Goal: Use online tool/utility: Utilize a website feature to perform a specific function

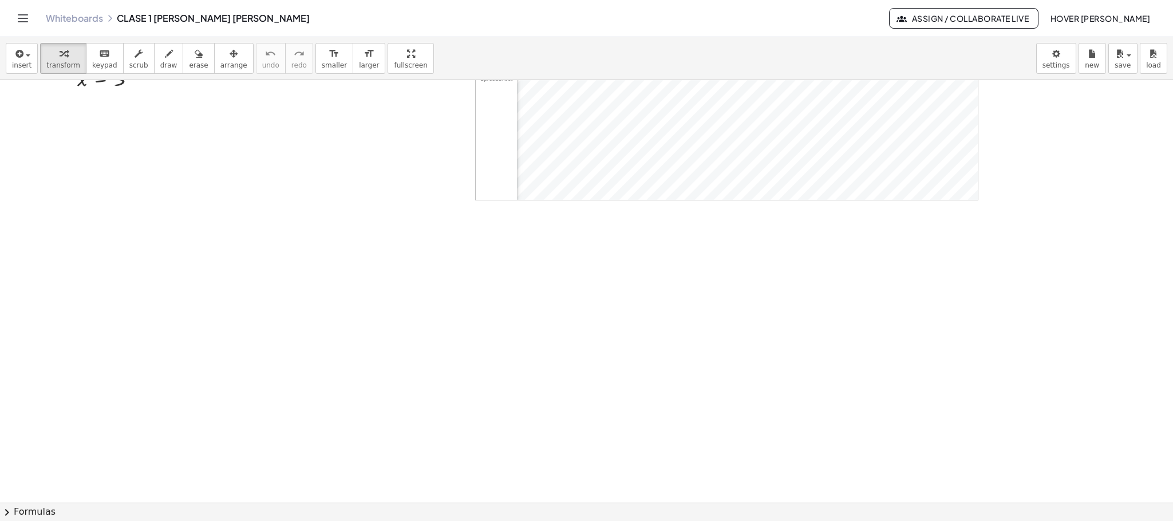
scroll to position [1088, 0]
click at [154, 62] on button "draw" at bounding box center [169, 58] width 30 height 31
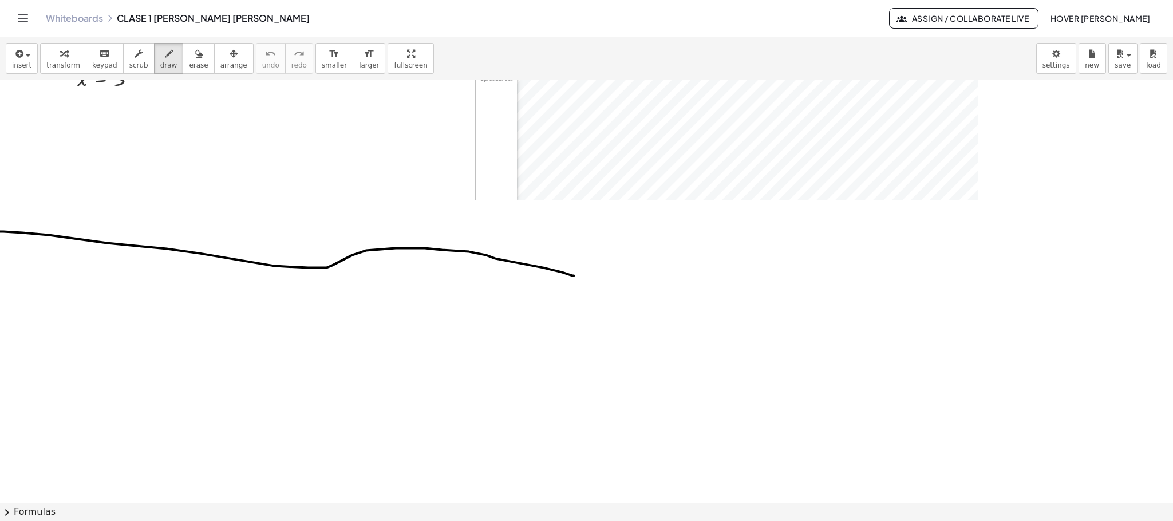
drag, startPoint x: 0, startPoint y: 232, endPoint x: 573, endPoint y: 276, distance: 575.1
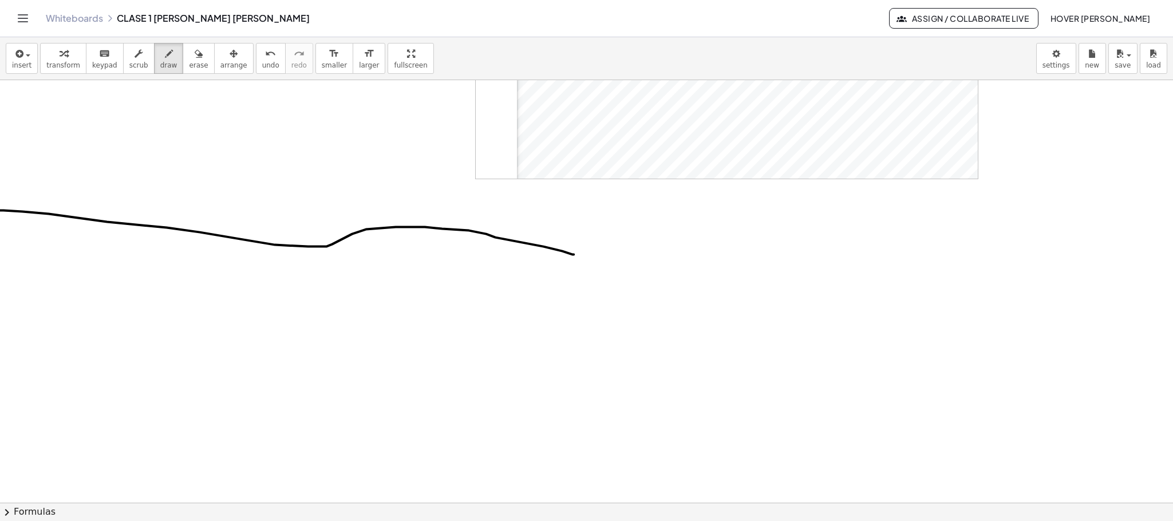
scroll to position [1112, 0]
click at [195, 62] on button "erase" at bounding box center [198, 58] width 31 height 31
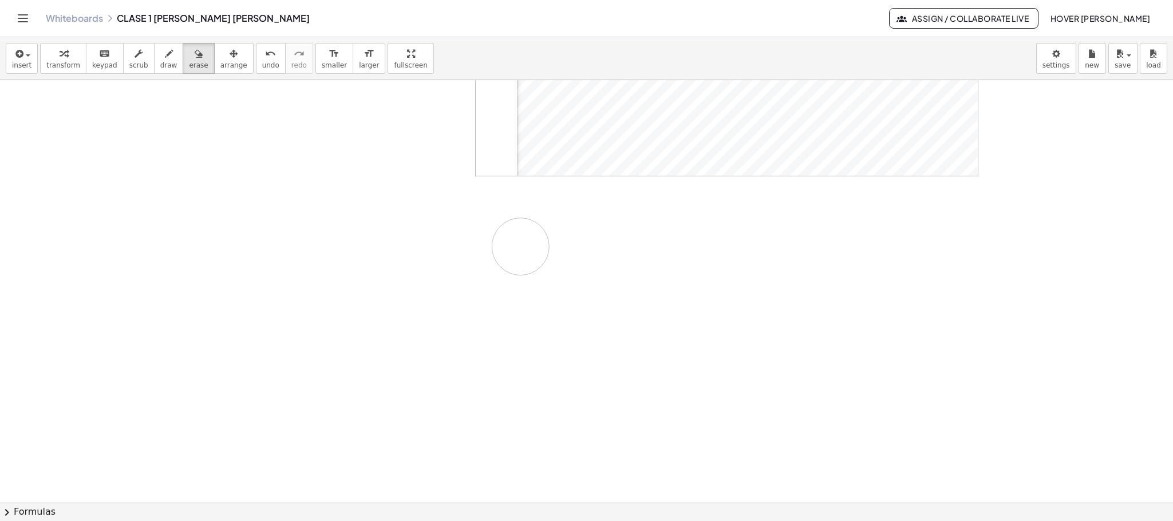
drag, startPoint x: 442, startPoint y: 225, endPoint x: 517, endPoint y: 247, distance: 78.1
click at [165, 61] on span "draw" at bounding box center [168, 65] width 17 height 8
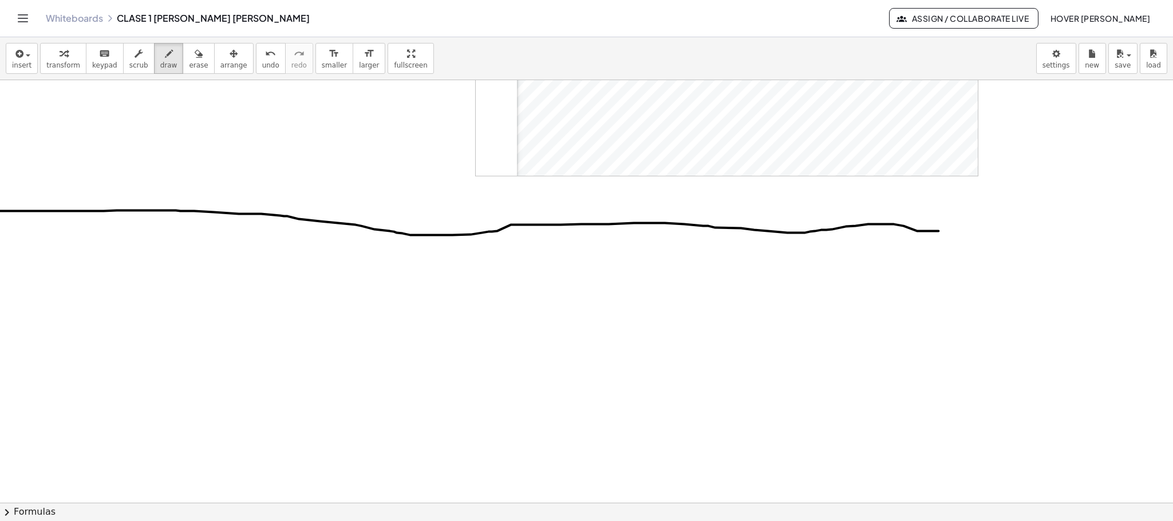
drag, startPoint x: 0, startPoint y: 212, endPoint x: 954, endPoint y: 232, distance: 954.7
click at [30, 57] on button "insert" at bounding box center [22, 58] width 32 height 31
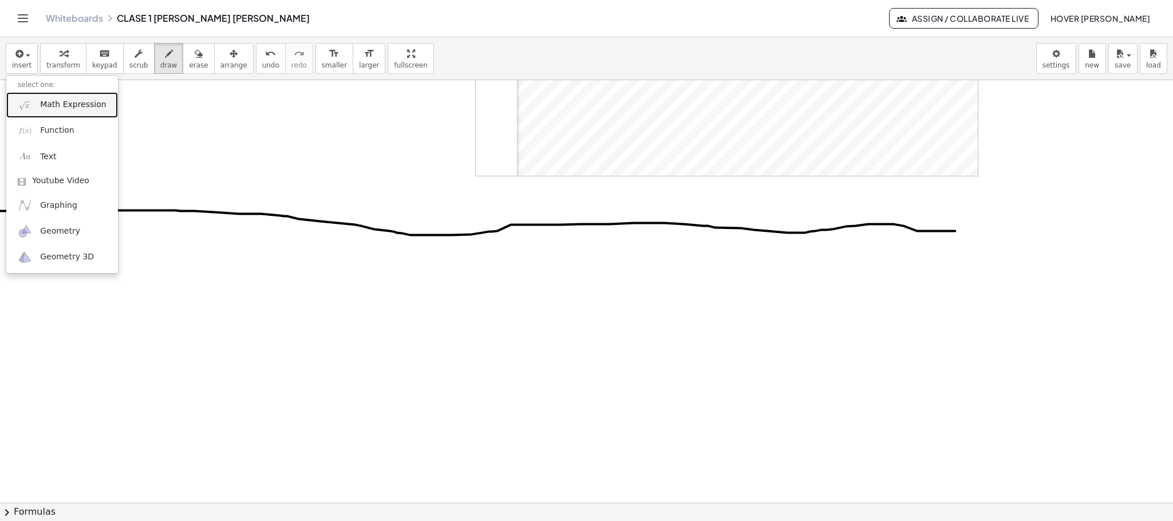
click at [59, 106] on span "Math Expression" at bounding box center [73, 104] width 66 height 11
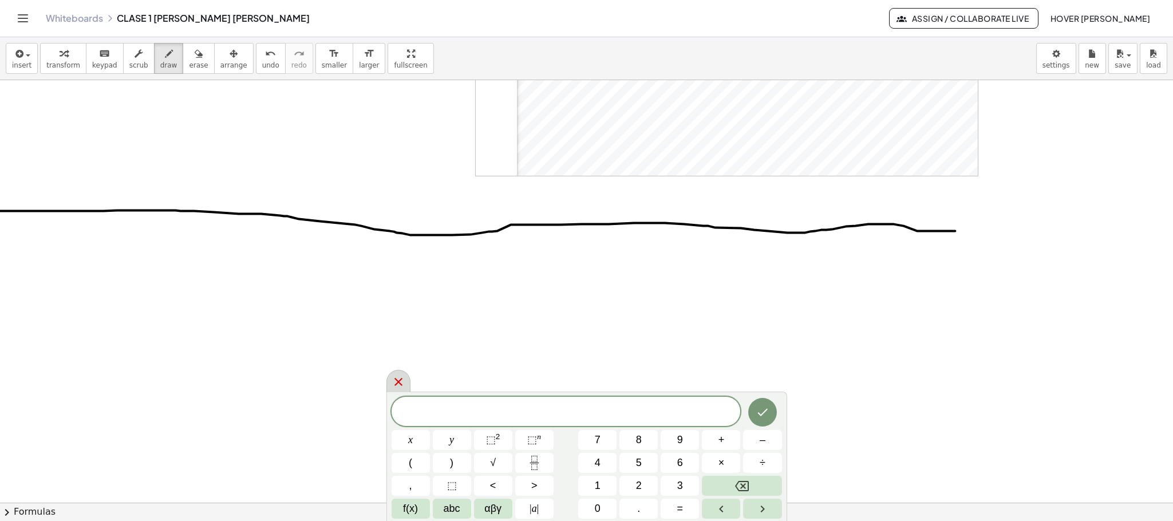
click at [402, 376] on icon at bounding box center [398, 382] width 14 height 14
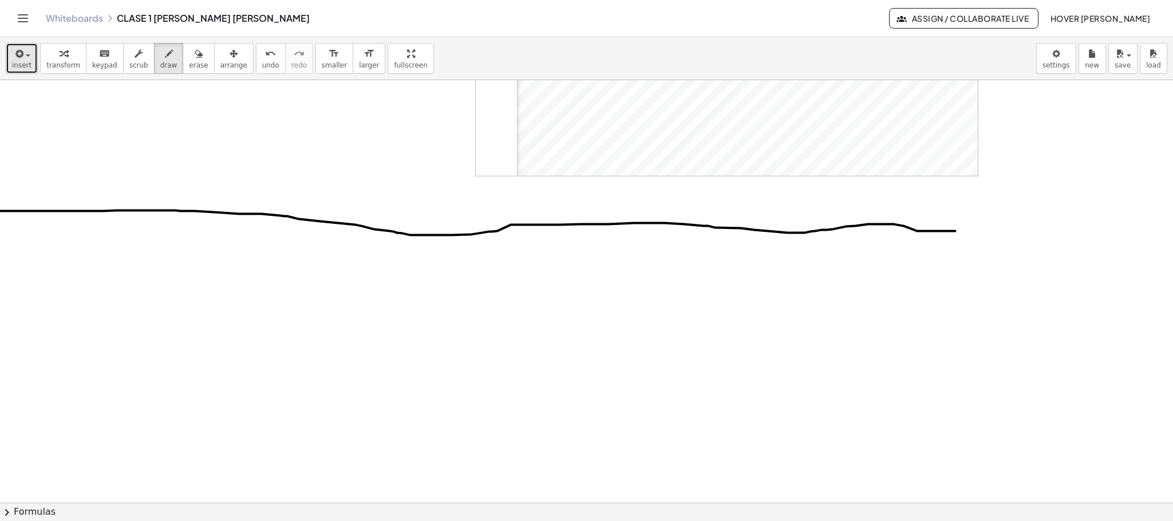
click at [7, 52] on button "insert" at bounding box center [22, 58] width 32 height 31
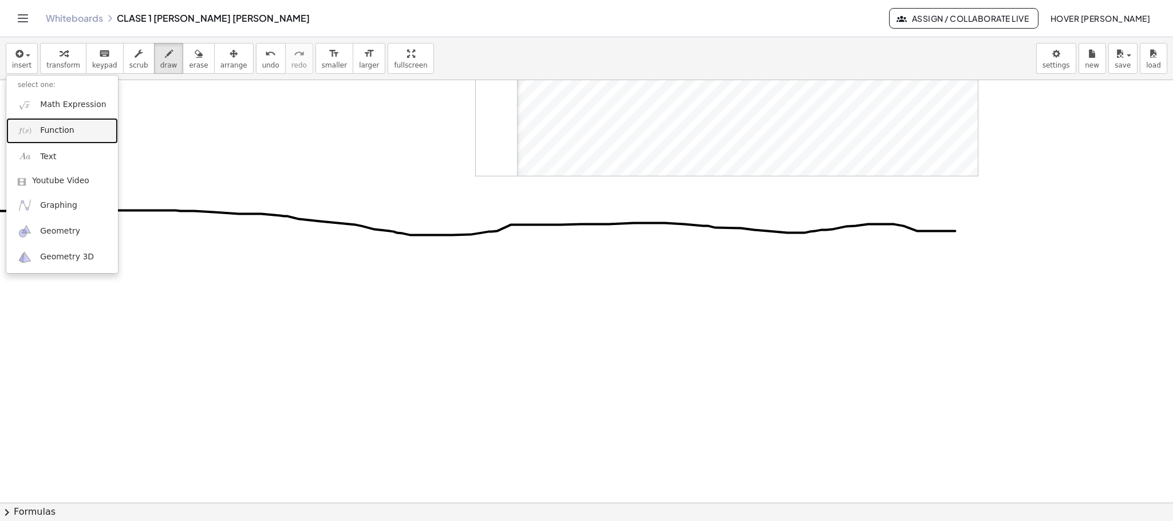
click at [78, 130] on link "Function" at bounding box center [62, 131] width 112 height 26
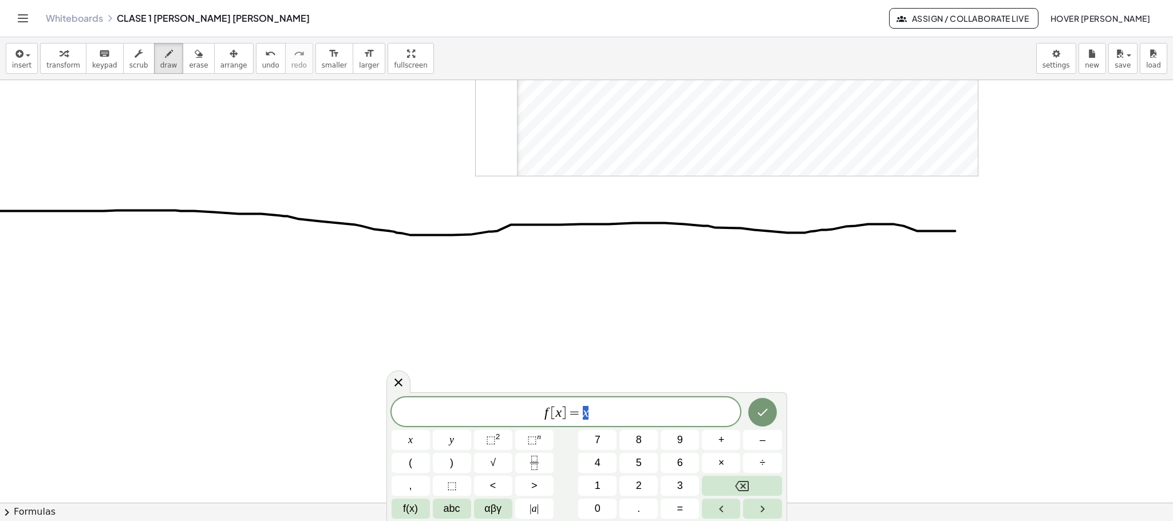
click at [633, 411] on span "f [ x ] = x" at bounding box center [565, 413] width 349 height 16
click at [491, 443] on span "⬚" at bounding box center [491, 439] width 10 height 11
click at [760, 439] on span "–" at bounding box center [762, 439] width 6 height 15
click at [640, 462] on span "5" at bounding box center [639, 462] width 6 height 15
click at [756, 413] on icon "Done" at bounding box center [762, 410] width 14 height 14
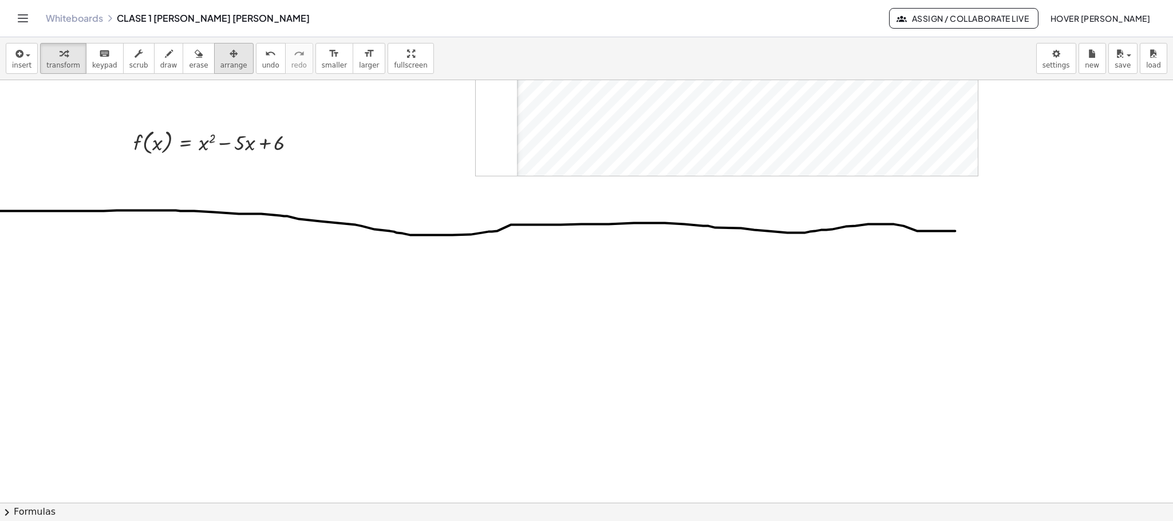
click at [227, 59] on div "button" at bounding box center [233, 53] width 27 height 14
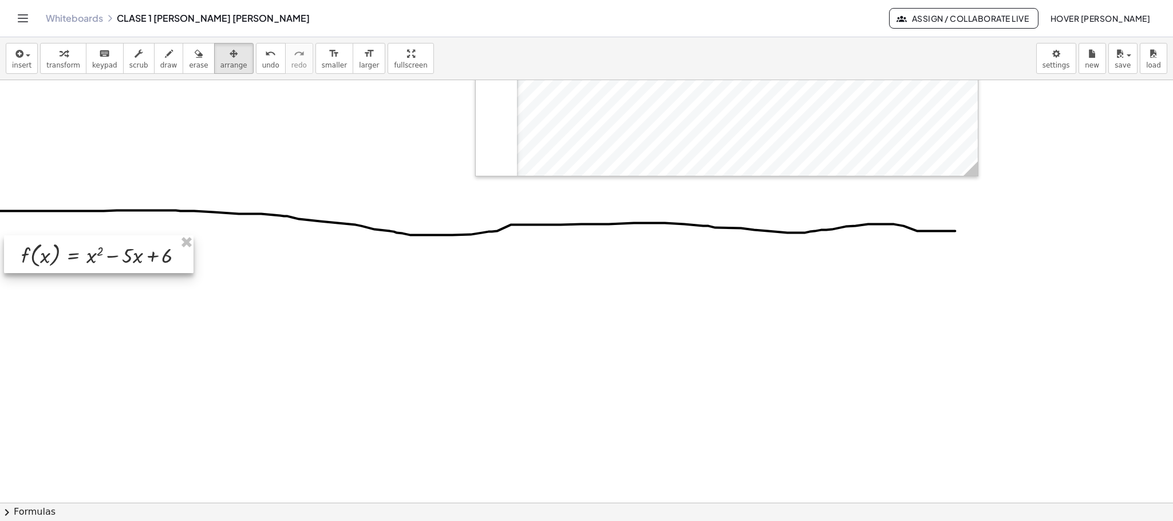
drag, startPoint x: 227, startPoint y: 143, endPoint x: 115, endPoint y: 256, distance: 159.0
click at [115, 256] on div at bounding box center [98, 254] width 189 height 38
click at [23, 58] on span "button" at bounding box center [24, 55] width 2 height 8
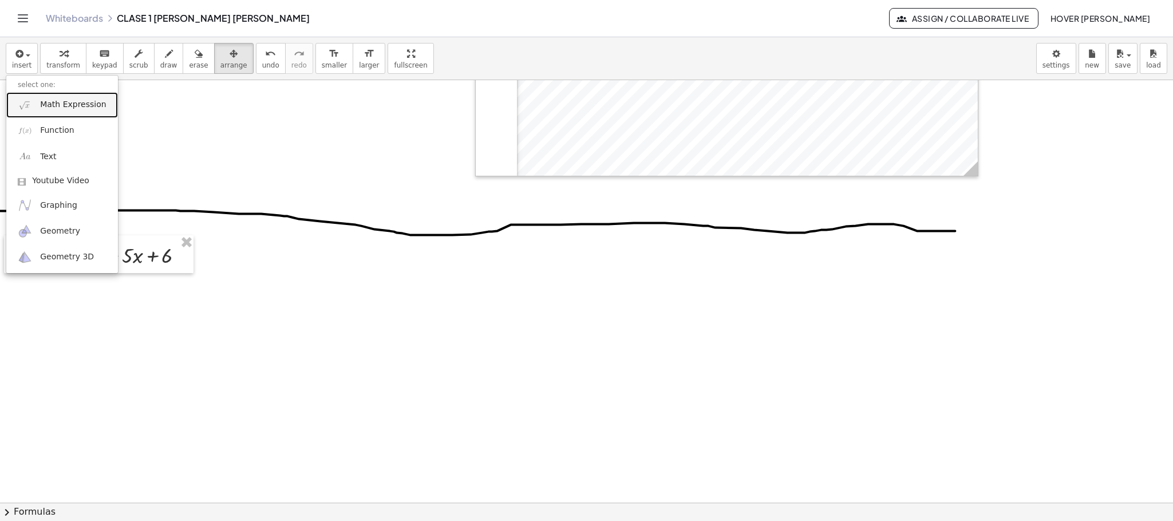
click at [50, 102] on span "Math Expression" at bounding box center [73, 104] width 66 height 11
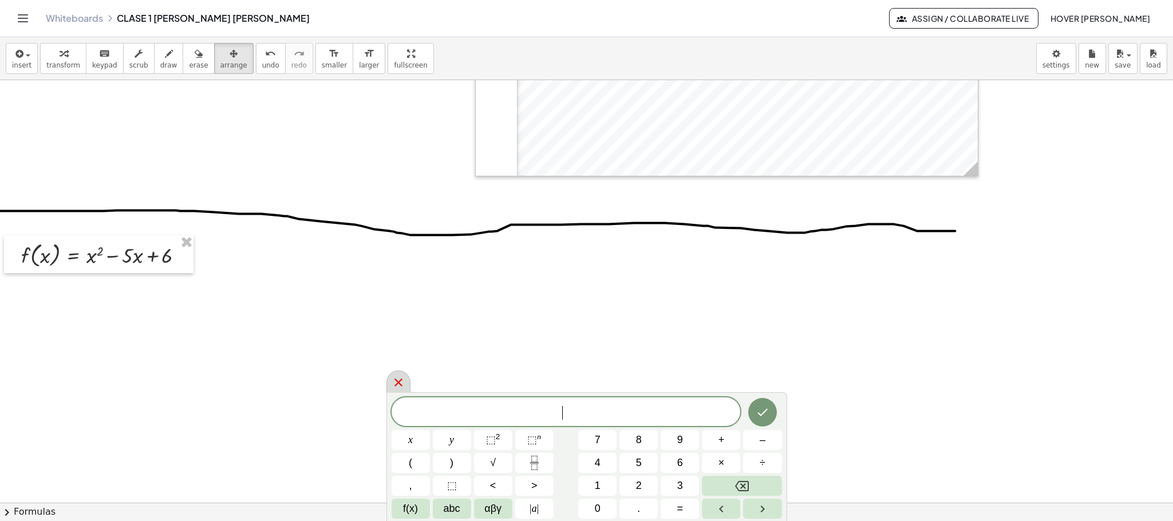
click at [407, 387] on div at bounding box center [398, 381] width 24 height 22
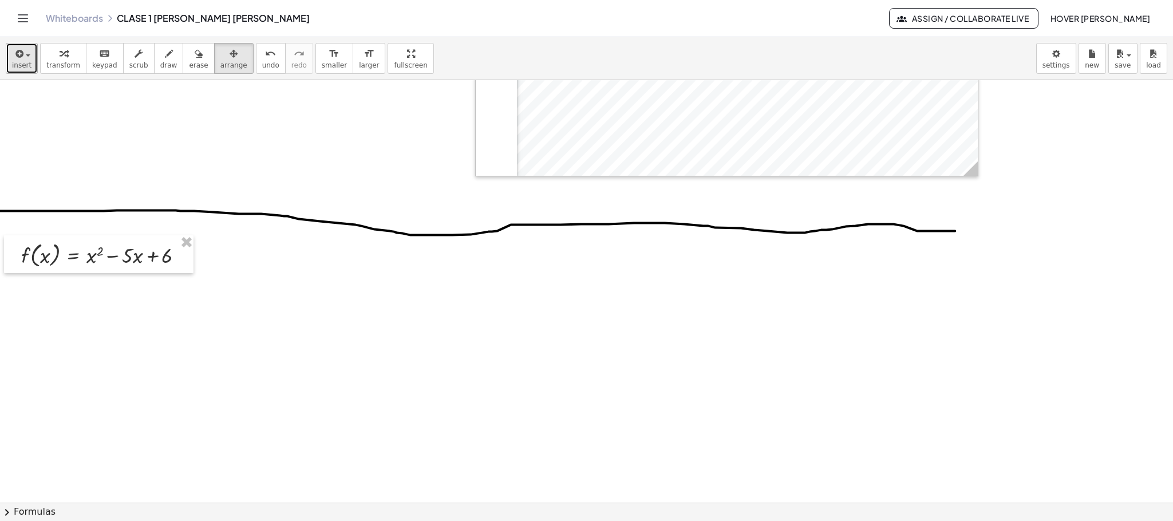
click at [11, 49] on button "insert" at bounding box center [22, 58] width 32 height 31
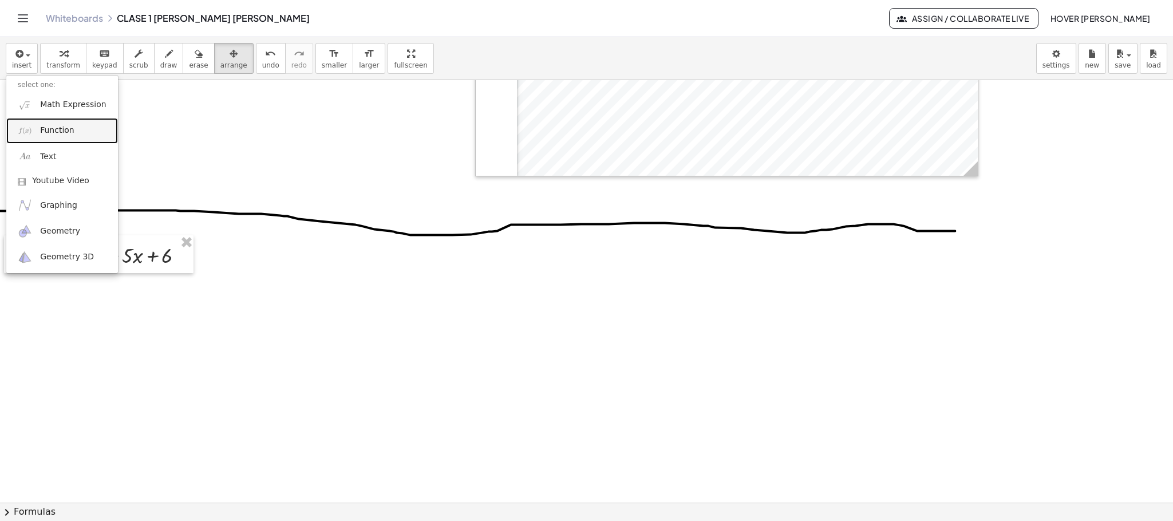
click at [67, 139] on link "Function" at bounding box center [62, 131] width 112 height 26
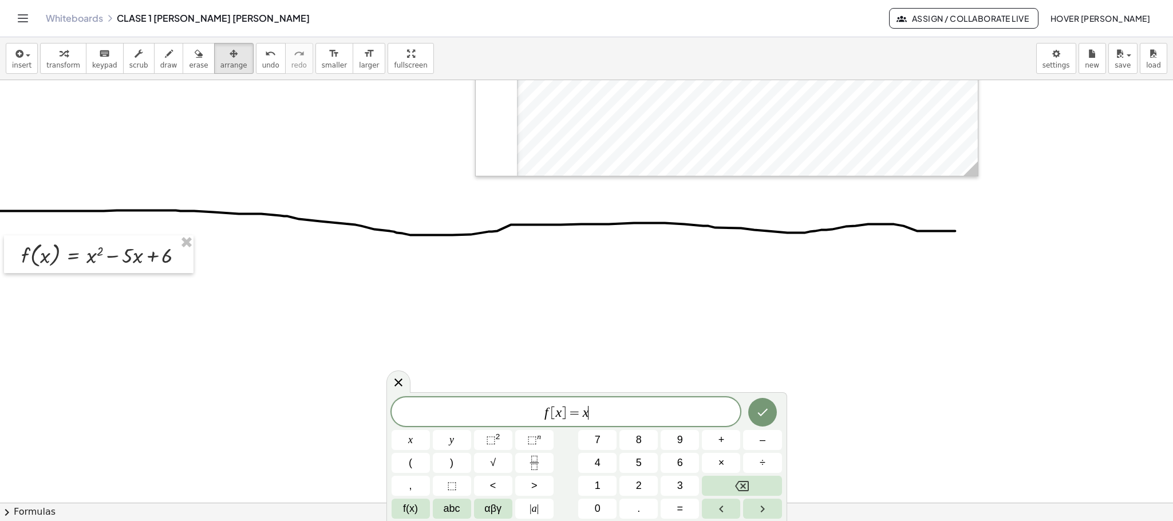
click at [613, 403] on div "f [ x ] = x ​" at bounding box center [565, 411] width 349 height 29
click at [575, 414] on span "−" at bounding box center [570, 412] width 17 height 14
click at [621, 407] on span ")" at bounding box center [622, 411] width 7 height 17
click at [762, 407] on icon "Done" at bounding box center [762, 411] width 14 height 14
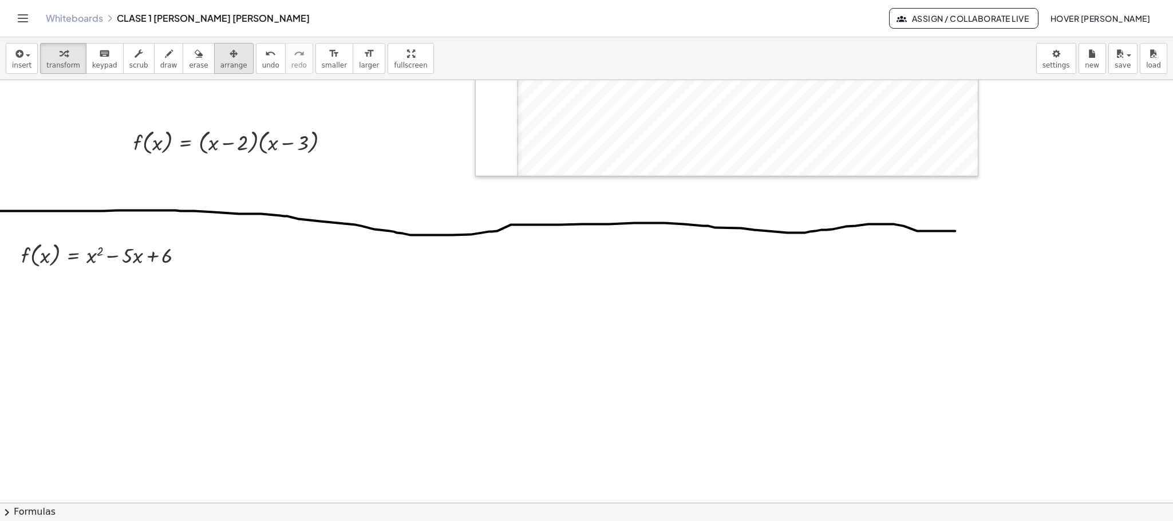
click at [229, 55] on icon "button" at bounding box center [233, 54] width 8 height 14
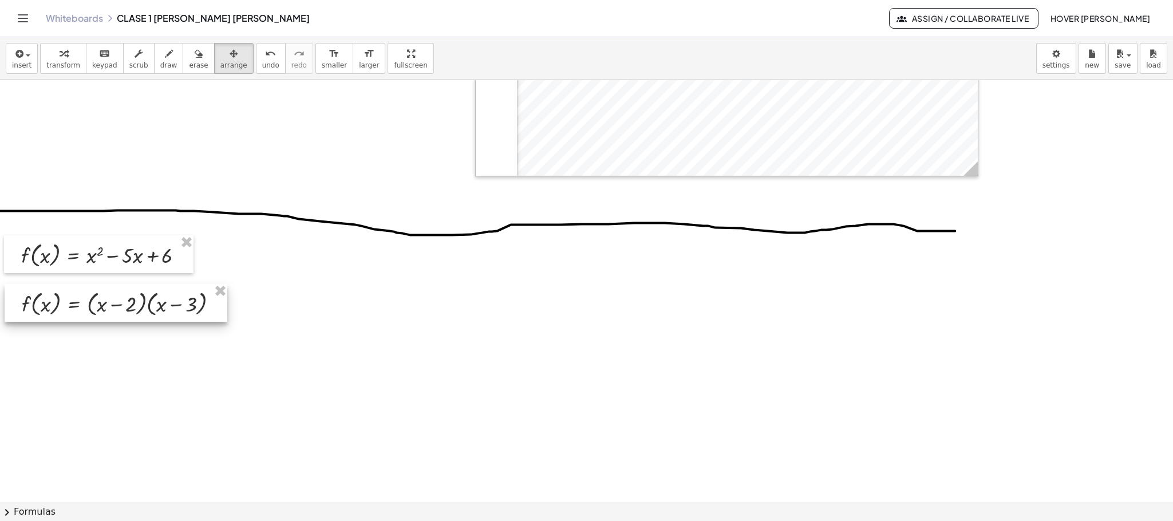
drag, startPoint x: 278, startPoint y: 148, endPoint x: 167, endPoint y: 310, distance: 196.7
click at [167, 310] on div at bounding box center [116, 303] width 223 height 38
click at [26, 54] on span "button" at bounding box center [28, 55] width 5 height 2
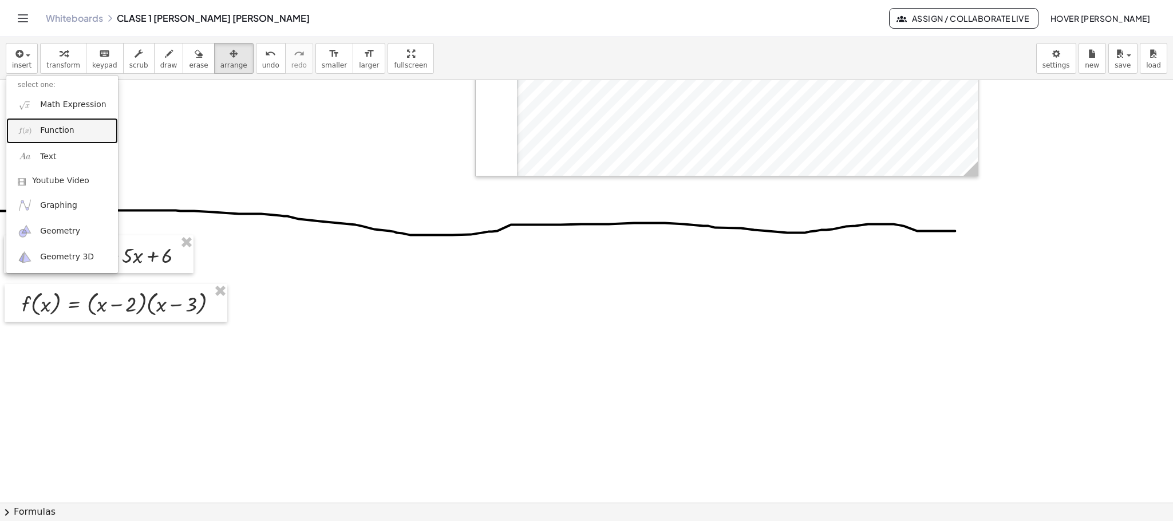
click at [67, 132] on span "Function" at bounding box center [57, 130] width 34 height 11
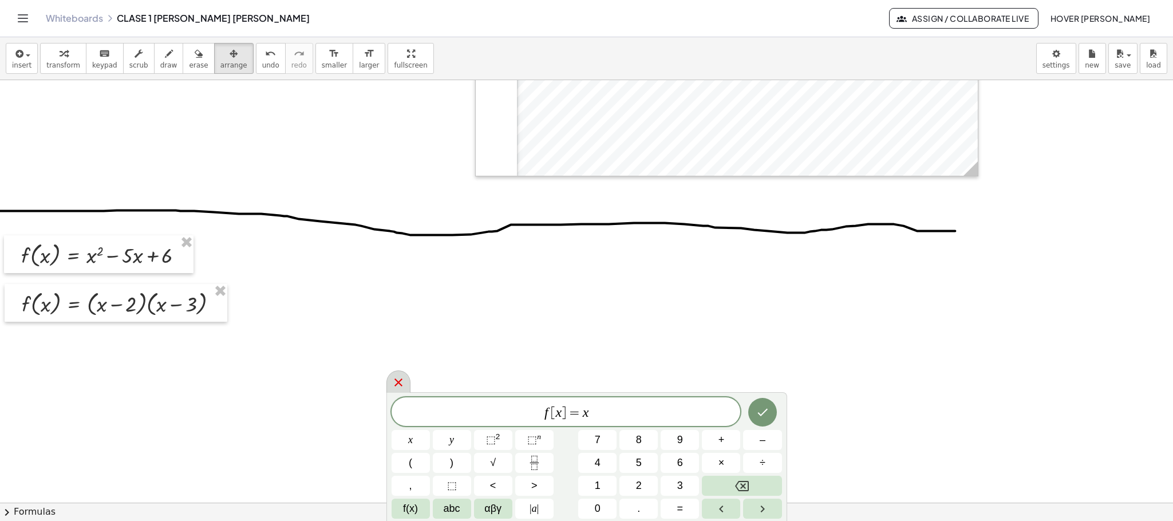
click at [397, 390] on div at bounding box center [398, 381] width 24 height 22
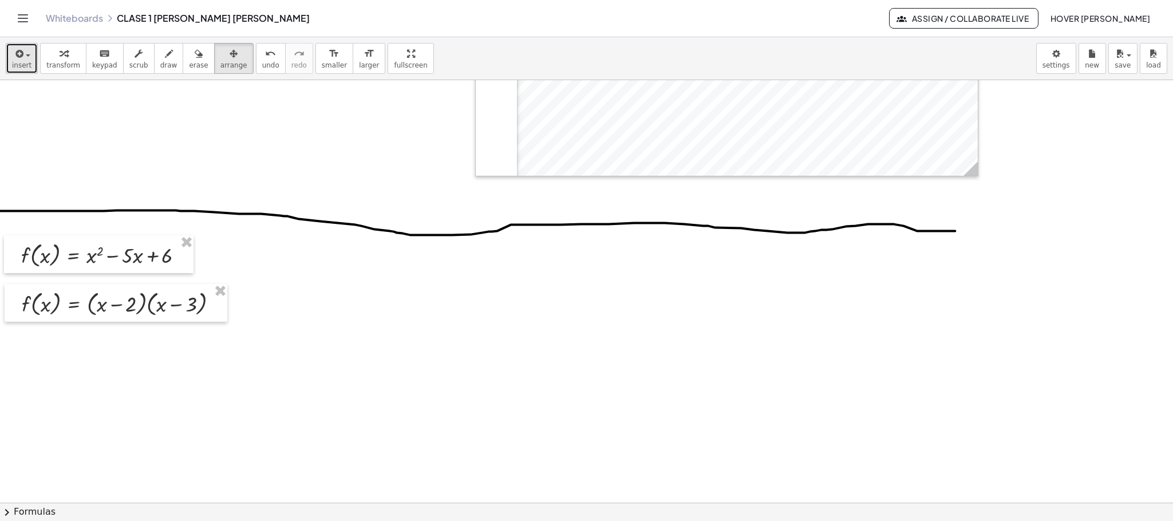
click at [15, 58] on icon "button" at bounding box center [18, 54] width 10 height 14
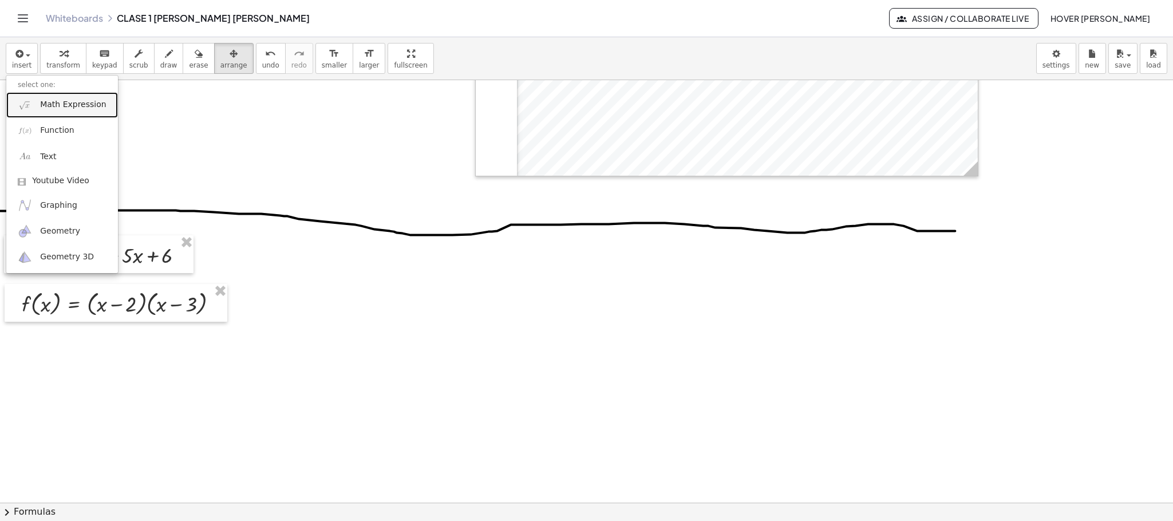
click at [57, 105] on span "Math Expression" at bounding box center [73, 104] width 66 height 11
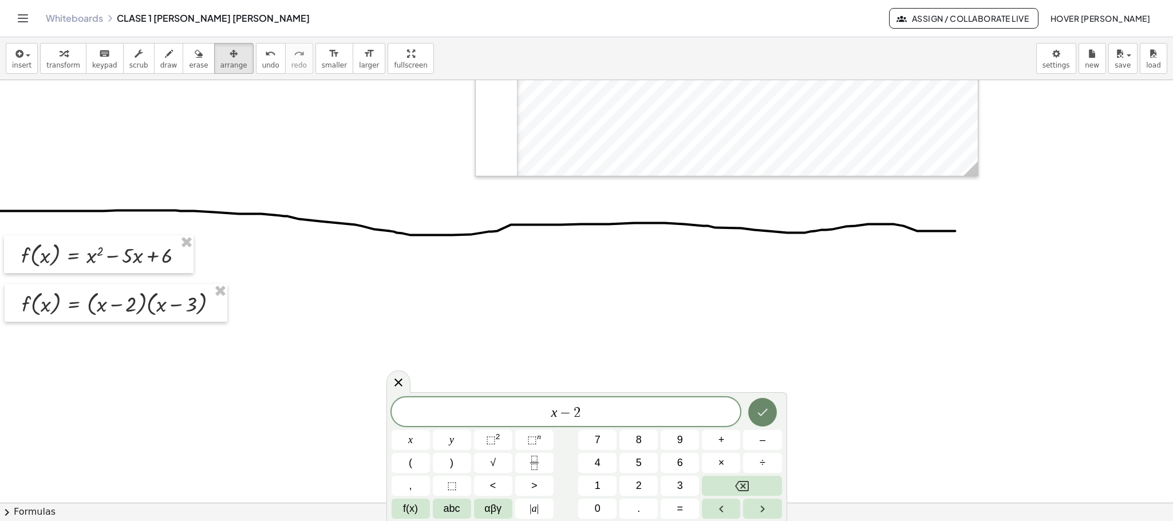
click at [770, 409] on button "Done" at bounding box center [762, 412] width 29 height 29
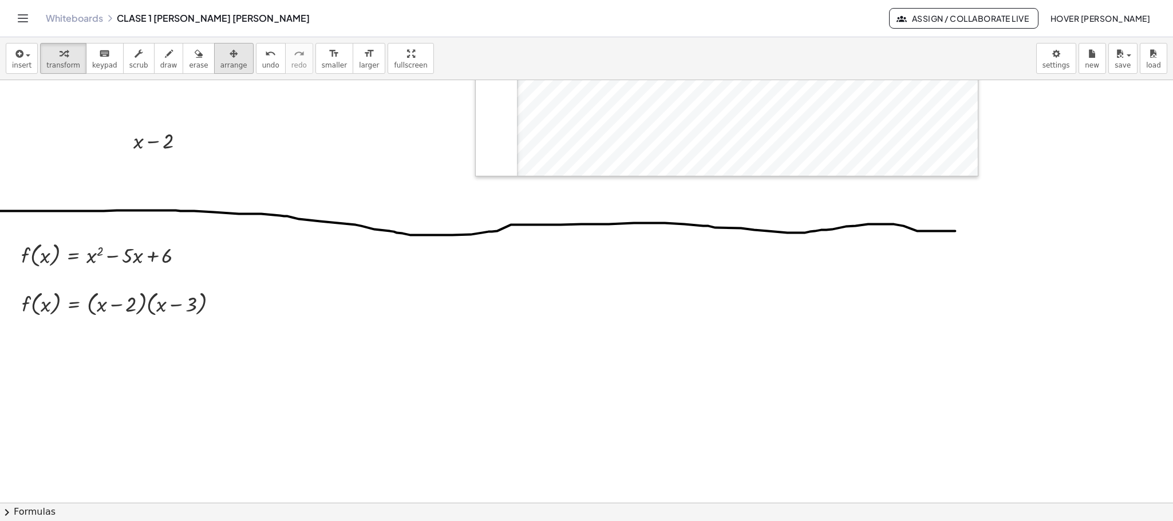
click at [220, 61] on span "arrange" at bounding box center [233, 65] width 27 height 8
drag, startPoint x: 162, startPoint y: 149, endPoint x: 56, endPoint y: 361, distance: 236.5
click at [56, 361] on div at bounding box center [48, 351] width 78 height 35
click at [17, 57] on icon "button" at bounding box center [18, 54] width 10 height 14
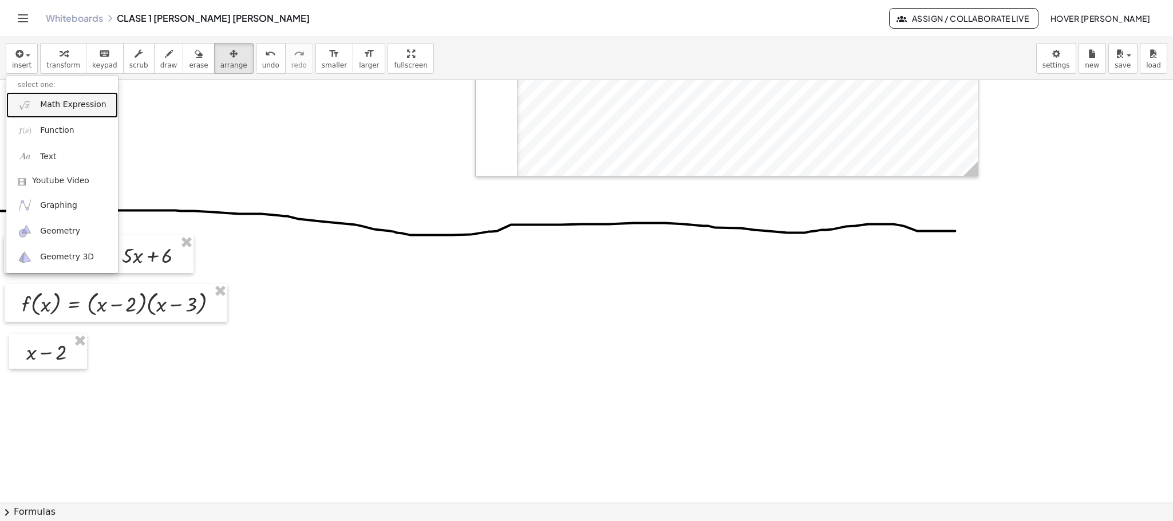
click at [64, 107] on span "Math Expression" at bounding box center [73, 104] width 66 height 11
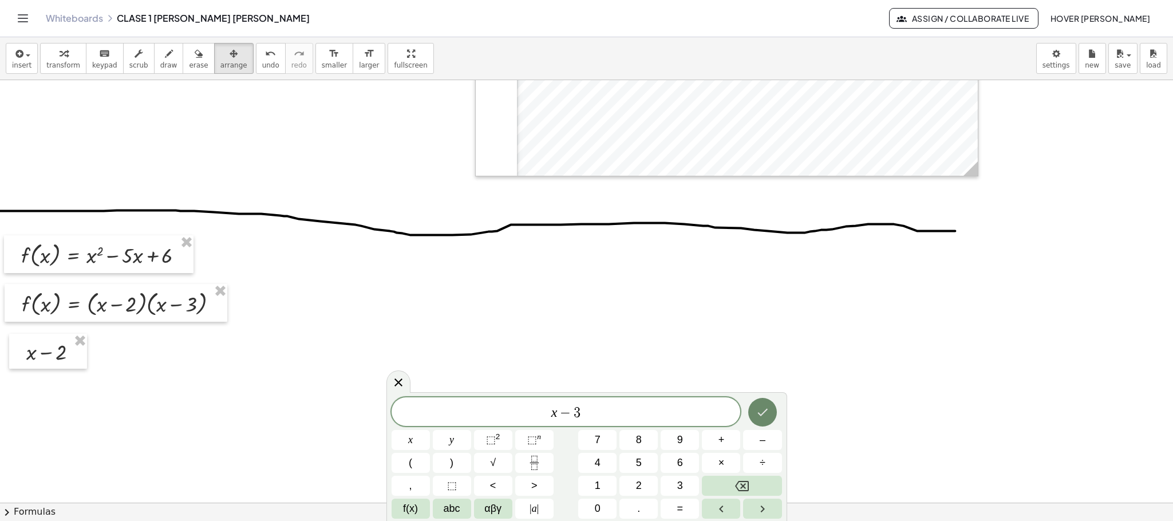
click at [759, 410] on icon "Done" at bounding box center [762, 412] width 14 height 14
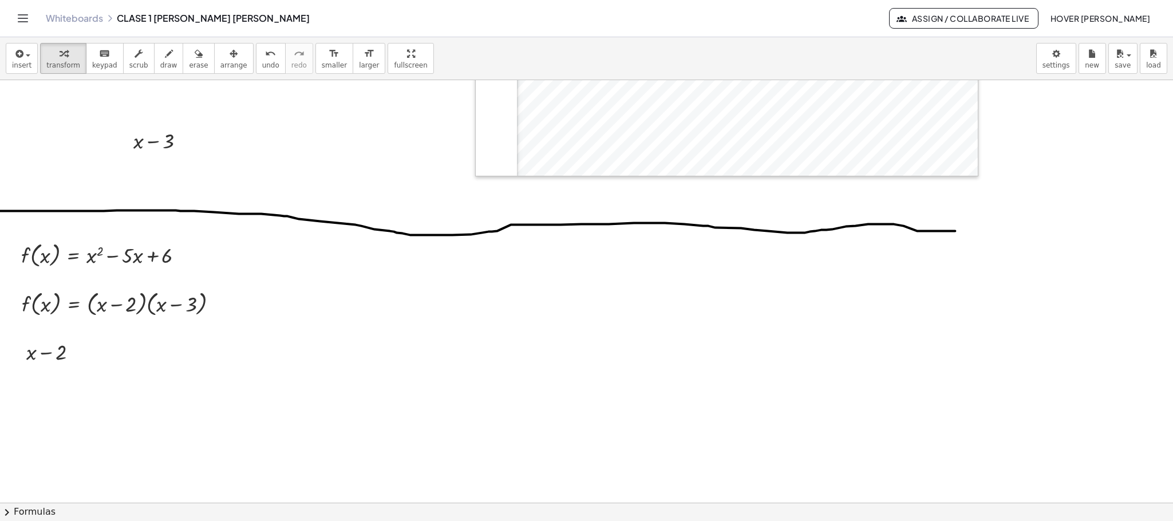
click at [229, 56] on icon "button" at bounding box center [233, 54] width 8 height 14
drag, startPoint x: 167, startPoint y: 146, endPoint x: 153, endPoint y: 356, distance: 210.4
click at [153, 356] on div at bounding box center [142, 350] width 78 height 35
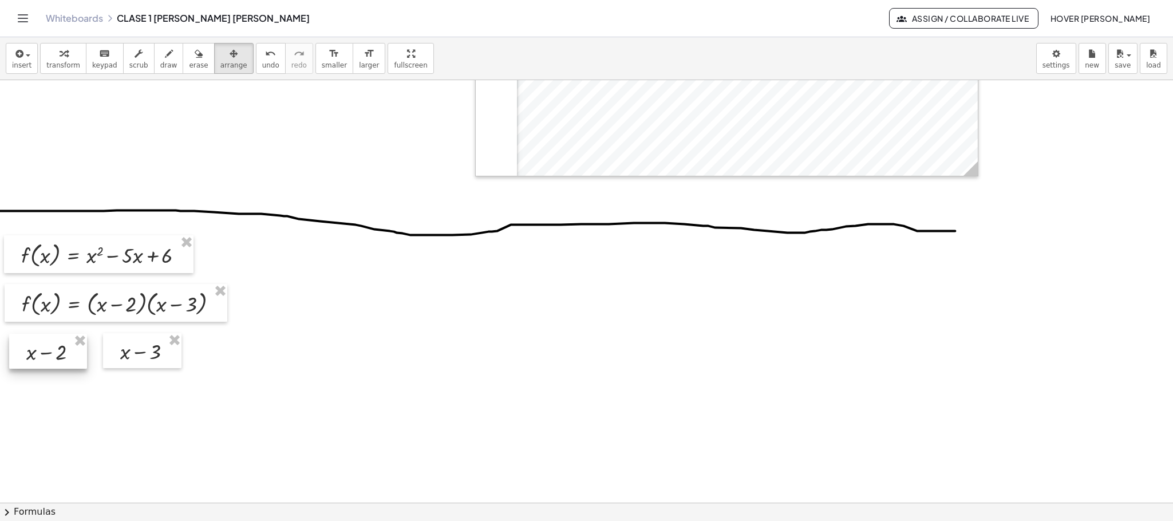
click at [55, 351] on div at bounding box center [48, 351] width 78 height 35
click at [19, 60] on icon "button" at bounding box center [18, 54] width 10 height 14
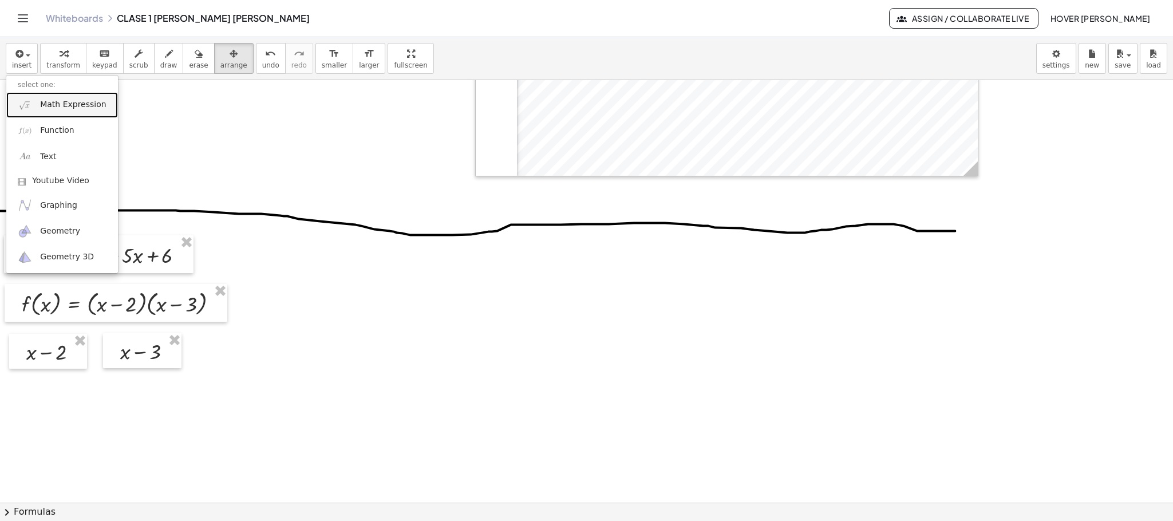
click at [80, 110] on span "Math Expression" at bounding box center [73, 104] width 66 height 11
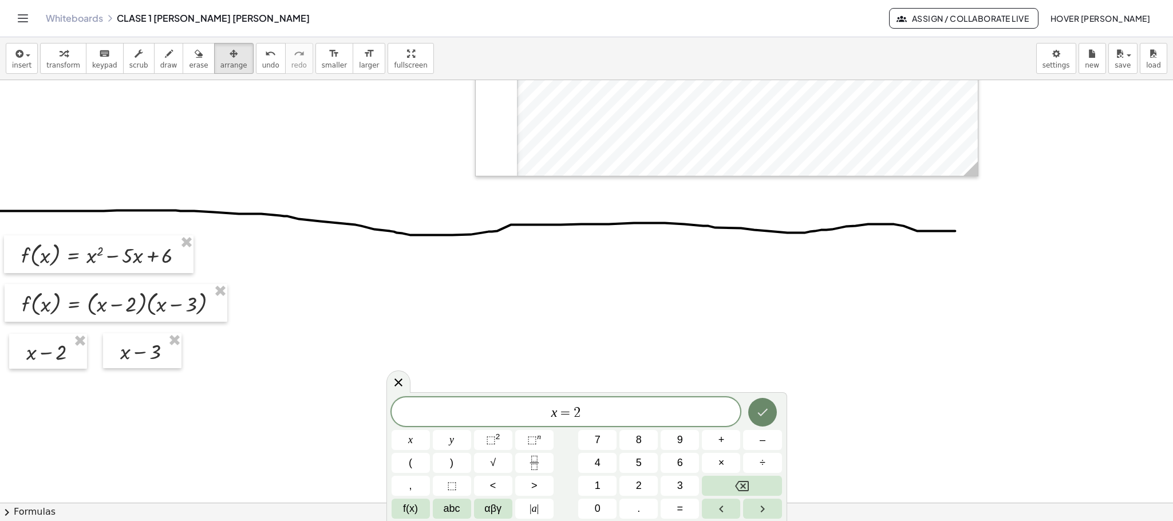
click at [765, 410] on icon "Done" at bounding box center [762, 412] width 10 height 7
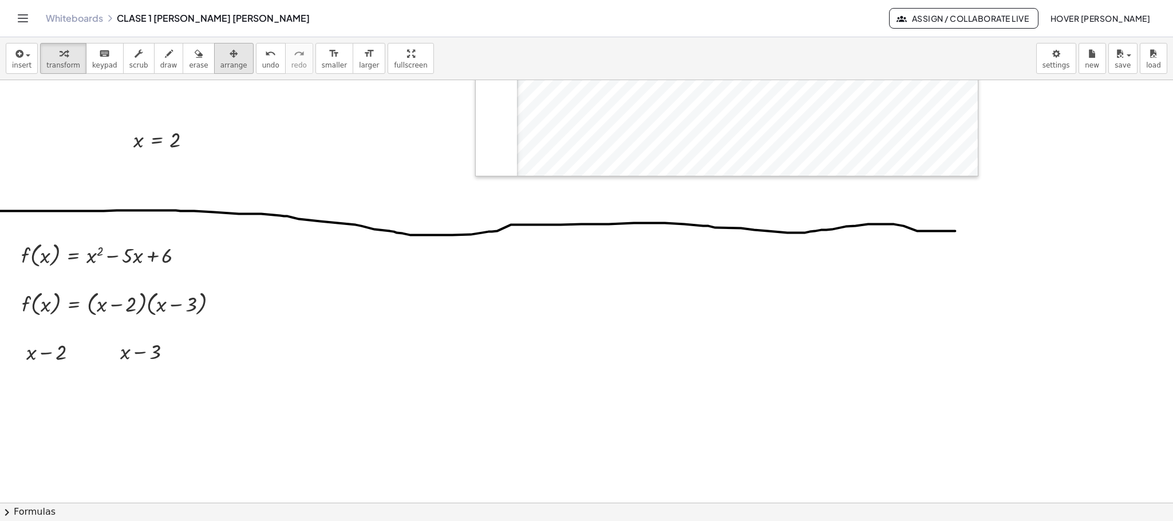
click at [220, 65] on span "arrange" at bounding box center [233, 65] width 27 height 8
drag, startPoint x: 171, startPoint y: 140, endPoint x: 62, endPoint y: 402, distance: 284.1
click at [62, 402] on div at bounding box center [49, 403] width 85 height 34
click at [30, 52] on button "insert" at bounding box center [22, 58] width 32 height 31
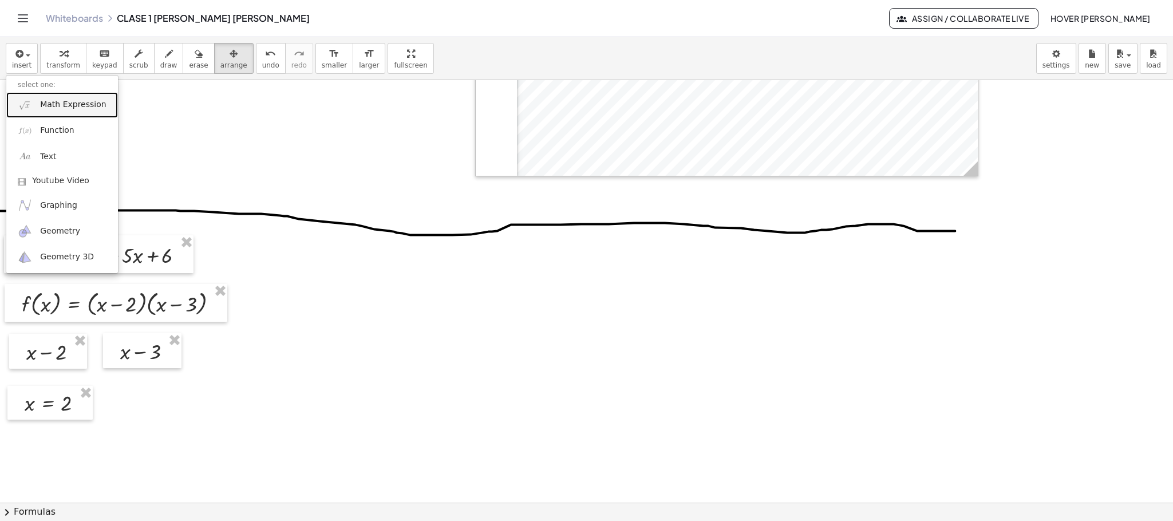
click at [69, 103] on span "Math Expression" at bounding box center [73, 104] width 66 height 11
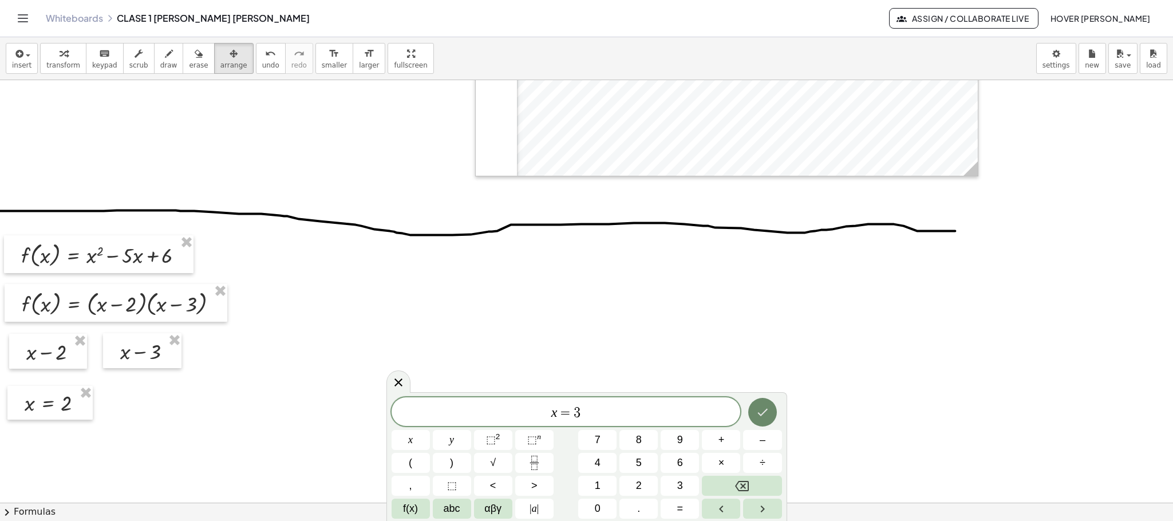
click at [774, 407] on button "Done" at bounding box center [762, 412] width 29 height 29
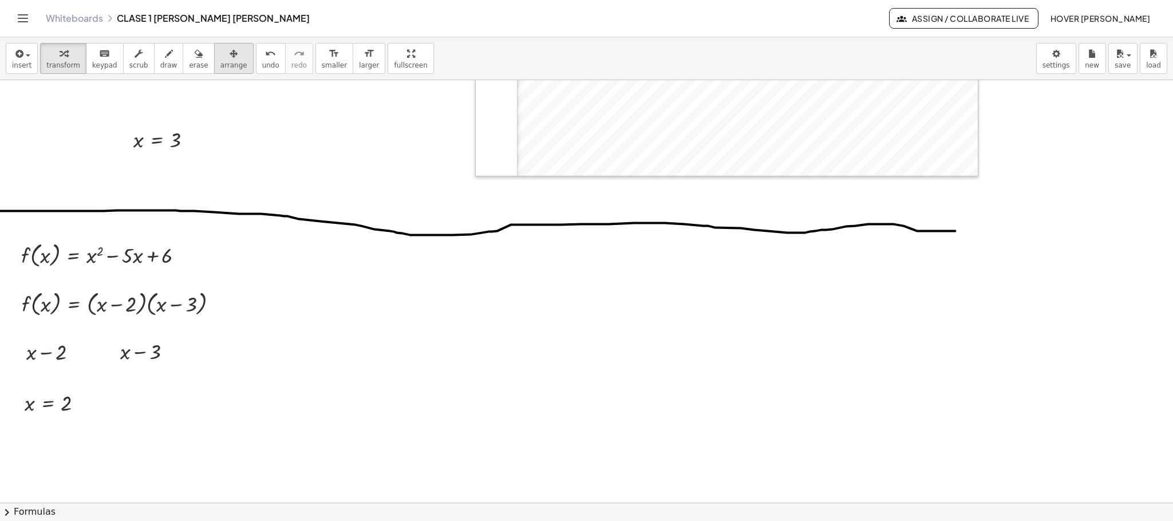
click at [229, 55] on icon "button" at bounding box center [233, 54] width 8 height 14
drag, startPoint x: 165, startPoint y: 131, endPoint x: 155, endPoint y: 395, distance: 264.0
click at [155, 395] on div at bounding box center [148, 403] width 85 height 34
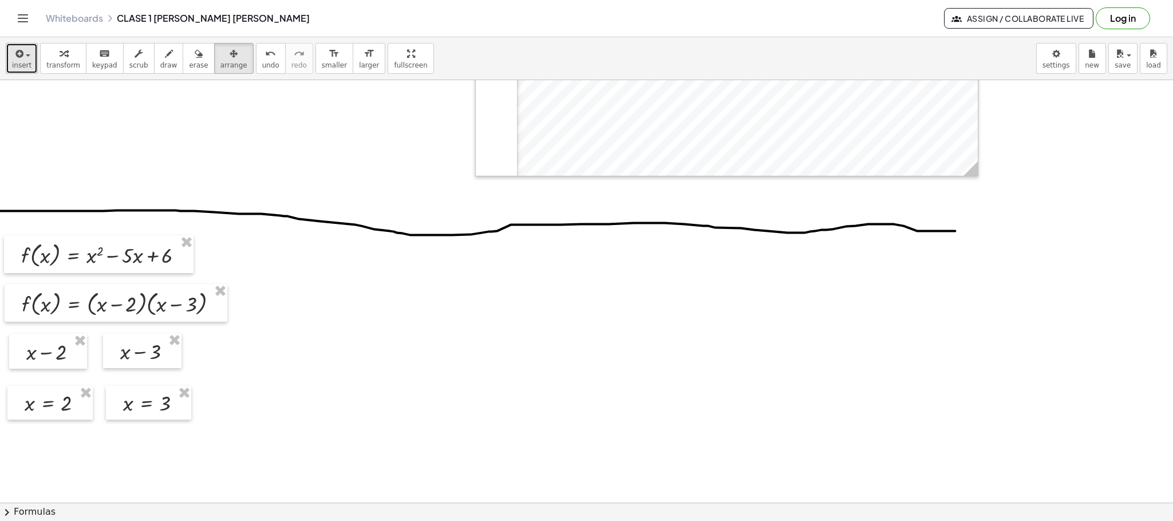
click at [22, 59] on icon "button" at bounding box center [18, 54] width 10 height 14
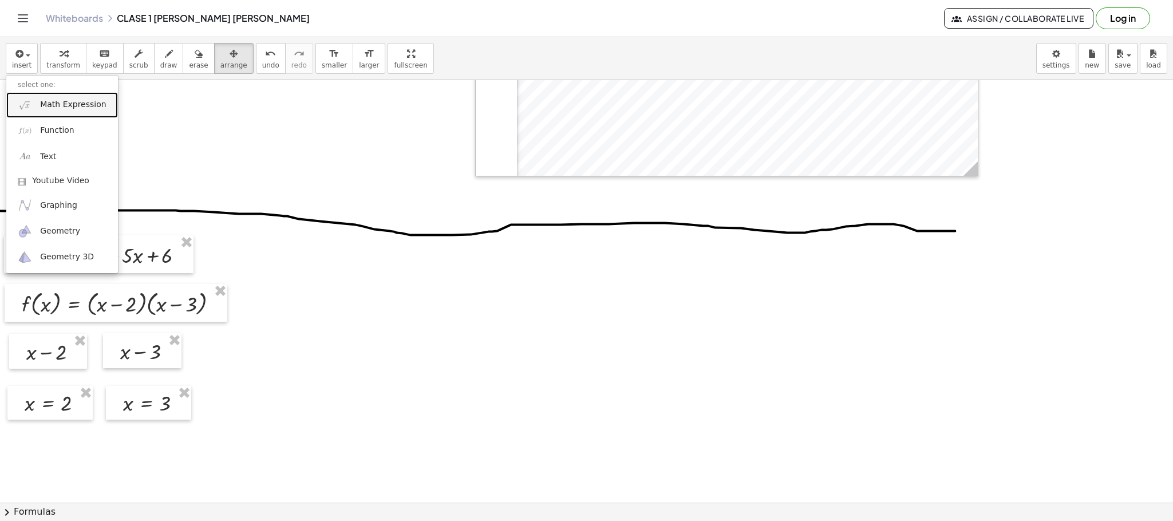
click at [67, 100] on span "Math Expression" at bounding box center [73, 104] width 66 height 11
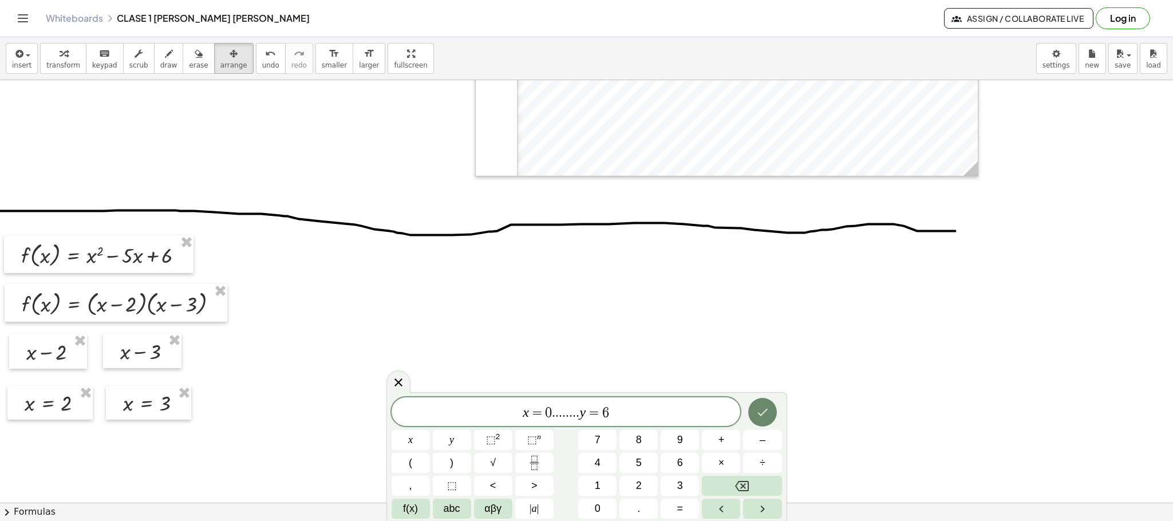
click at [766, 402] on button "Done" at bounding box center [762, 412] width 29 height 29
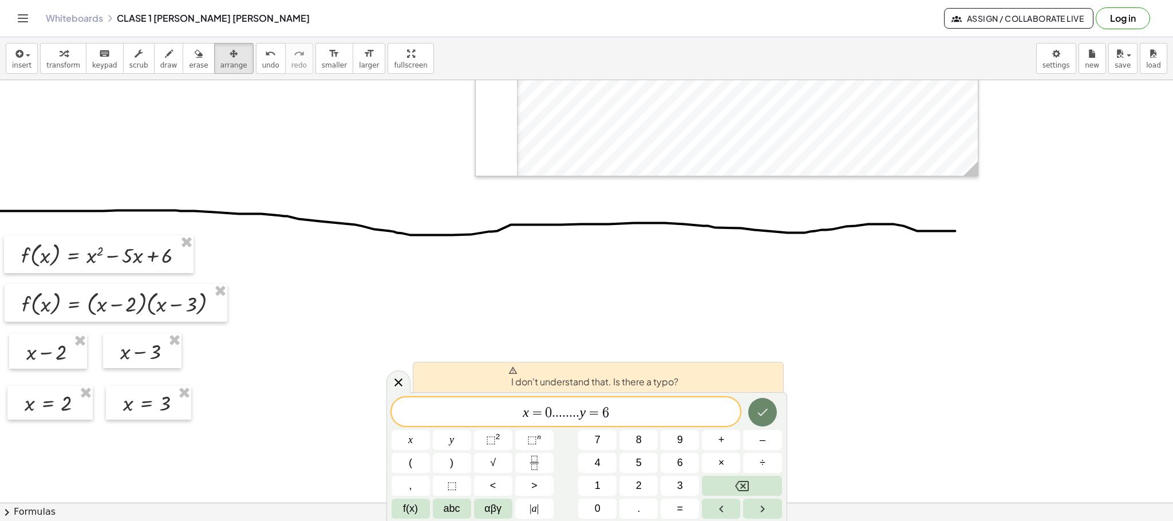
click at [756, 406] on icon "Done" at bounding box center [762, 412] width 14 height 14
click at [580, 415] on var "y" at bounding box center [582, 412] width 6 height 15
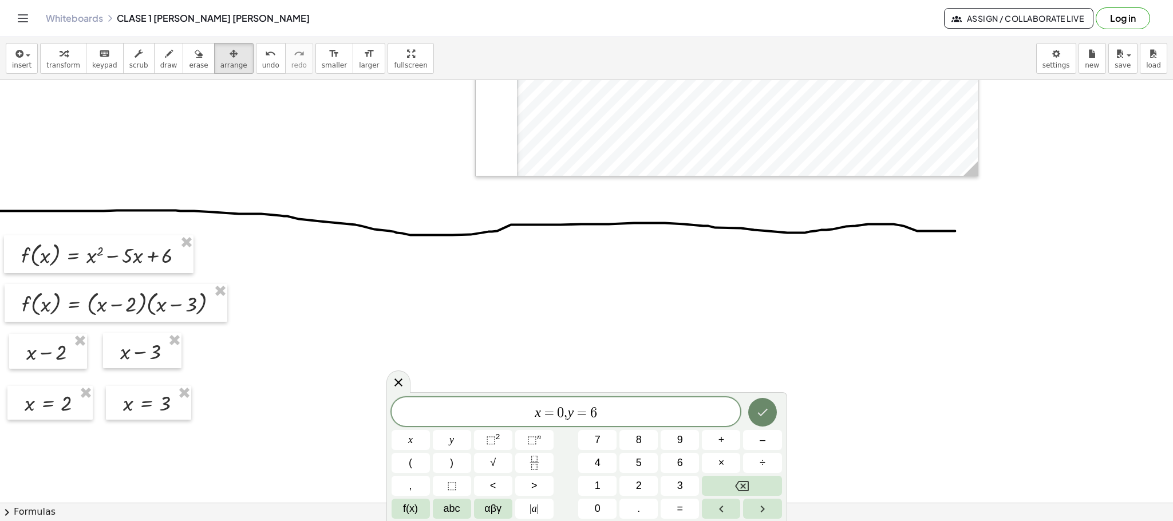
click at [774, 409] on button "Done" at bounding box center [762, 412] width 29 height 29
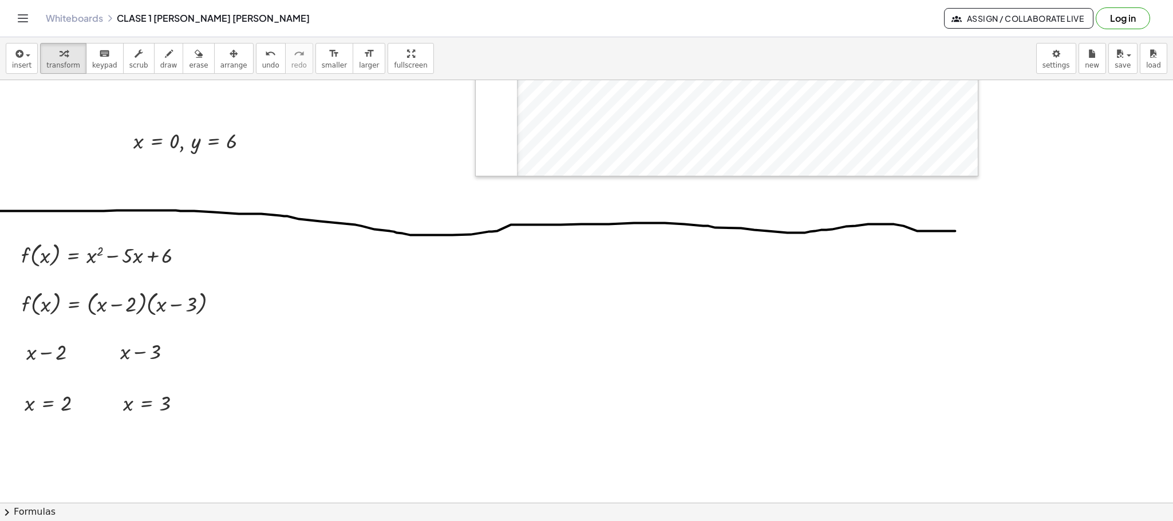
click at [229, 53] on icon "button" at bounding box center [233, 54] width 8 height 14
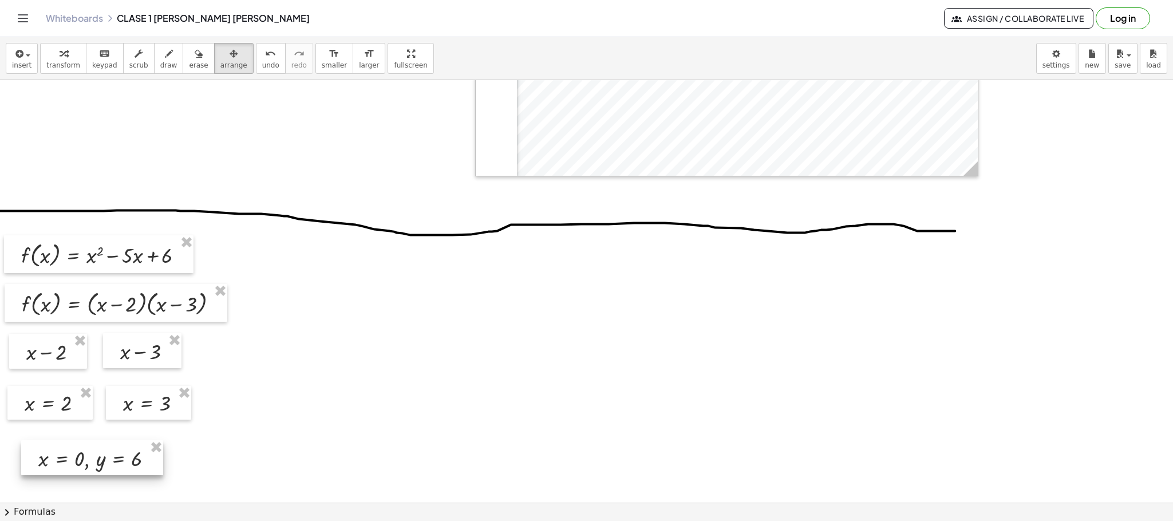
drag, startPoint x: 183, startPoint y: 130, endPoint x: 88, endPoint y: 448, distance: 331.5
click at [88, 448] on div at bounding box center [92, 457] width 142 height 35
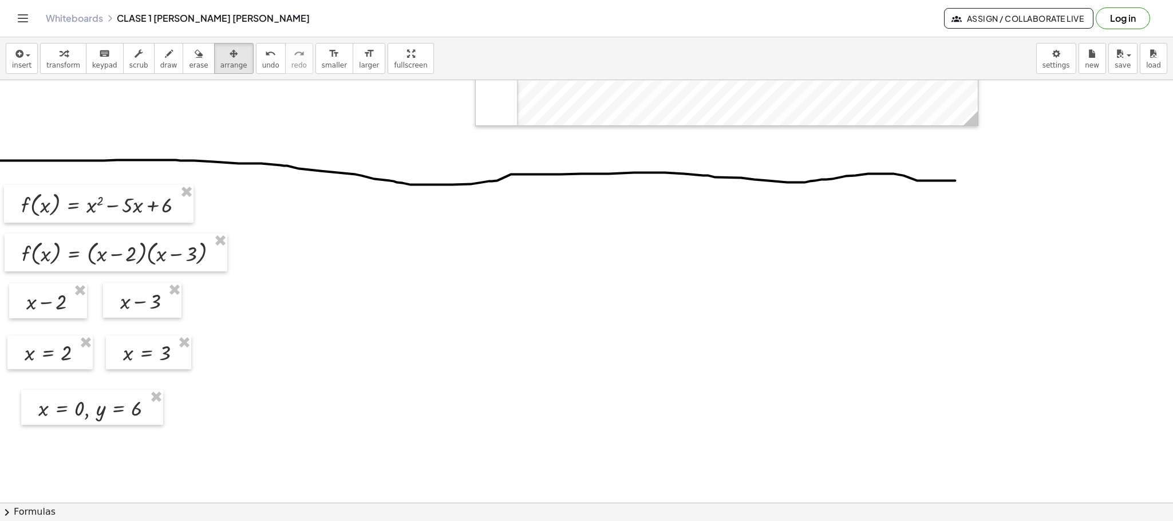
scroll to position [1164, 0]
click at [16, 46] on div "button" at bounding box center [21, 53] width 19 height 14
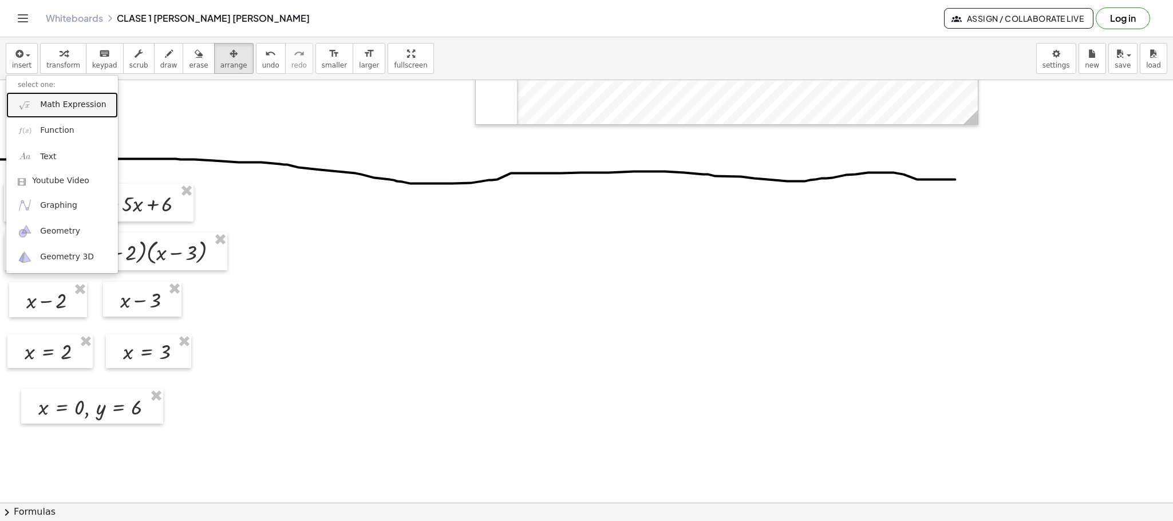
click at [67, 100] on span "Math Expression" at bounding box center [73, 104] width 66 height 11
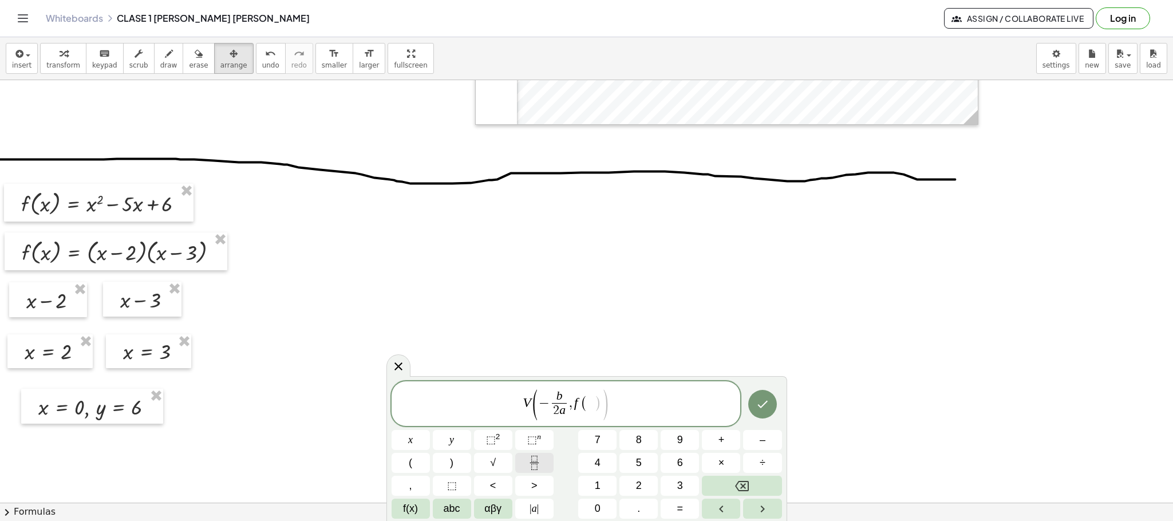
click at [531, 462] on rect "Fraction" at bounding box center [533, 462] width 9 height 1
click at [757, 402] on icon "Done" at bounding box center [762, 402] width 14 height 14
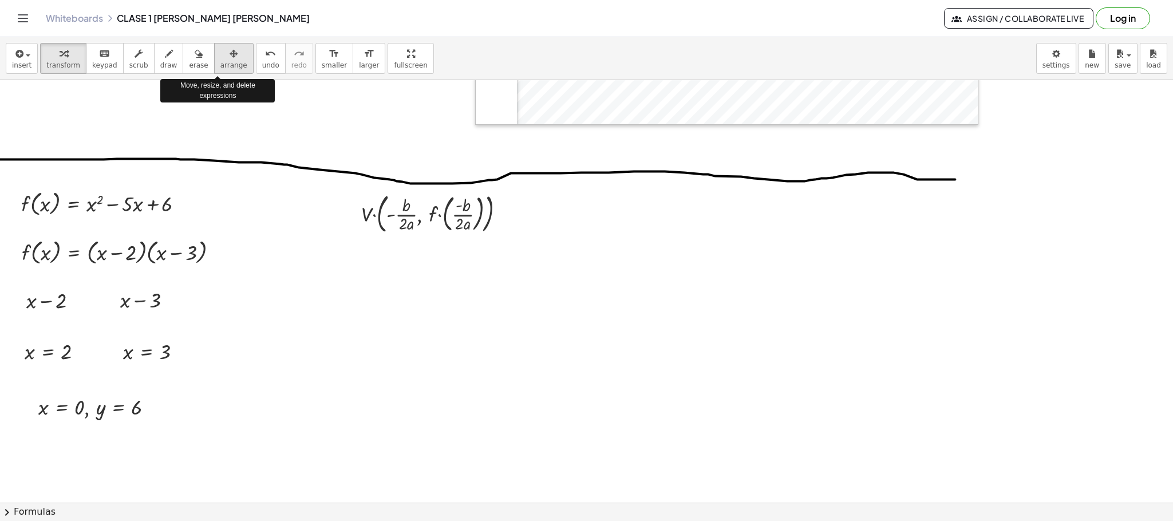
click at [228, 59] on div "button" at bounding box center [233, 53] width 27 height 14
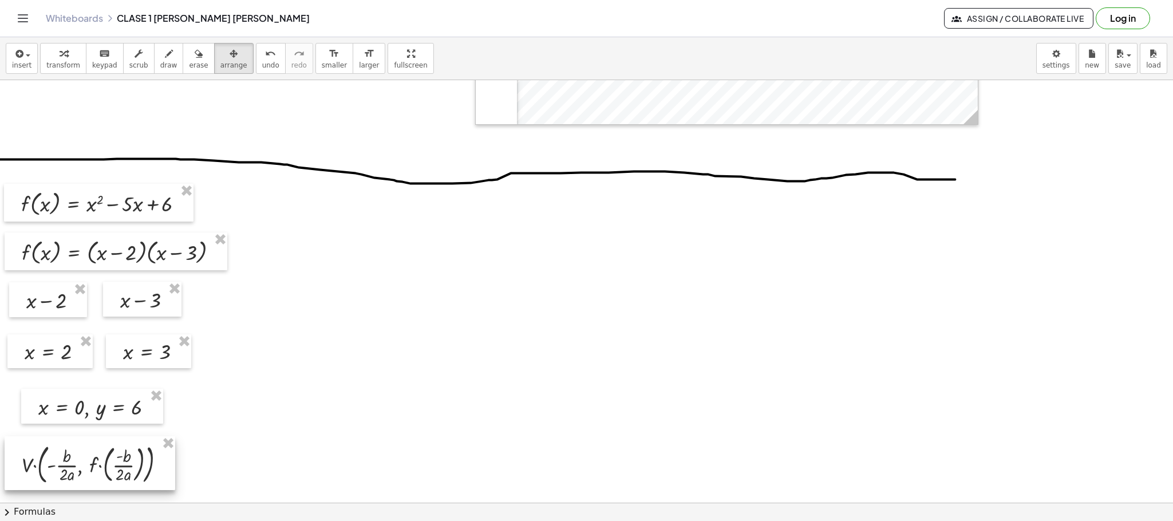
drag, startPoint x: 448, startPoint y: 213, endPoint x: 109, endPoint y: 464, distance: 421.9
click at [109, 464] on div at bounding box center [90, 463] width 171 height 54
click at [23, 61] on span "insert" at bounding box center [21, 65] width 19 height 8
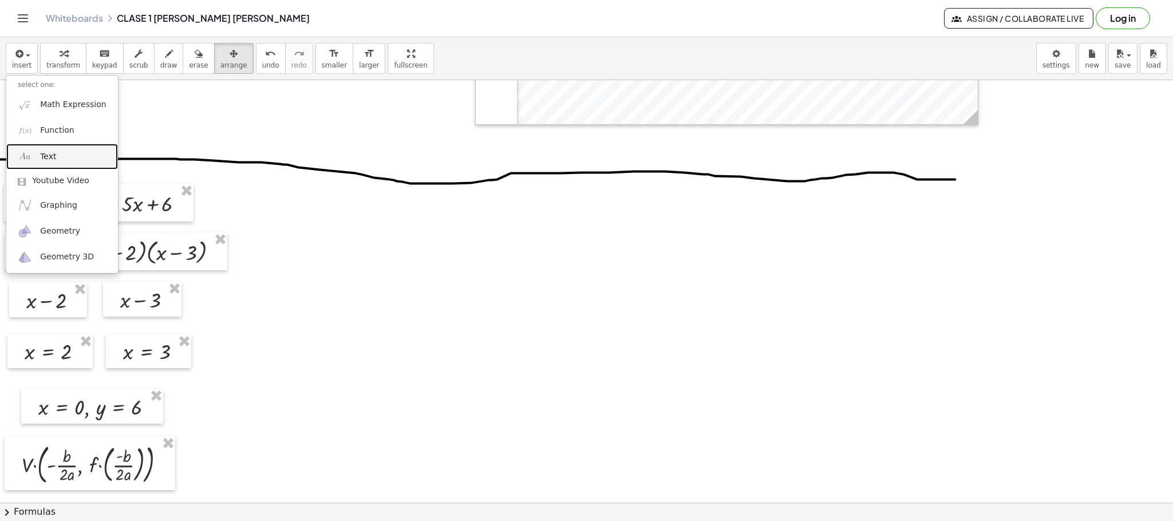
click at [57, 153] on link "Text" at bounding box center [62, 157] width 112 height 26
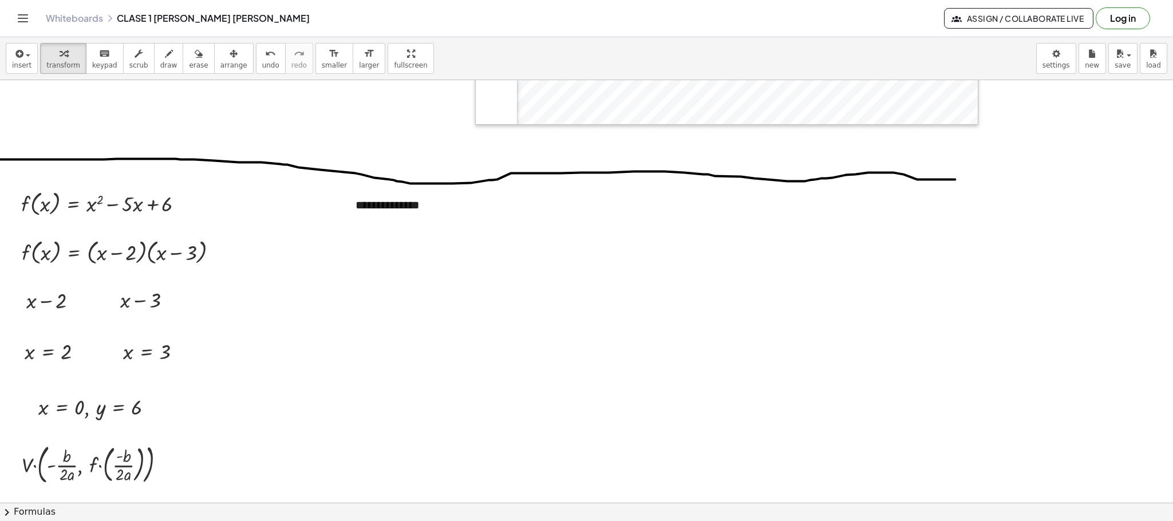
click at [409, 205] on div "**********" at bounding box center [430, 204] width 172 height 39
click at [227, 62] on span "arrange" at bounding box center [233, 65] width 27 height 8
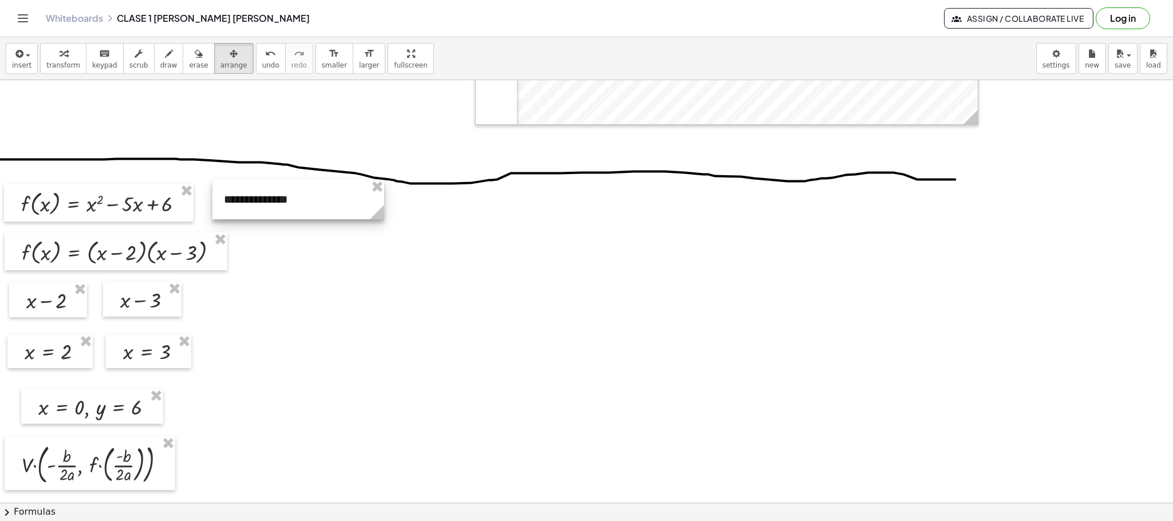
drag, startPoint x: 412, startPoint y: 215, endPoint x: 280, endPoint y: 209, distance: 131.7
click at [280, 209] on div at bounding box center [298, 199] width 172 height 39
click at [194, 58] on button "erase" at bounding box center [198, 58] width 31 height 31
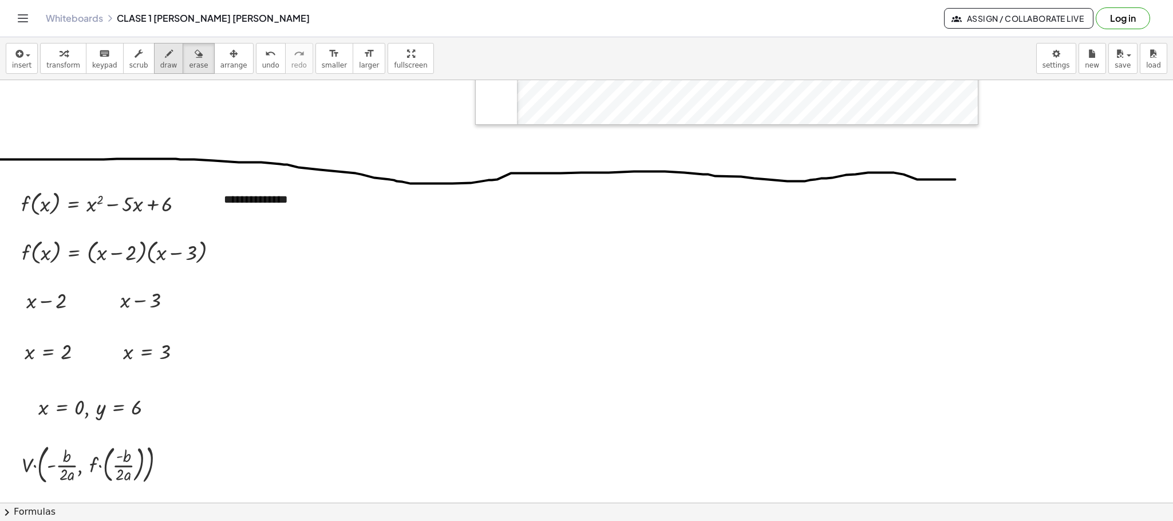
click at [165, 59] on div "button" at bounding box center [168, 53] width 17 height 14
drag, startPoint x: 165, startPoint y: 465, endPoint x: 256, endPoint y: 239, distance: 244.0
click at [33, 61] on button "insert" at bounding box center [22, 58] width 32 height 31
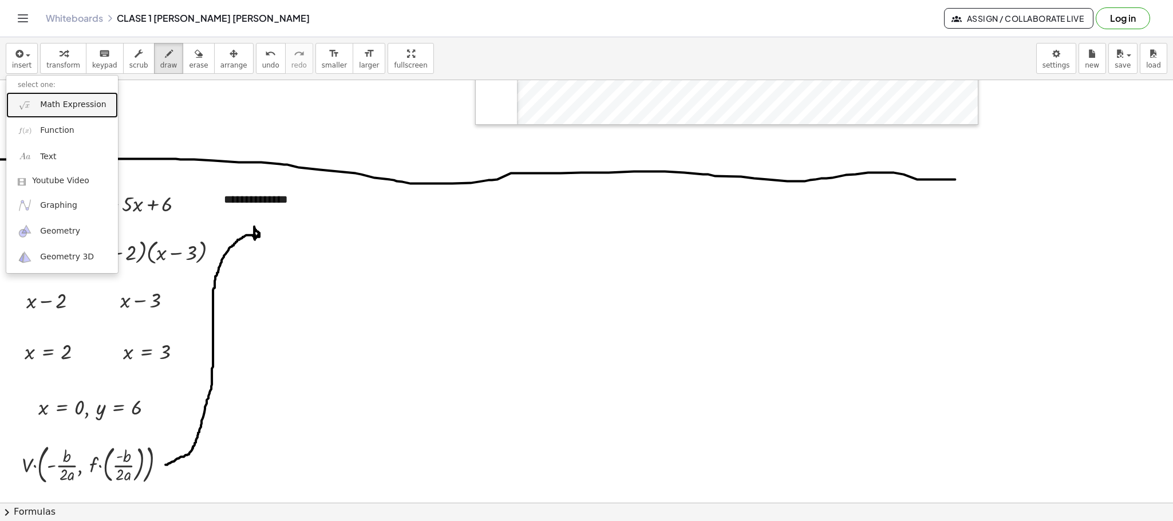
click at [50, 112] on link "Math Expression" at bounding box center [62, 105] width 112 height 26
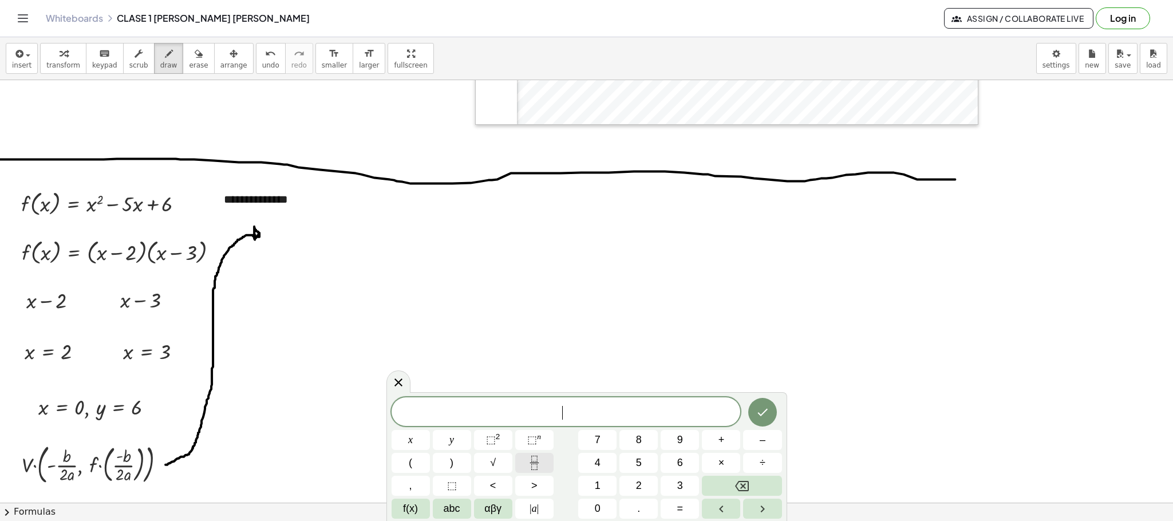
click at [534, 453] on button "Fraction" at bounding box center [534, 463] width 38 height 20
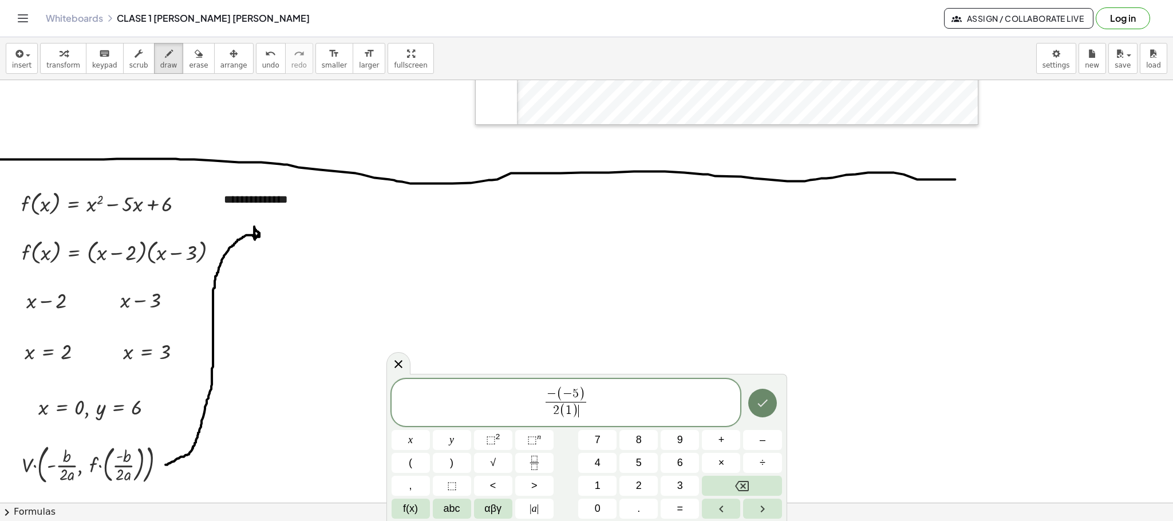
click at [757, 406] on icon "Done" at bounding box center [762, 403] width 14 height 14
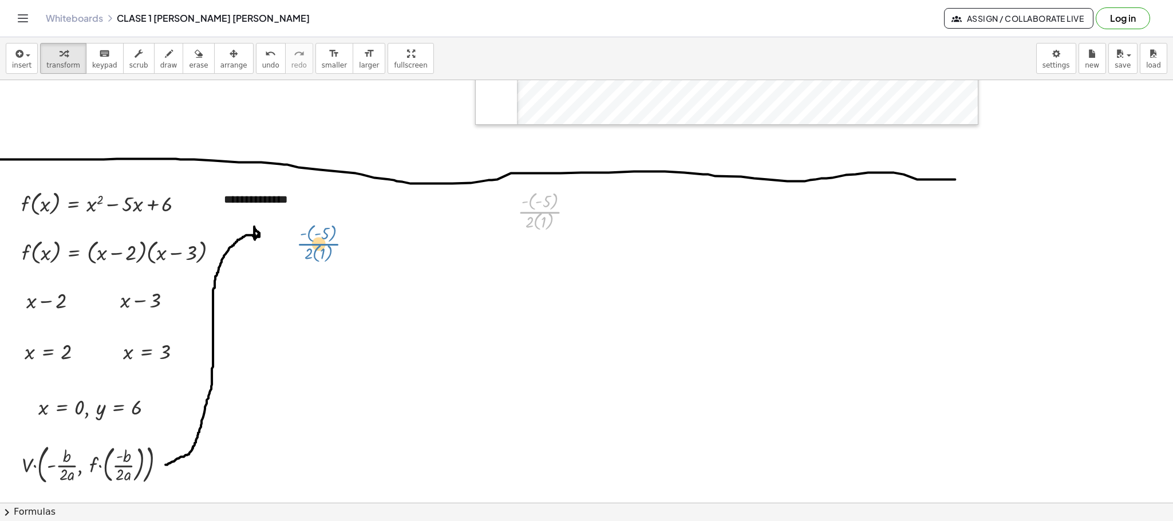
drag, startPoint x: 545, startPoint y: 213, endPoint x: 323, endPoint y: 245, distance: 224.3
click at [225, 59] on div "button" at bounding box center [233, 53] width 27 height 14
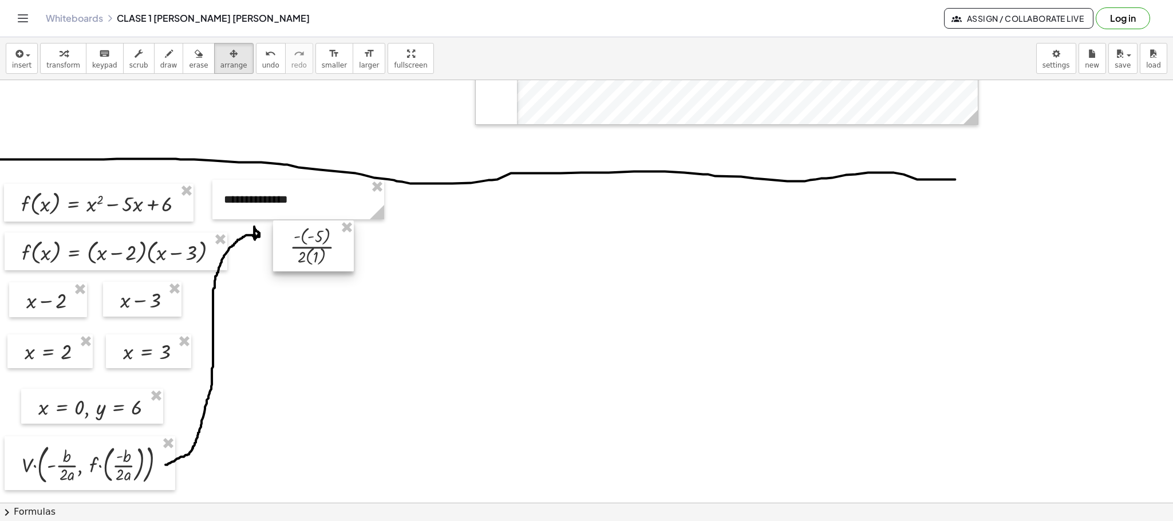
drag, startPoint x: 540, startPoint y: 209, endPoint x: 311, endPoint y: 244, distance: 231.0
click at [311, 244] on div at bounding box center [313, 245] width 81 height 50
click at [15, 52] on icon "button" at bounding box center [18, 54] width 10 height 14
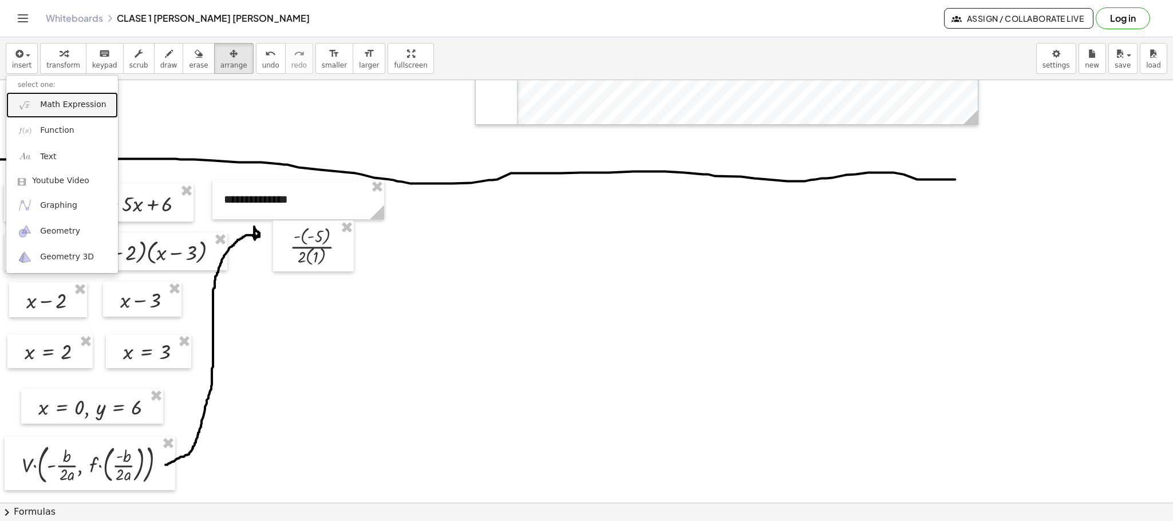
click at [52, 107] on span "Math Expression" at bounding box center [73, 104] width 66 height 11
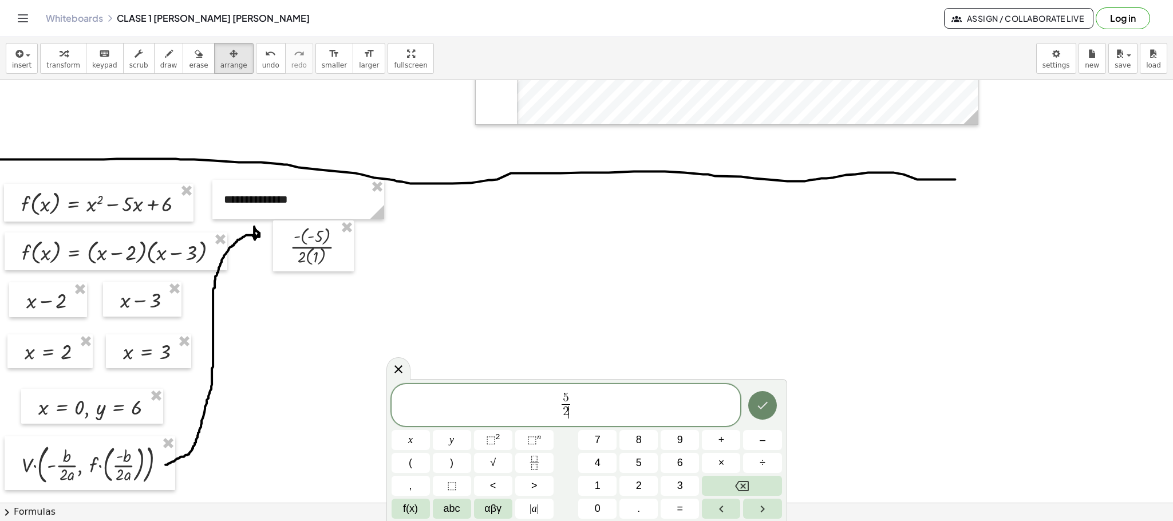
click at [766, 409] on icon "Done" at bounding box center [762, 405] width 14 height 14
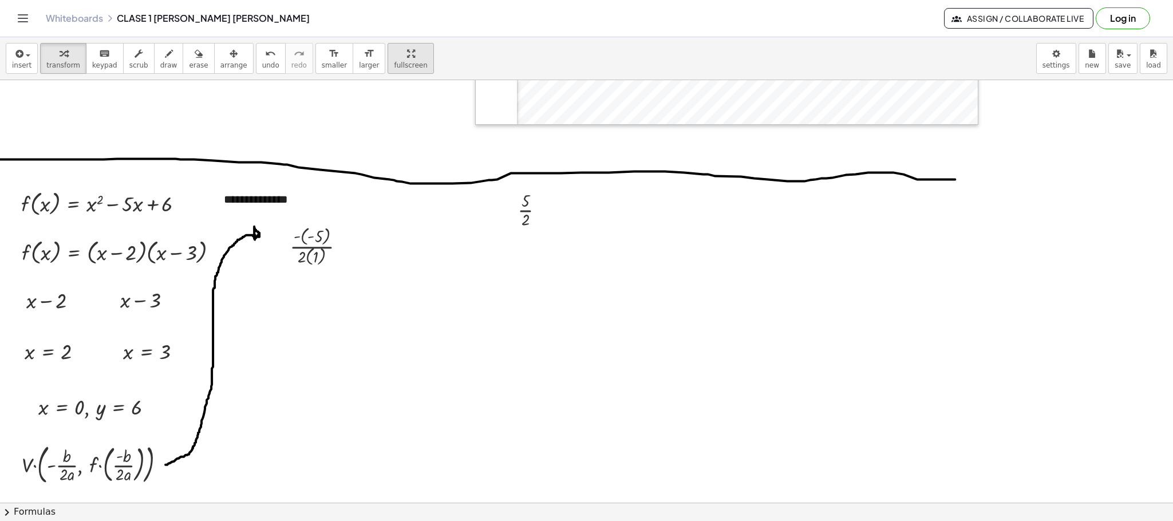
click at [222, 57] on div "button" at bounding box center [233, 53] width 27 height 14
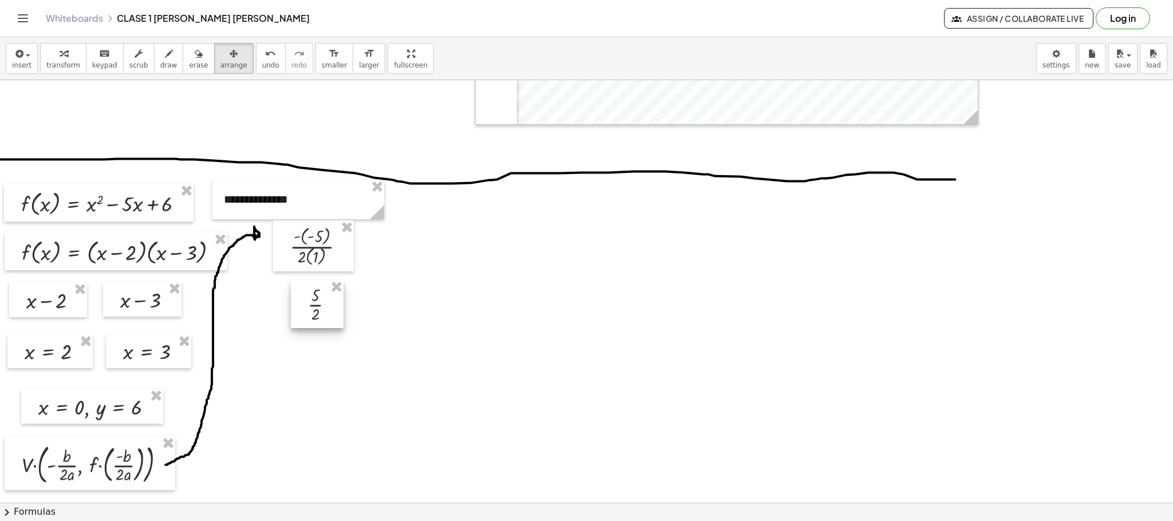
drag, startPoint x: 521, startPoint y: 205, endPoint x: 311, endPoint y: 299, distance: 229.5
click at [311, 299] on div at bounding box center [317, 303] width 53 height 47
click at [33, 69] on button "insert" at bounding box center [22, 58] width 32 height 31
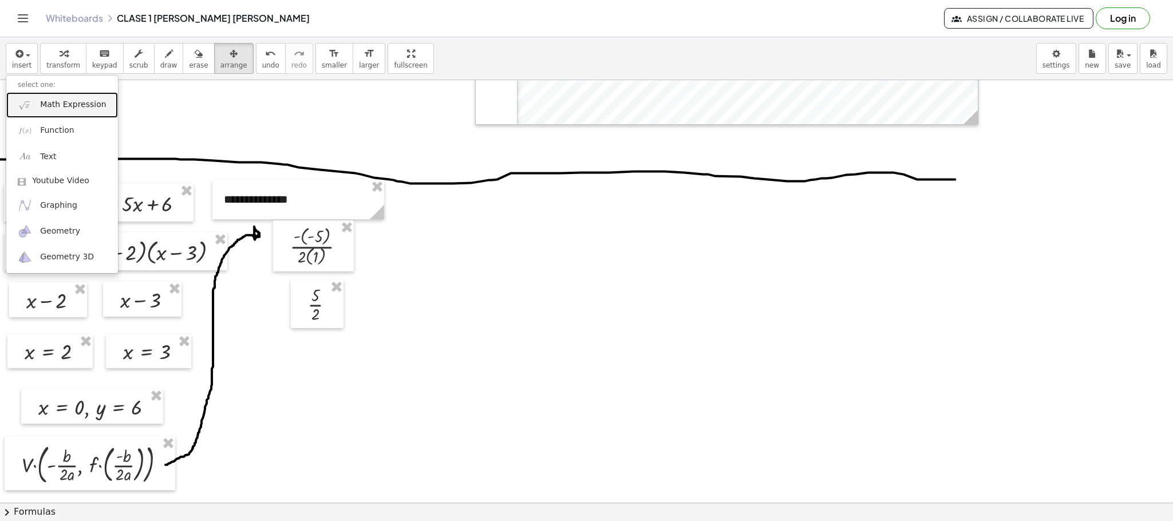
click at [88, 98] on link "Math Expression" at bounding box center [62, 105] width 112 height 26
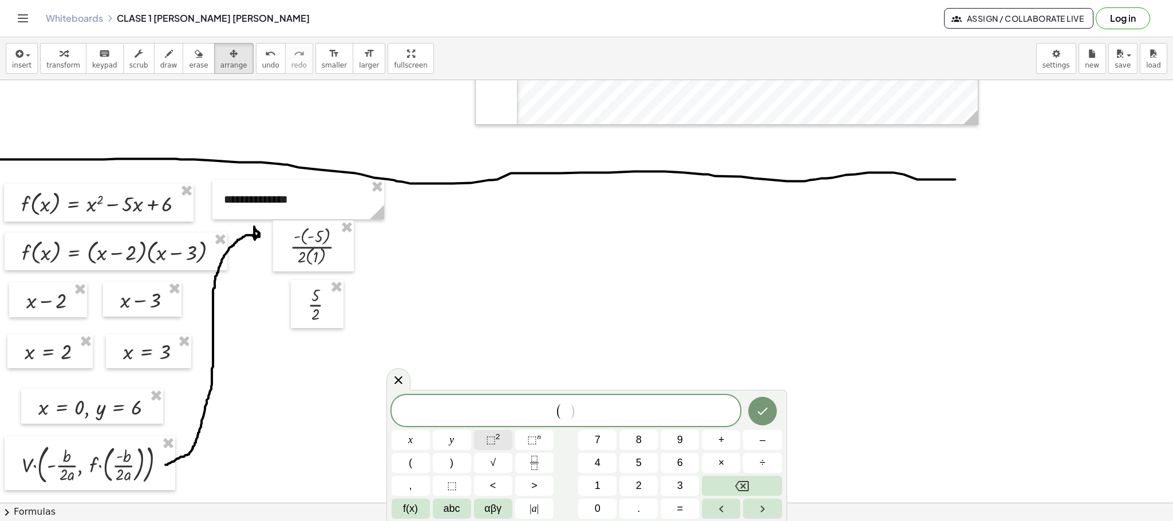
click at [496, 440] on sup "2" at bounding box center [498, 436] width 5 height 9
click at [534, 467] on icon "Fraction" at bounding box center [534, 462] width 14 height 14
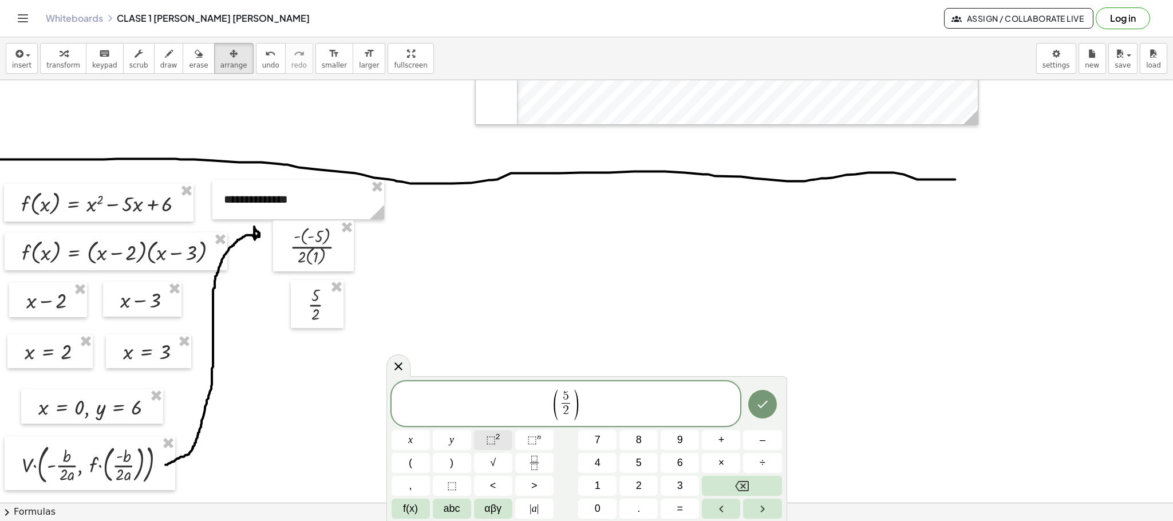
click at [491, 436] on span "⬚" at bounding box center [491, 439] width 10 height 11
click at [763, 411] on button "Done" at bounding box center [762, 404] width 29 height 29
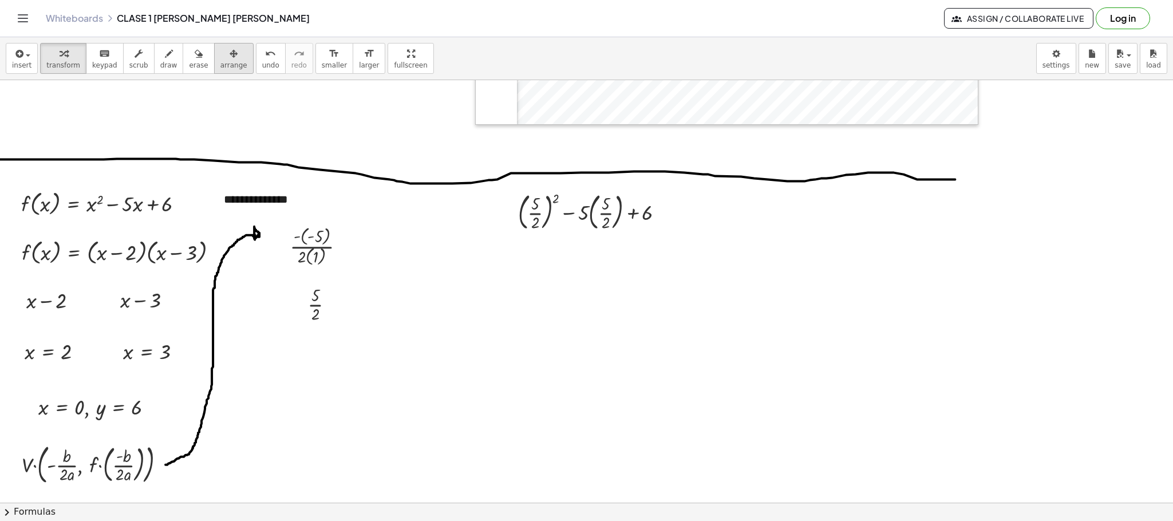
click at [229, 58] on icon "button" at bounding box center [233, 54] width 8 height 14
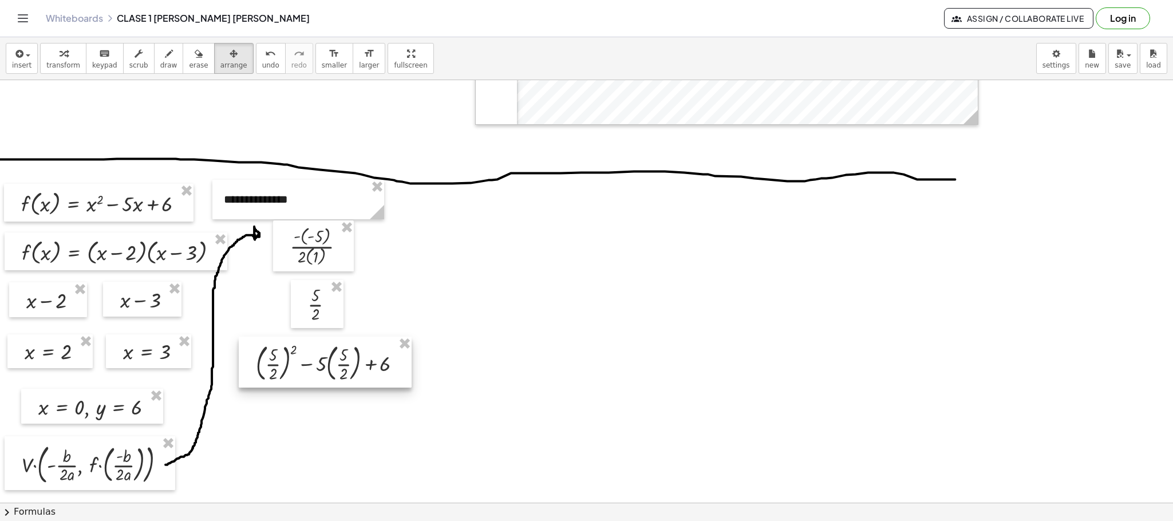
drag, startPoint x: 585, startPoint y: 208, endPoint x: 323, endPoint y: 359, distance: 302.5
click at [323, 359] on div at bounding box center [325, 361] width 173 height 50
click at [17, 57] on icon "button" at bounding box center [18, 54] width 10 height 14
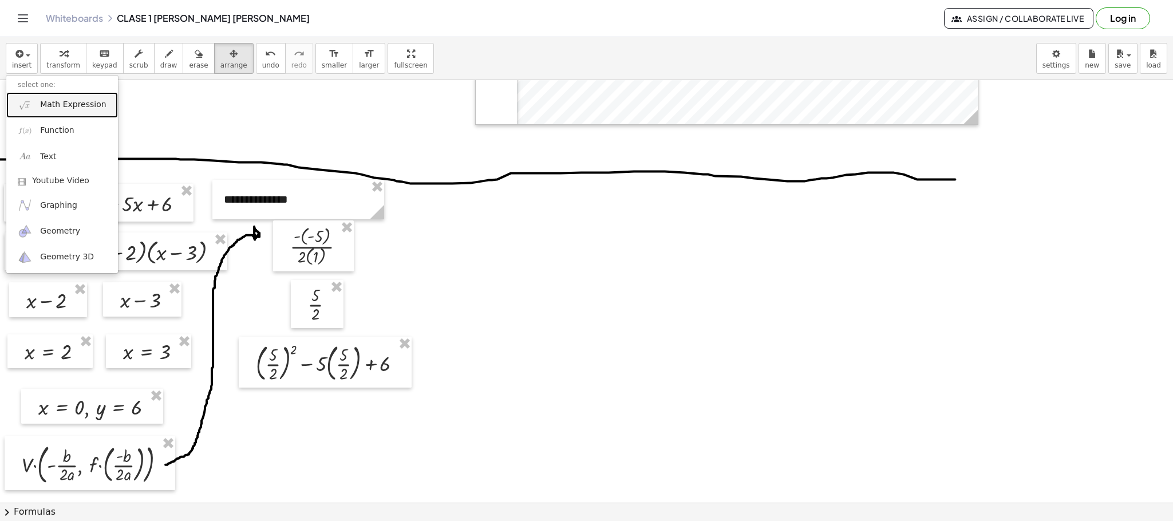
click at [64, 107] on span "Math Expression" at bounding box center [73, 104] width 66 height 11
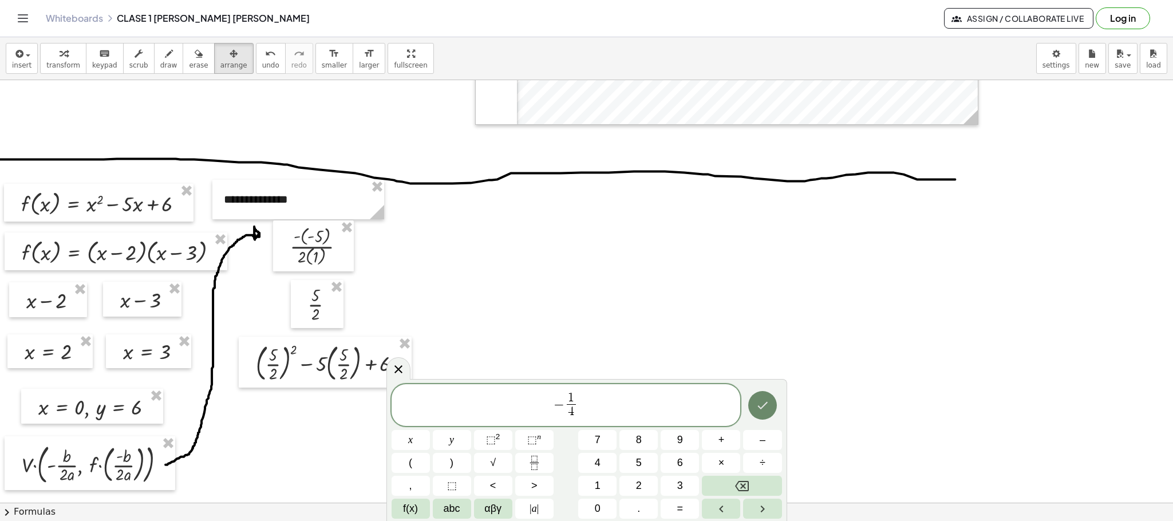
click at [759, 402] on icon "Done" at bounding box center [762, 405] width 14 height 14
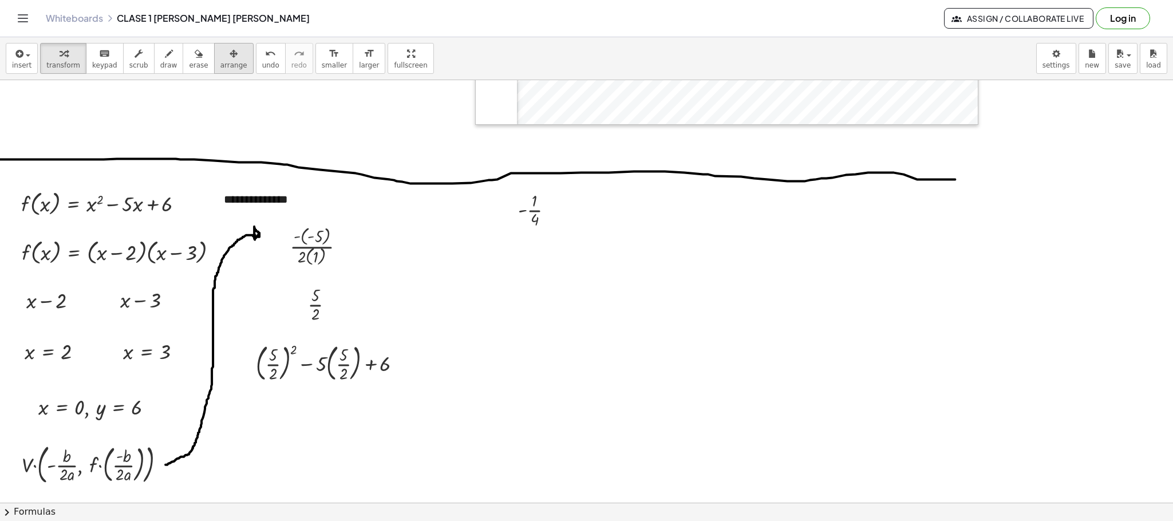
click at [229, 54] on icon "button" at bounding box center [233, 54] width 8 height 14
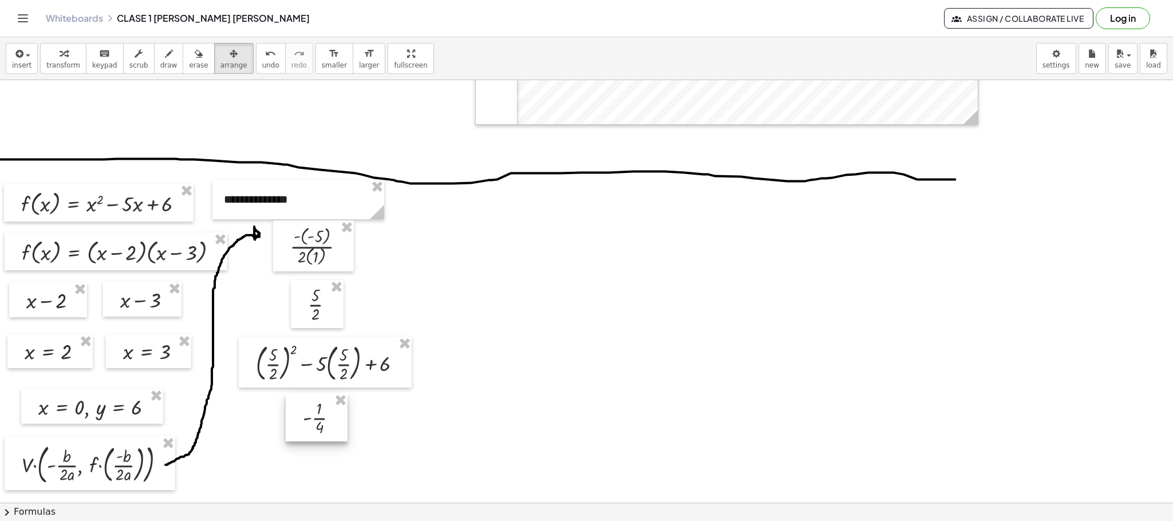
drag, startPoint x: 538, startPoint y: 205, endPoint x: 323, endPoint y: 412, distance: 298.3
click at [323, 412] on div at bounding box center [317, 416] width 62 height 47
click at [153, 469] on div at bounding box center [90, 463] width 171 height 54
click at [59, 62] on span "transform" at bounding box center [63, 65] width 34 height 8
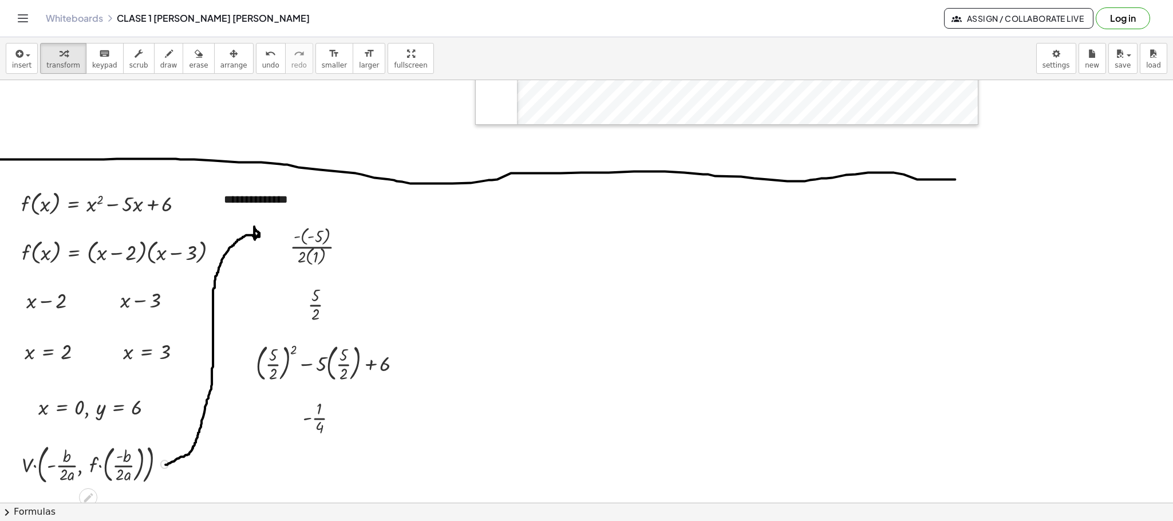
click at [136, 468] on div at bounding box center [98, 463] width 164 height 48
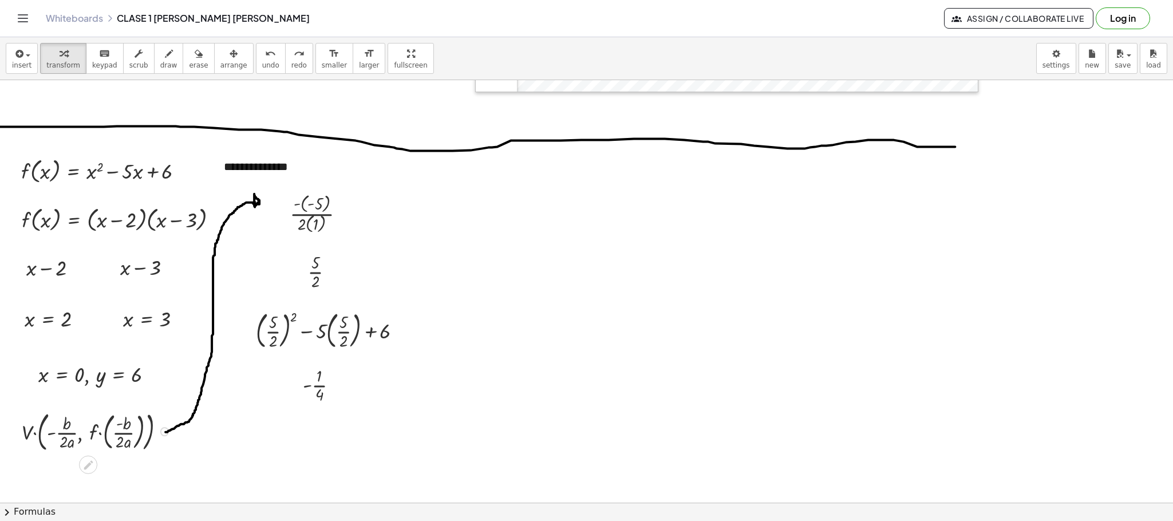
click at [88, 461] on icon at bounding box center [88, 465] width 12 height 12
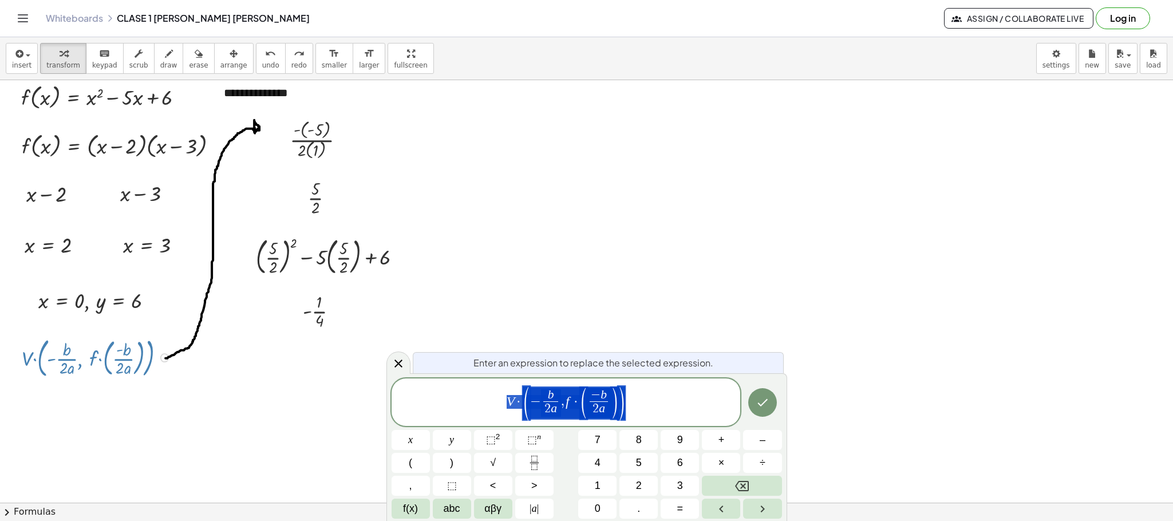
scroll to position [1291, 0]
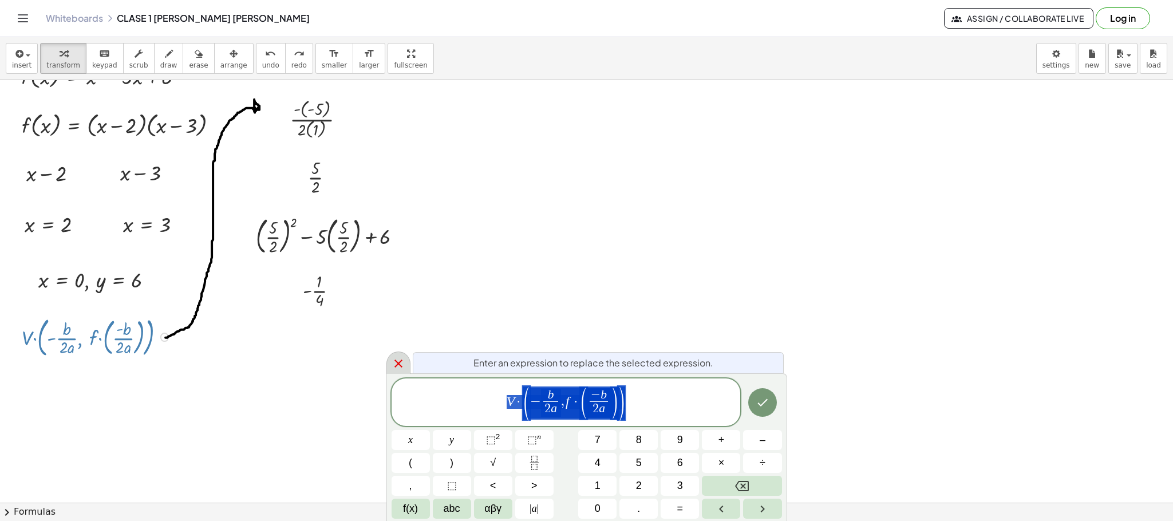
click at [400, 365] on icon at bounding box center [398, 363] width 8 height 8
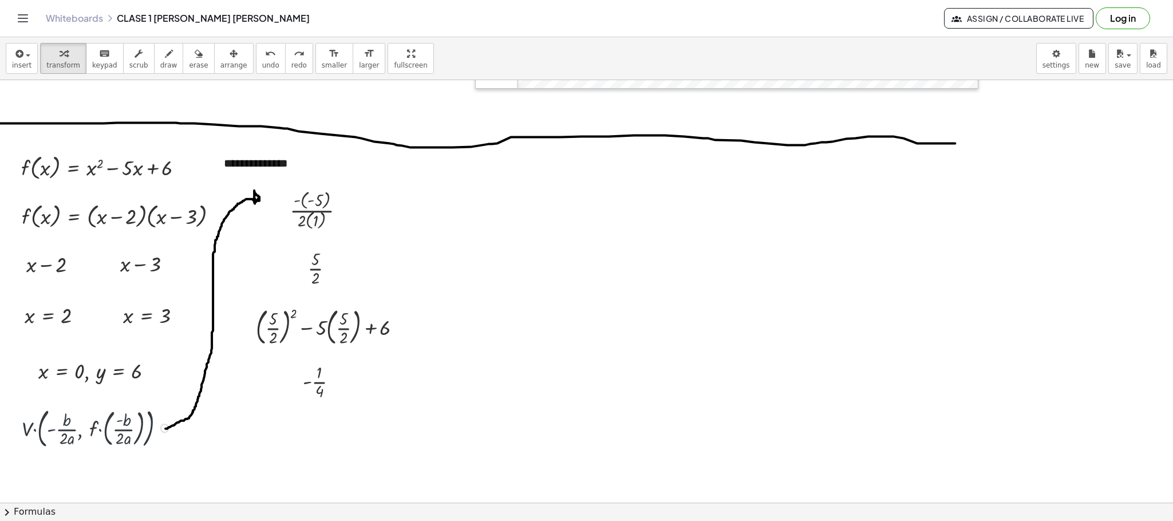
scroll to position [1197, 0]
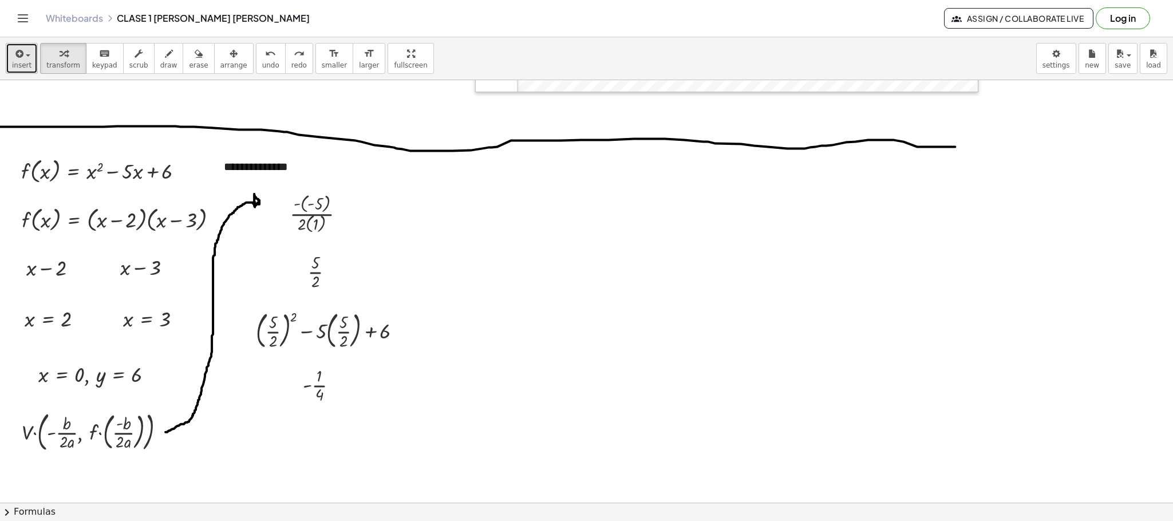
click at [22, 57] on icon "button" at bounding box center [18, 54] width 10 height 14
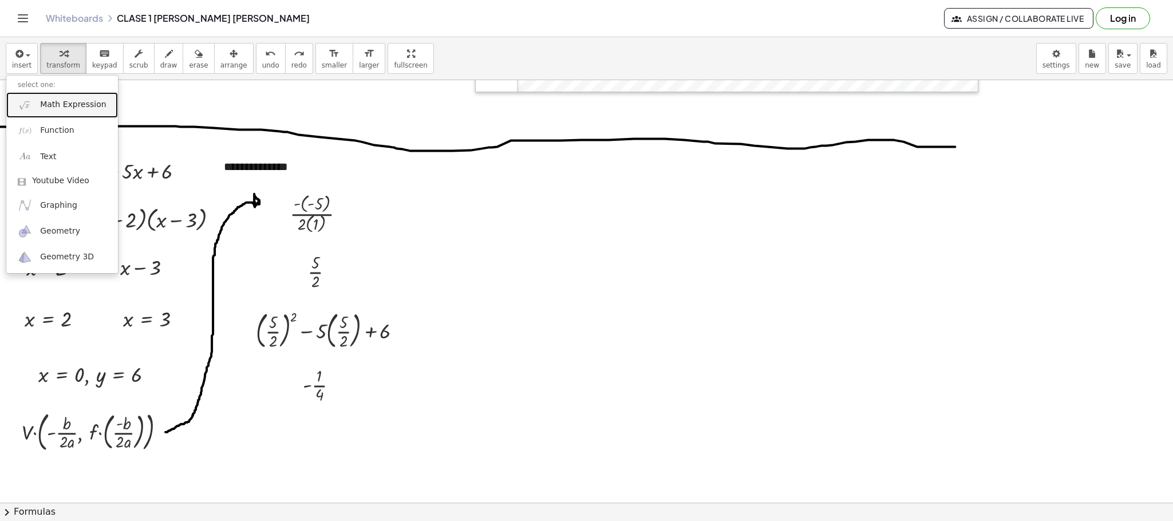
click at [71, 108] on span "Math Expression" at bounding box center [73, 104] width 66 height 11
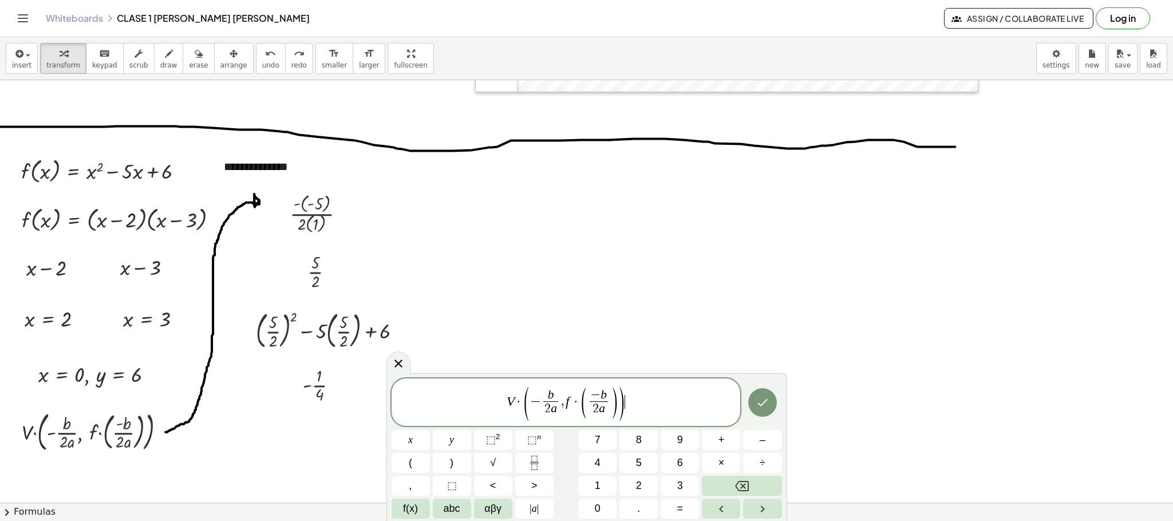
click at [558, 400] on span "b 2 a ​" at bounding box center [551, 403] width 20 height 28
click at [769, 409] on button "Done" at bounding box center [762, 404] width 29 height 29
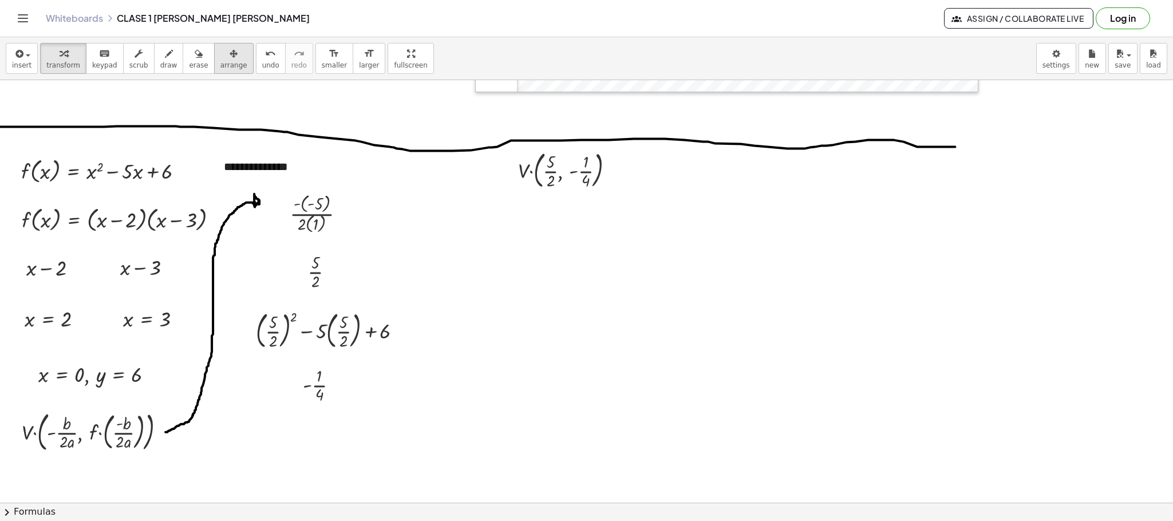
click at [229, 59] on icon "button" at bounding box center [233, 54] width 8 height 14
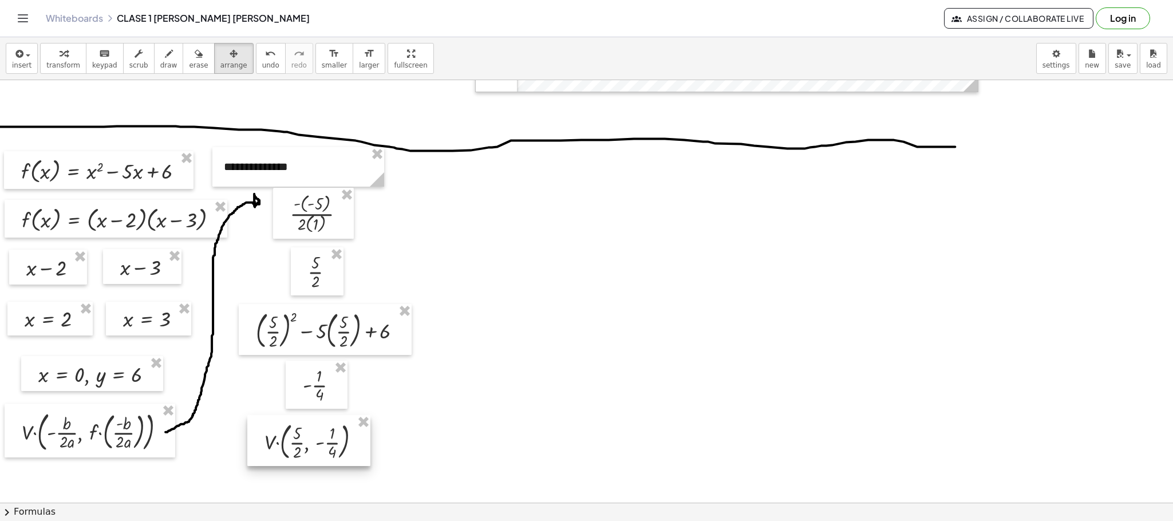
drag, startPoint x: 555, startPoint y: 174, endPoint x: 302, endPoint y: 445, distance: 370.9
click at [302, 445] on div at bounding box center [308, 440] width 123 height 50
click at [31, 52] on button "insert" at bounding box center [22, 58] width 32 height 31
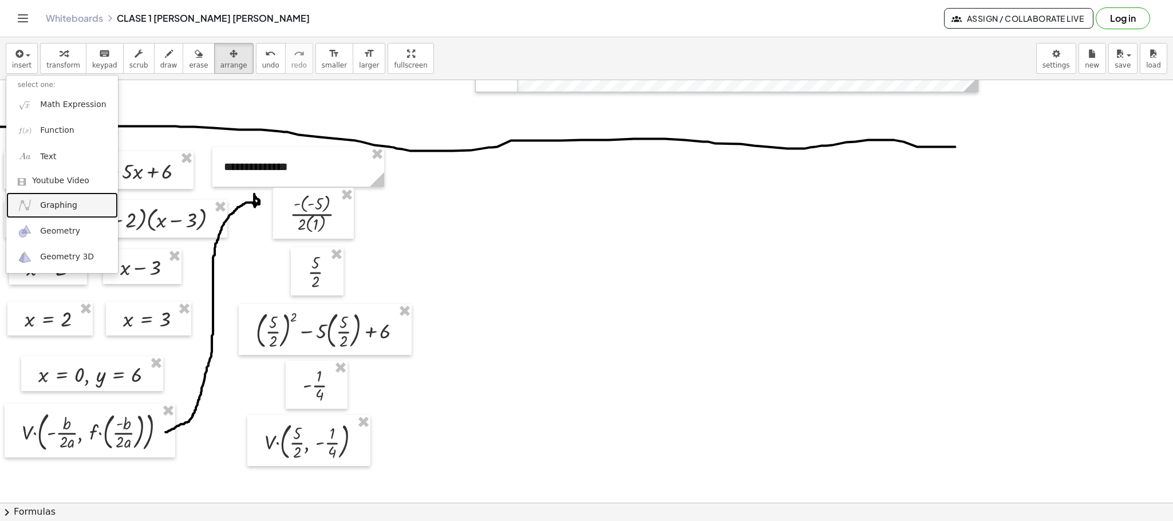
click at [55, 208] on span "Graphing" at bounding box center [58, 205] width 37 height 11
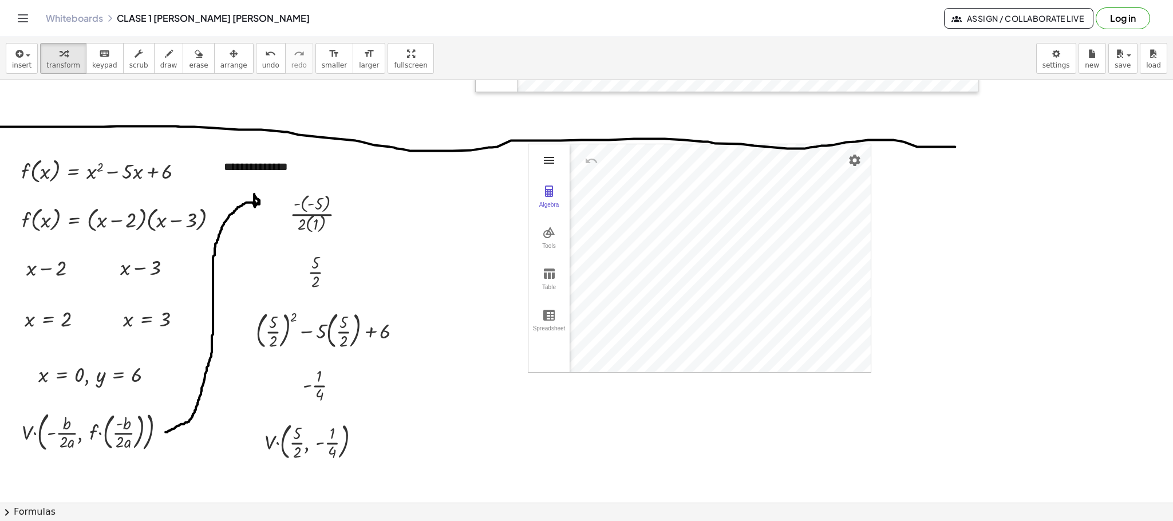
click at [544, 164] on img "Graphing Calculator" at bounding box center [549, 160] width 14 height 14
click at [558, 201] on li "Clear All" at bounding box center [616, 199] width 177 height 27
click at [230, 55] on button "arrange" at bounding box center [233, 58] width 39 height 31
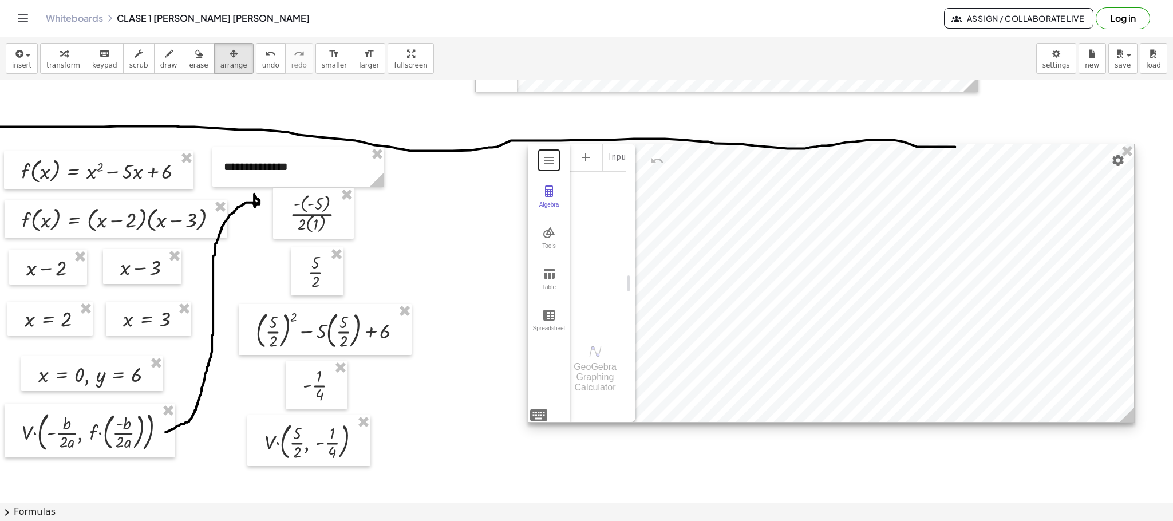
drag, startPoint x: 864, startPoint y: 367, endPoint x: 1127, endPoint y: 417, distance: 267.9
click at [1127, 417] on icon at bounding box center [1126, 414] width 14 height 14
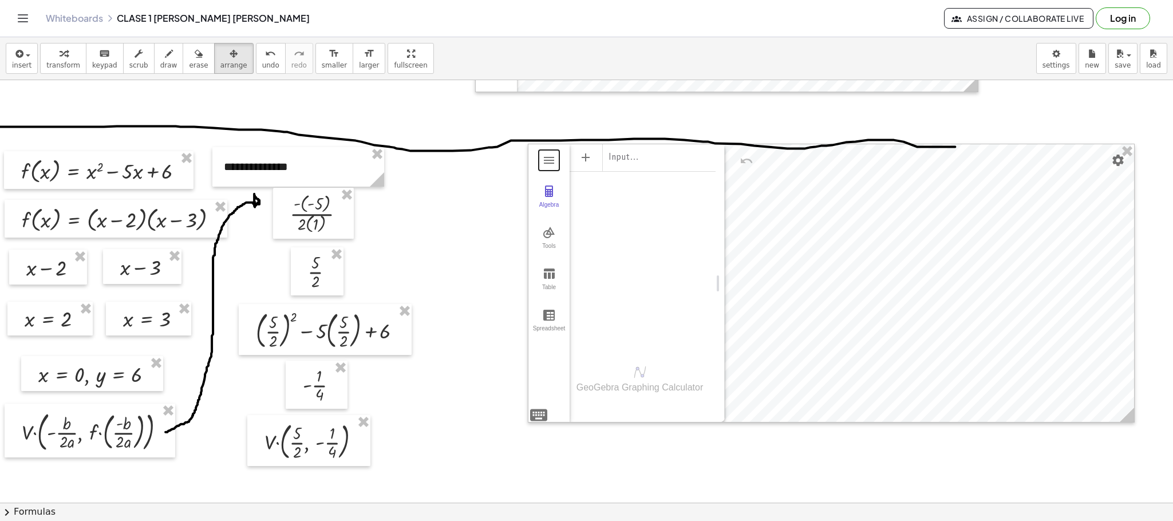
drag, startPoint x: 634, startPoint y: 292, endPoint x: 723, endPoint y: 306, distance: 90.4
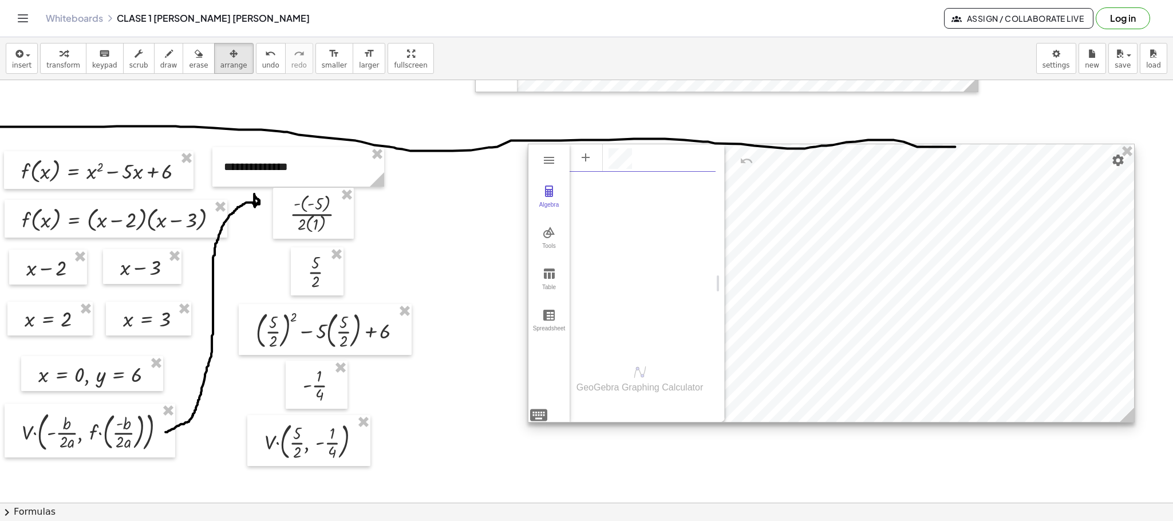
scroll to position [7, 0]
click at [537, 409] on img "Graphing Calculator" at bounding box center [538, 415] width 21 height 21
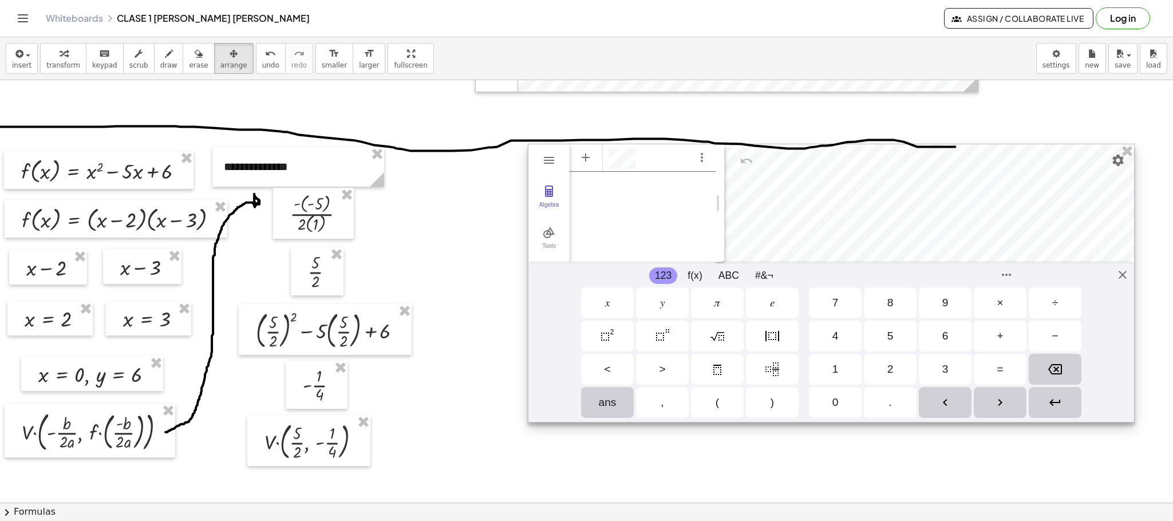
click at [616, 333] on div "Squared" at bounding box center [607, 335] width 53 height 31
click at [1120, 270] on div "GeoGebra Graphing Calculator Clear All Open Save online Save to your computer S…" at bounding box center [831, 283] width 607 height 279
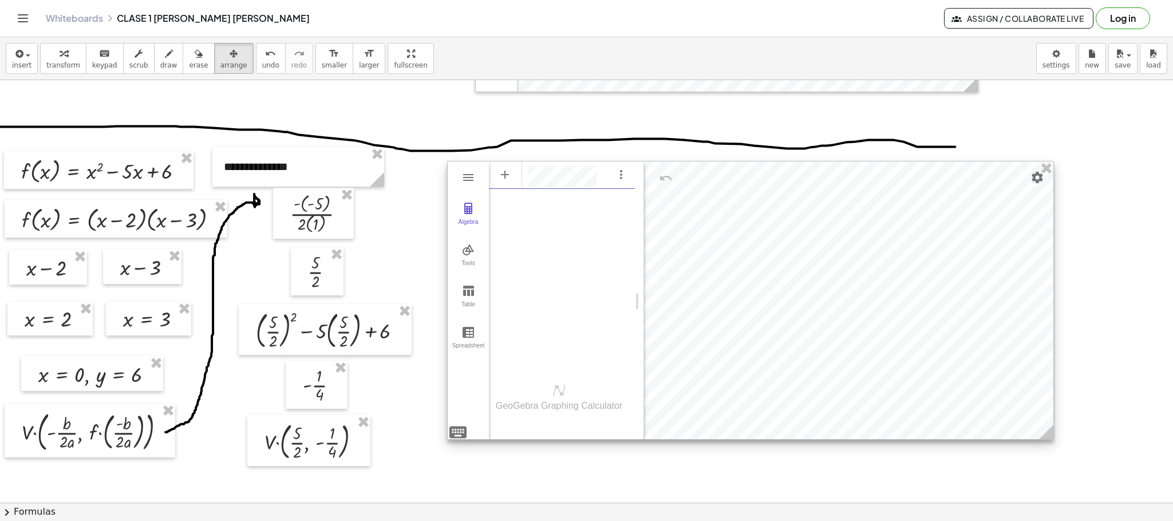
drag, startPoint x: 996, startPoint y: 297, endPoint x: 915, endPoint y: 314, distance: 82.5
click at [915, 314] on div at bounding box center [749, 300] width 605 height 278
click at [66, 53] on div "button" at bounding box center [63, 53] width 34 height 14
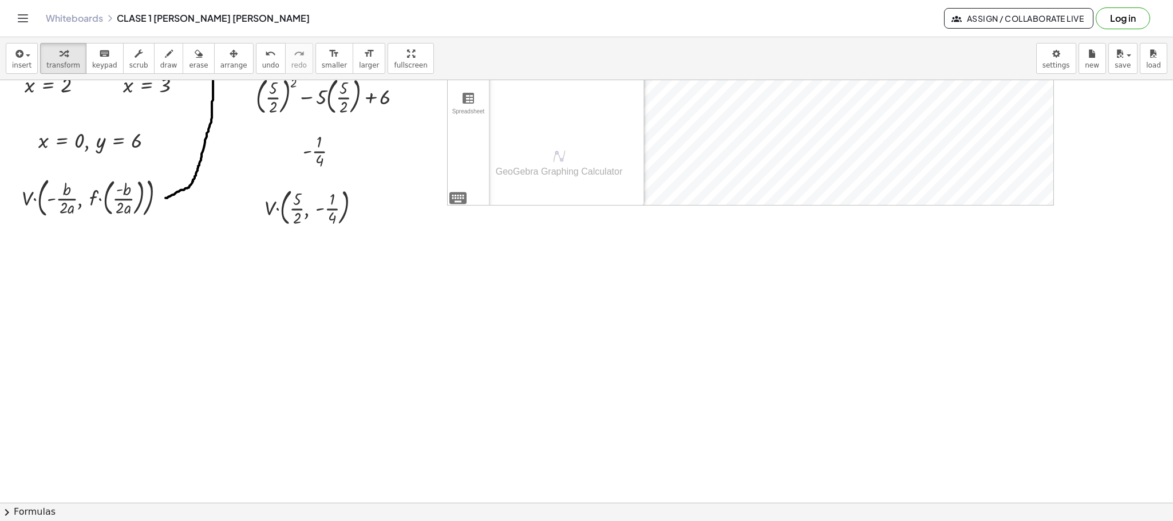
scroll to position [1437, 0]
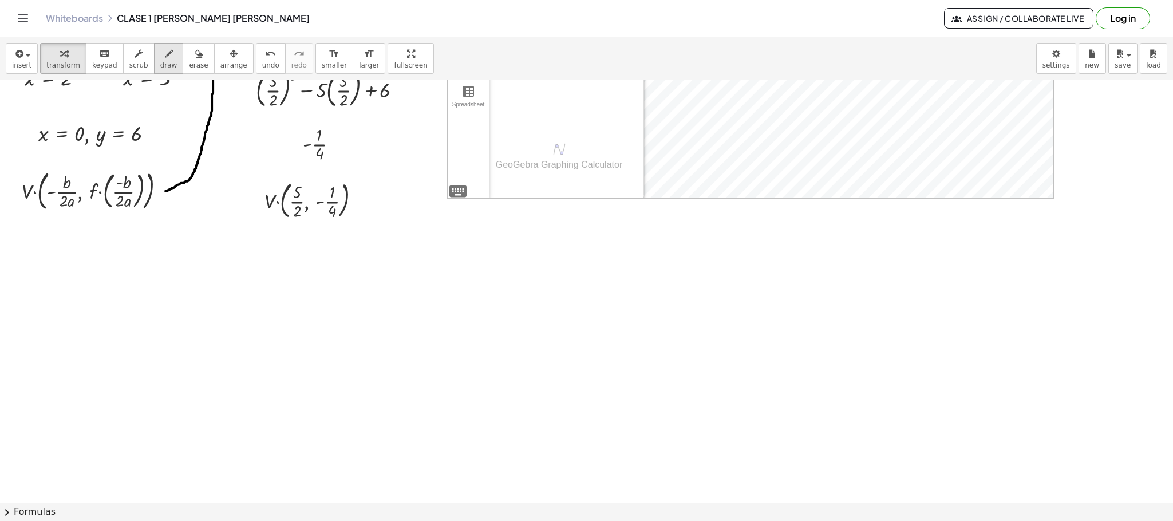
click at [165, 57] on icon "button" at bounding box center [169, 54] width 8 height 14
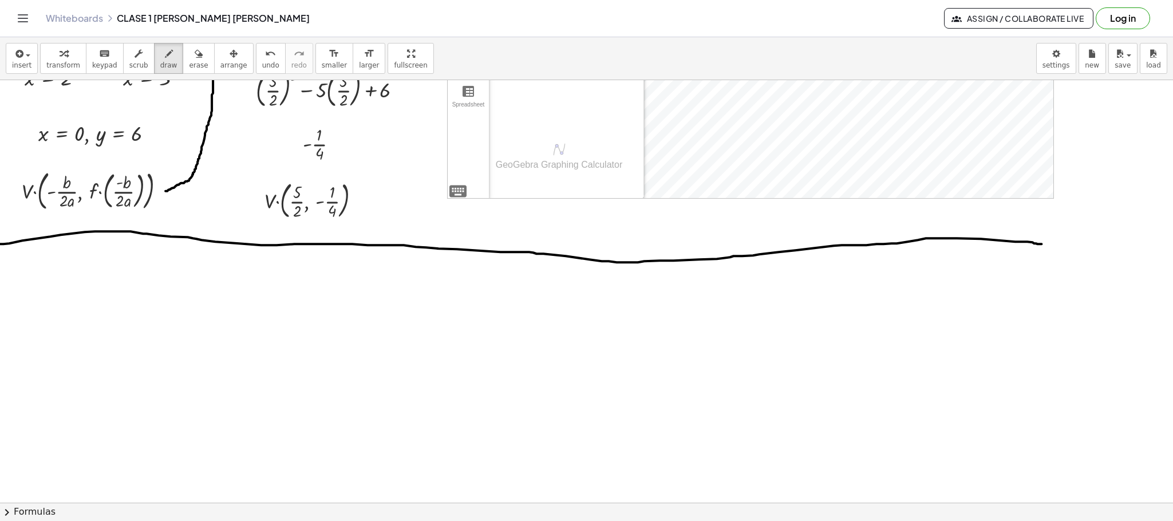
drag, startPoint x: 0, startPoint y: 244, endPoint x: 1041, endPoint y: 244, distance: 1040.9
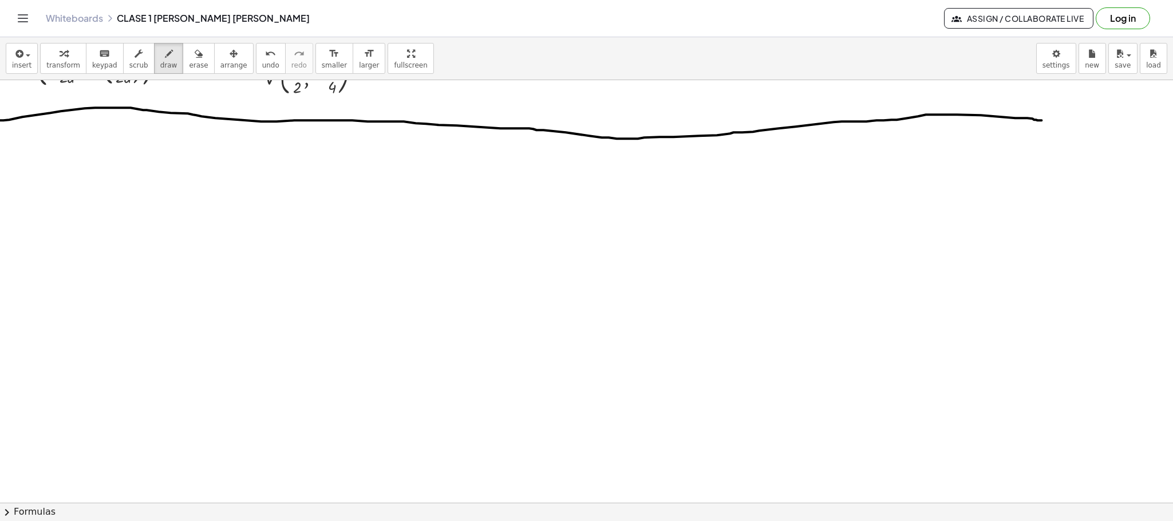
scroll to position [1562, 0]
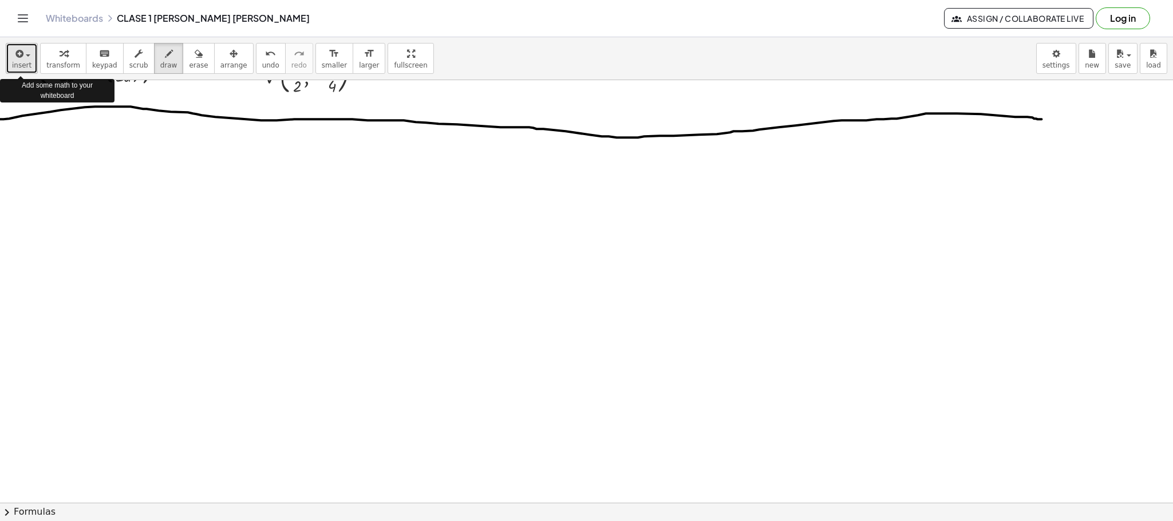
click at [19, 62] on span "insert" at bounding box center [21, 65] width 19 height 8
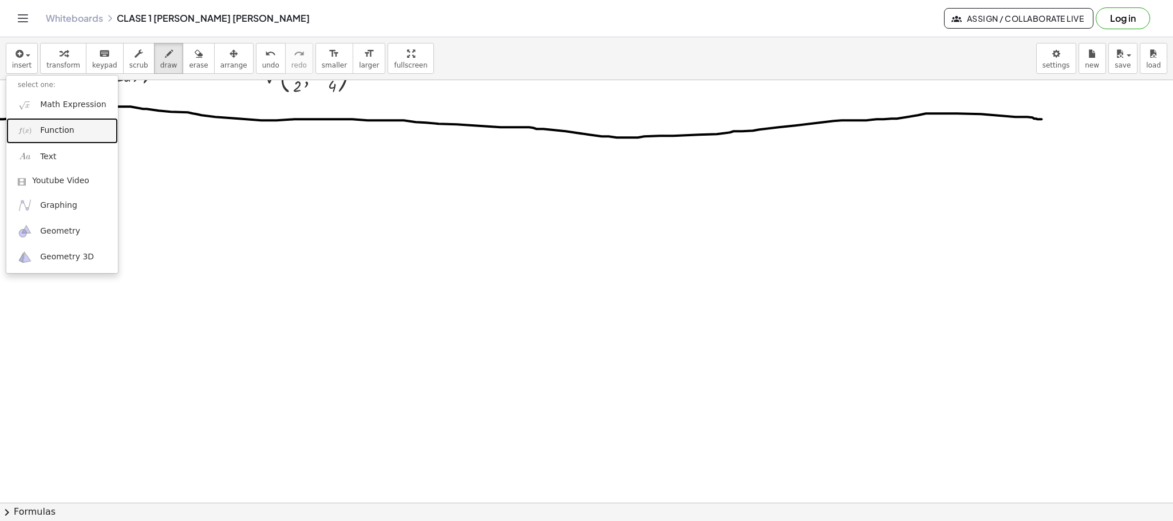
click at [57, 132] on span "Function" at bounding box center [57, 130] width 34 height 11
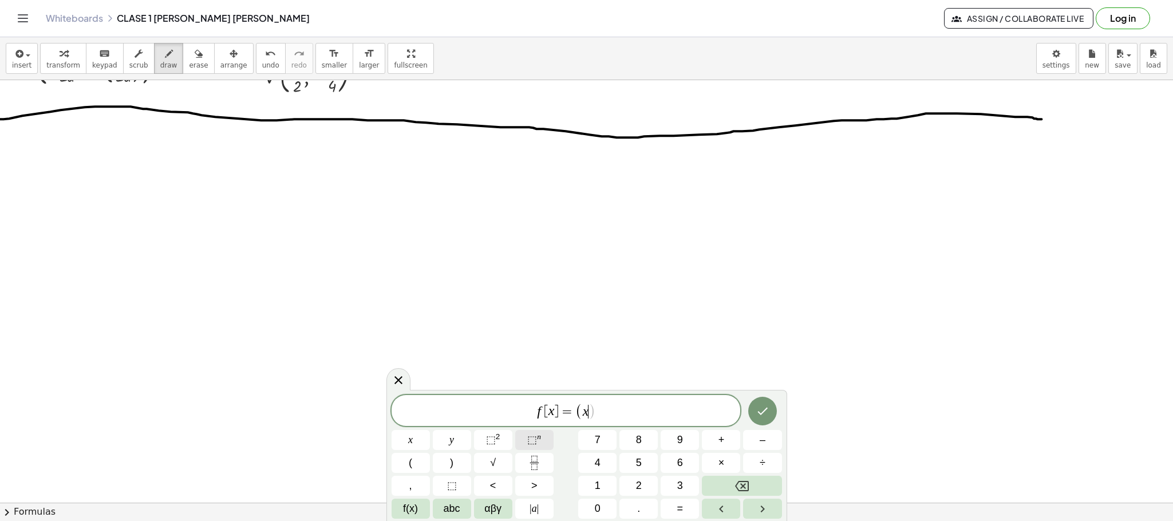
click at [530, 448] on button "⬚ n" at bounding box center [534, 440] width 38 height 20
click at [492, 445] on span "⬚" at bounding box center [491, 439] width 10 height 11
click at [533, 462] on rect "Fraction" at bounding box center [533, 462] width 9 height 1
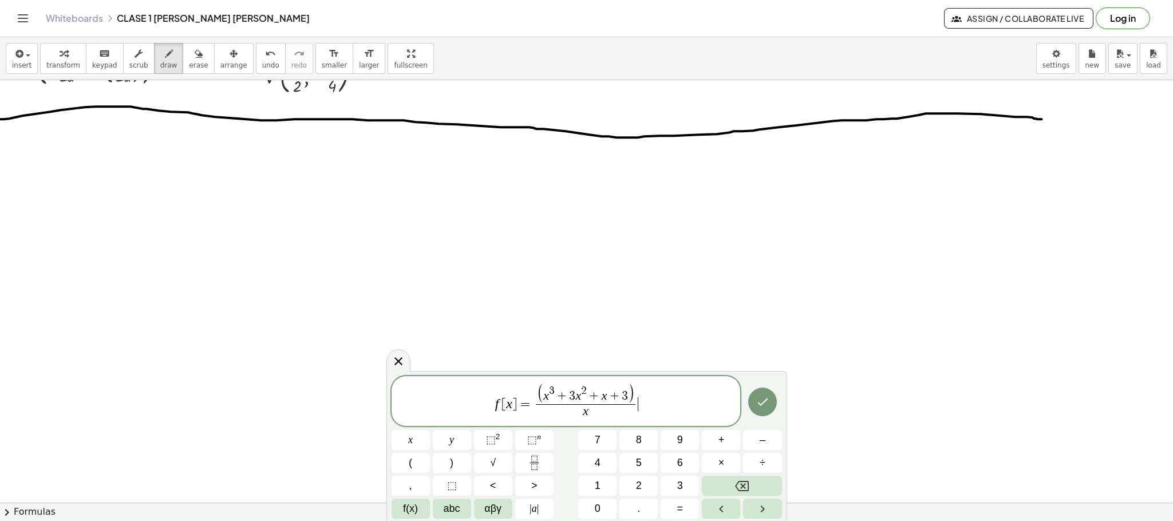
click at [649, 392] on span "f [ x ] = ( x 3 + 3 x 2 + x + 3 ) x ​ ​" at bounding box center [565, 402] width 349 height 38
click at [490, 441] on span "⬚" at bounding box center [491, 439] width 10 height 11
click at [763, 402] on icon "Done" at bounding box center [762, 400] width 10 height 7
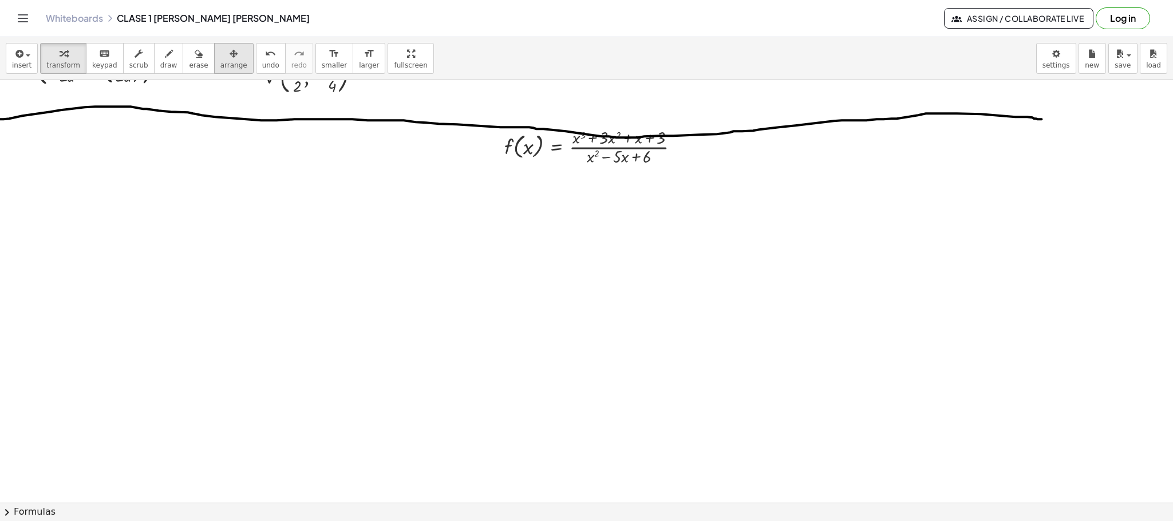
click at [225, 62] on span "arrange" at bounding box center [233, 65] width 27 height 8
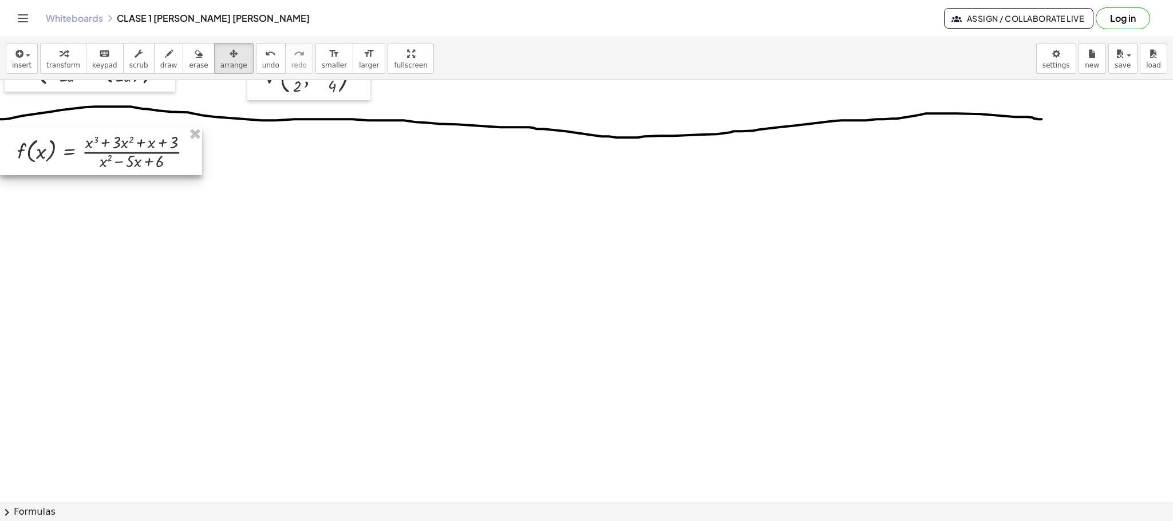
drag, startPoint x: 579, startPoint y: 136, endPoint x: 92, endPoint y: 141, distance: 487.6
click at [92, 141] on div at bounding box center [101, 150] width 202 height 47
click at [31, 60] on button "insert" at bounding box center [22, 58] width 32 height 31
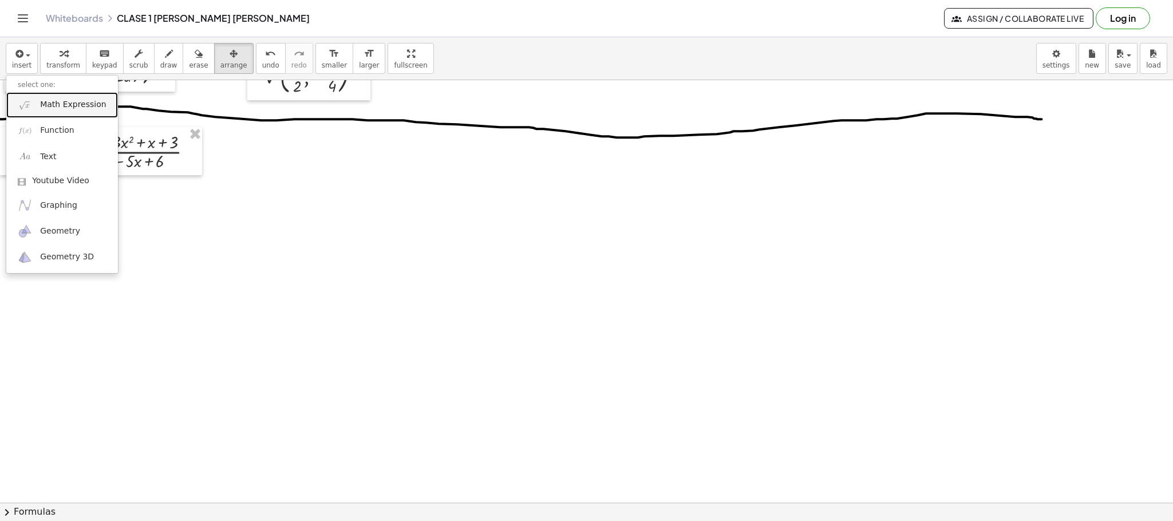
click at [82, 109] on span "Math Expression" at bounding box center [73, 104] width 66 height 11
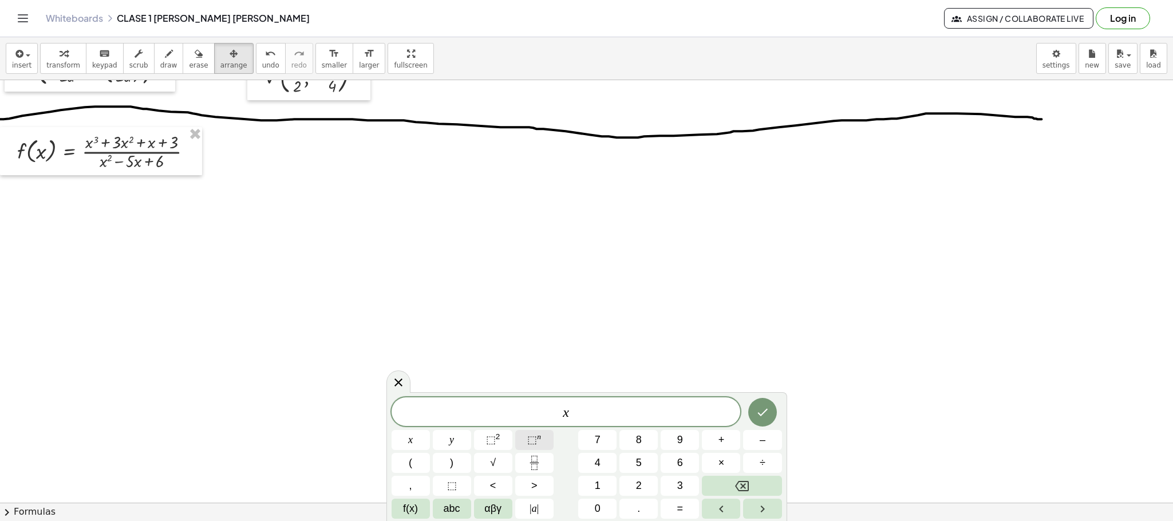
click at [533, 442] on span "⬚" at bounding box center [532, 439] width 10 height 11
click at [493, 442] on span "⬚" at bounding box center [491, 439] width 10 height 11
click at [762, 417] on button "Done" at bounding box center [762, 409] width 29 height 29
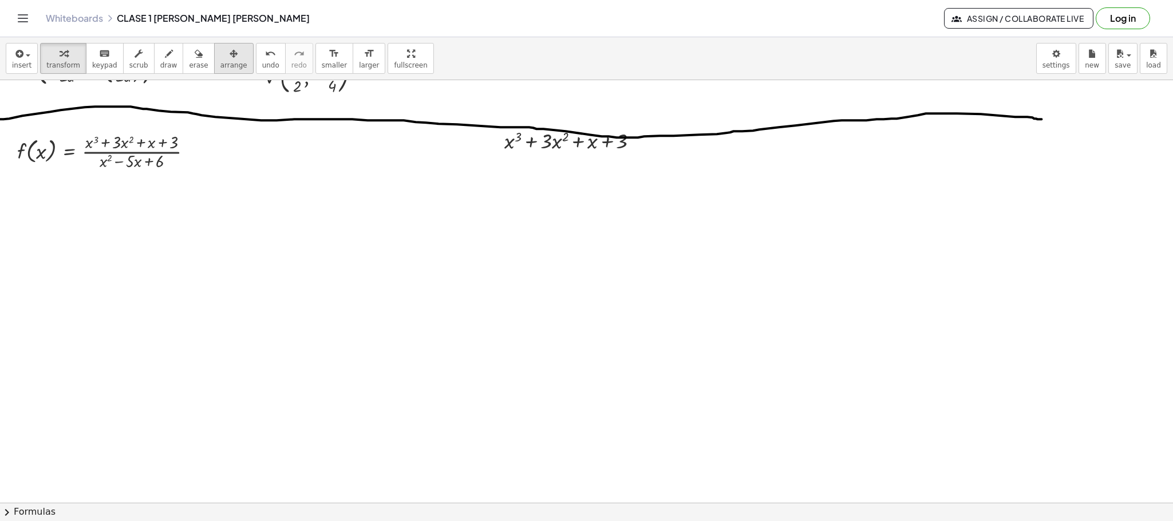
click at [220, 61] on span "arrange" at bounding box center [233, 65] width 27 height 8
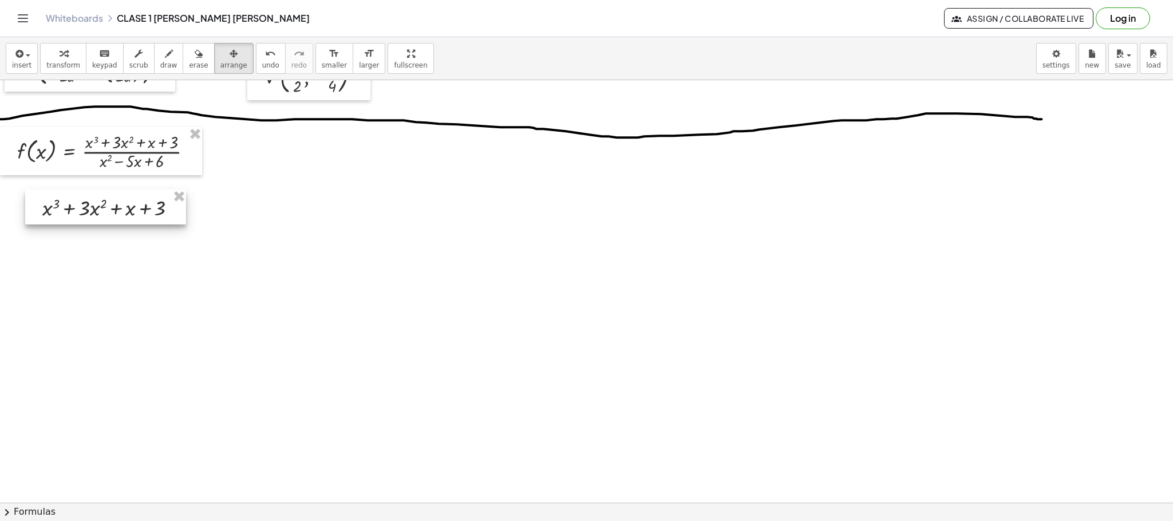
drag, startPoint x: 209, startPoint y: 61, endPoint x: 69, endPoint y: 206, distance: 202.3
click at [69, 206] on div at bounding box center [105, 206] width 161 height 35
click at [165, 57] on icon "button" at bounding box center [169, 54] width 8 height 14
drag, startPoint x: 176, startPoint y: 200, endPoint x: 185, endPoint y: 255, distance: 55.8
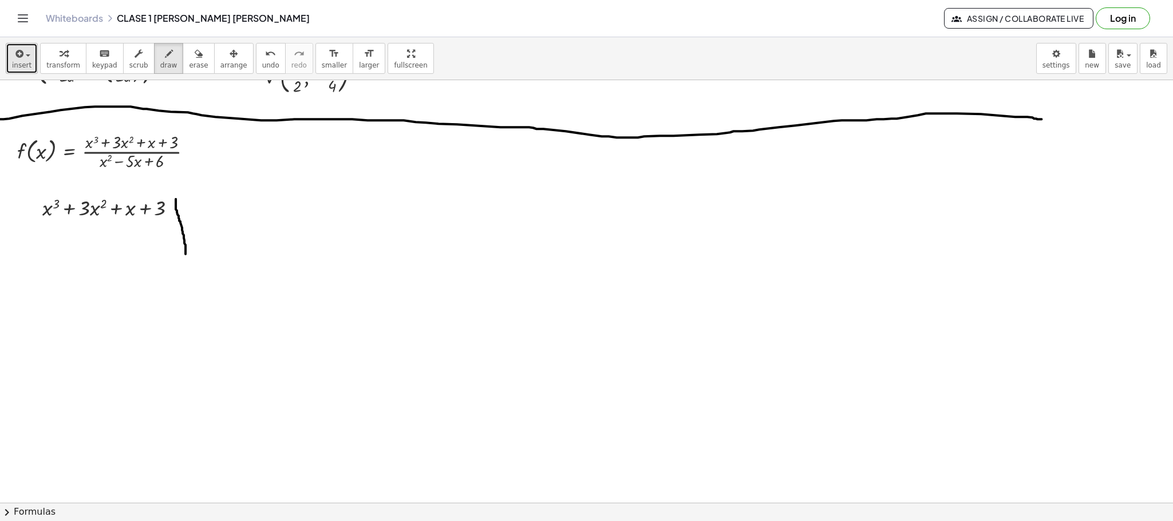
click at [19, 52] on icon "button" at bounding box center [18, 54] width 10 height 14
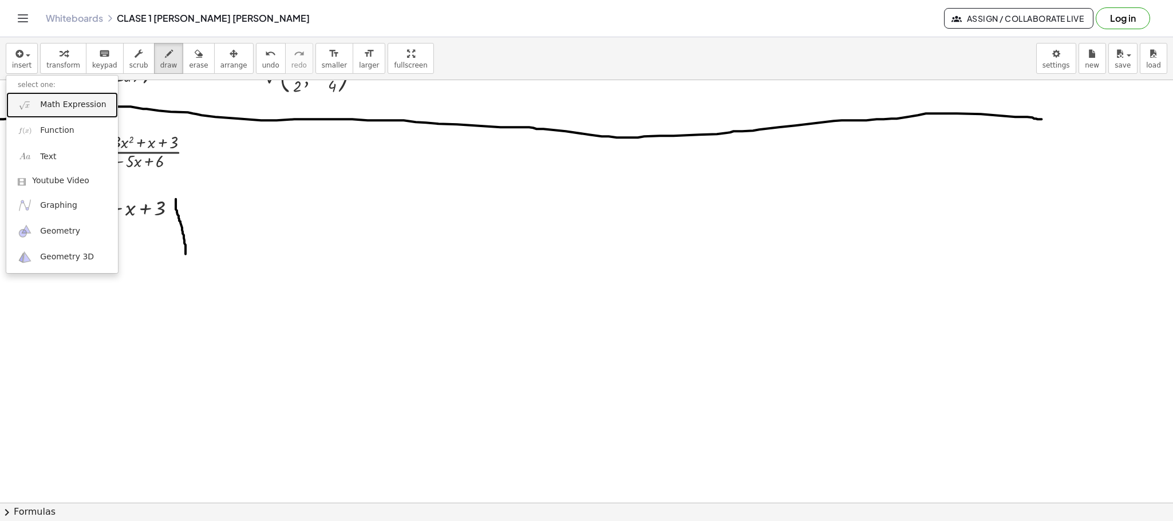
click at [72, 115] on link "Math Expression" at bounding box center [62, 105] width 112 height 26
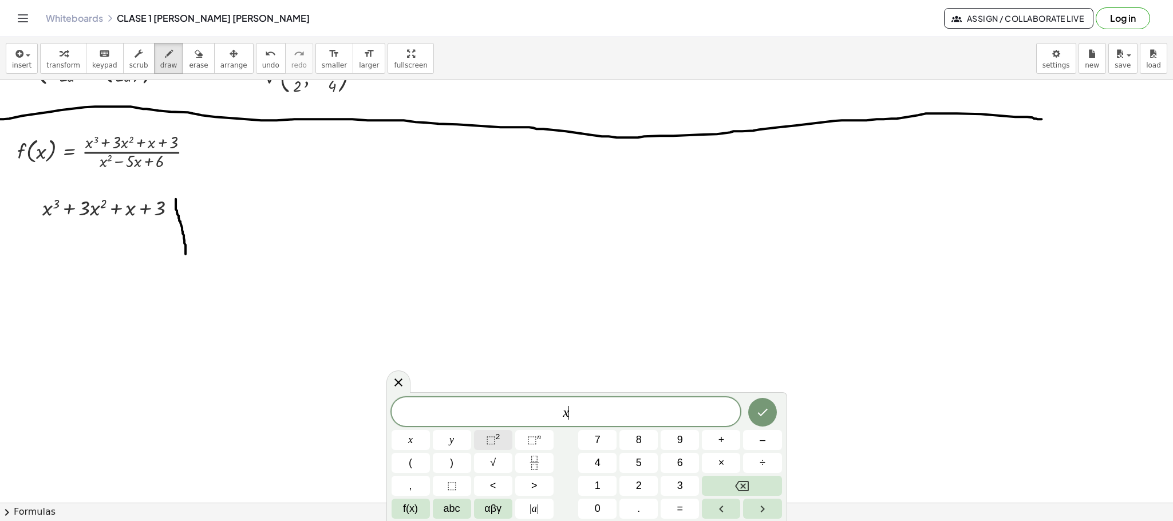
click at [486, 438] on span "⬚" at bounding box center [491, 439] width 10 height 11
click at [766, 413] on icon "Done" at bounding box center [762, 410] width 14 height 14
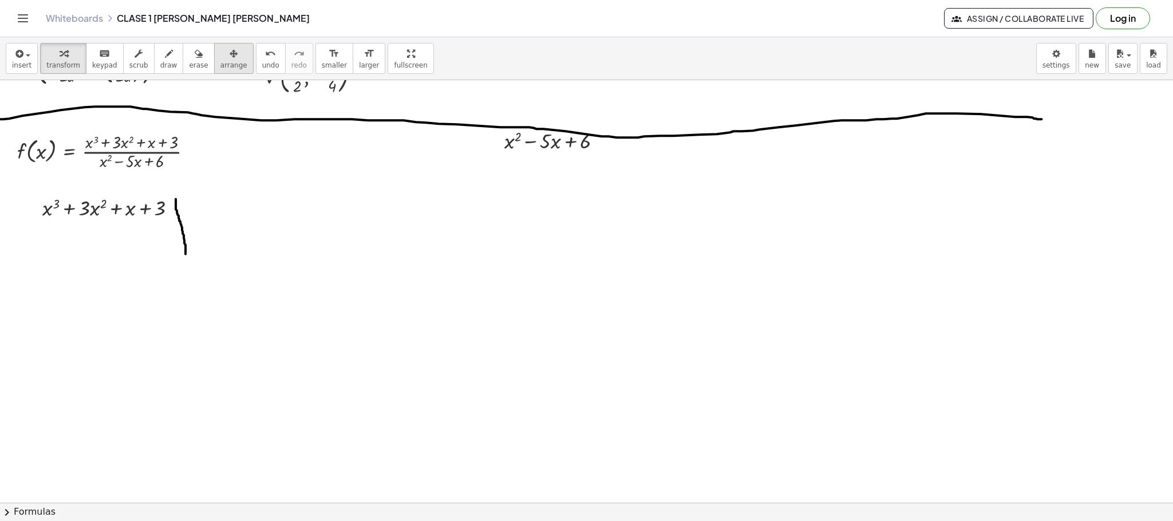
click at [222, 57] on div "button" at bounding box center [233, 53] width 27 height 14
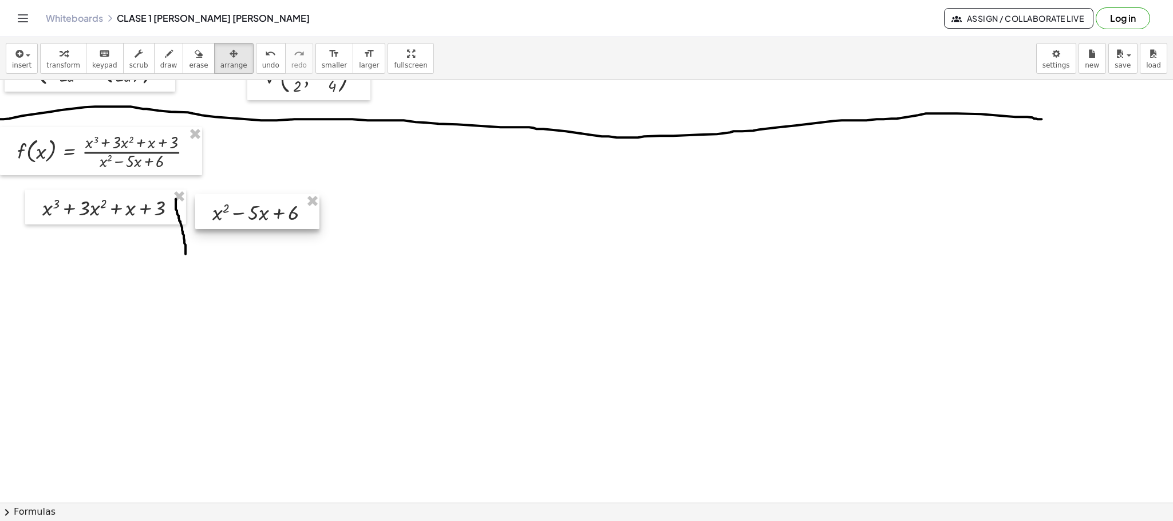
drag, startPoint x: 548, startPoint y: 145, endPoint x: 256, endPoint y: 216, distance: 300.5
click at [256, 216] on div at bounding box center [257, 211] width 124 height 35
click at [165, 56] on icon "button" at bounding box center [169, 54] width 8 height 14
drag, startPoint x: 184, startPoint y: 228, endPoint x: 314, endPoint y: 229, distance: 129.9
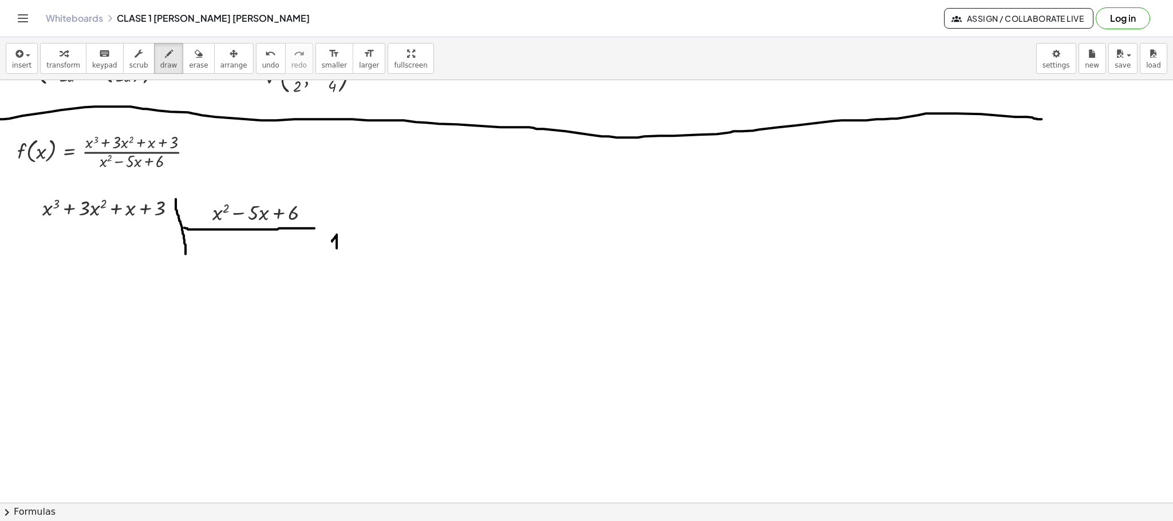
drag, startPoint x: 332, startPoint y: 242, endPoint x: 336, endPoint y: 249, distance: 8.3
drag, startPoint x: 120, startPoint y: 339, endPoint x: 143, endPoint y: 358, distance: 29.7
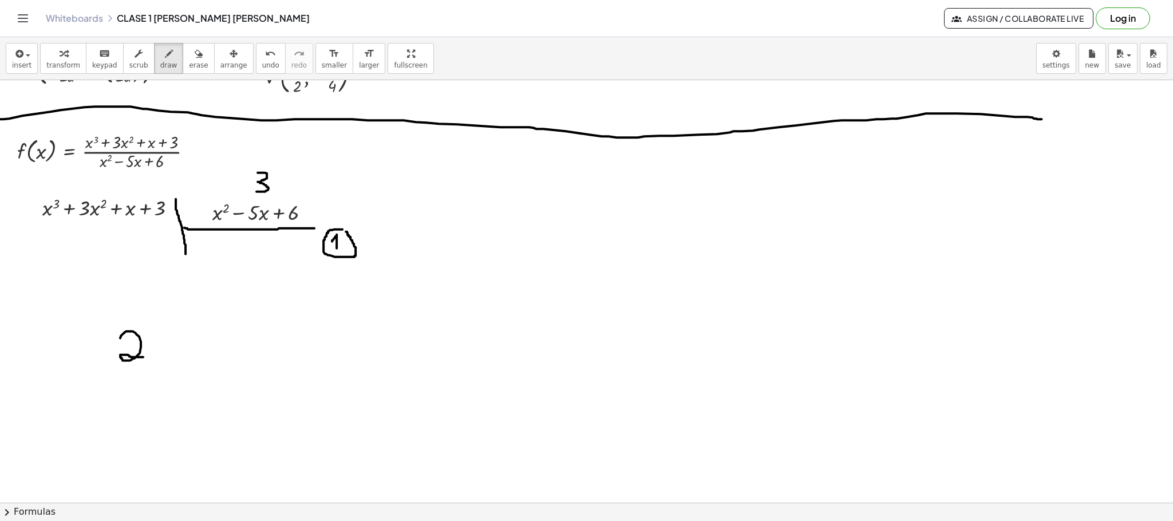
drag, startPoint x: 258, startPoint y: 173, endPoint x: 256, endPoint y: 192, distance: 18.9
click at [16, 58] on icon "button" at bounding box center [18, 54] width 10 height 14
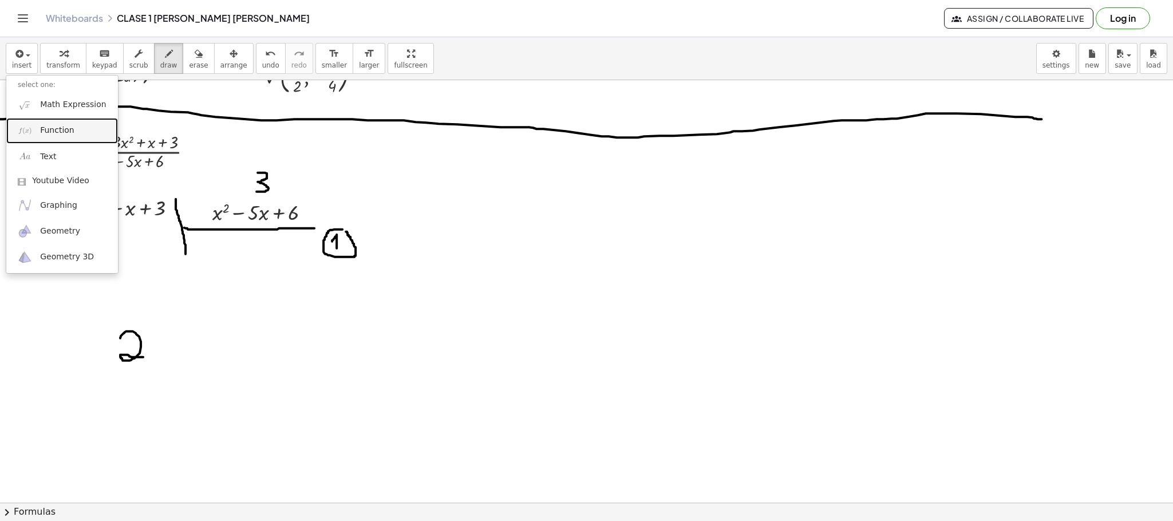
click at [58, 129] on span "Function" at bounding box center [57, 130] width 34 height 11
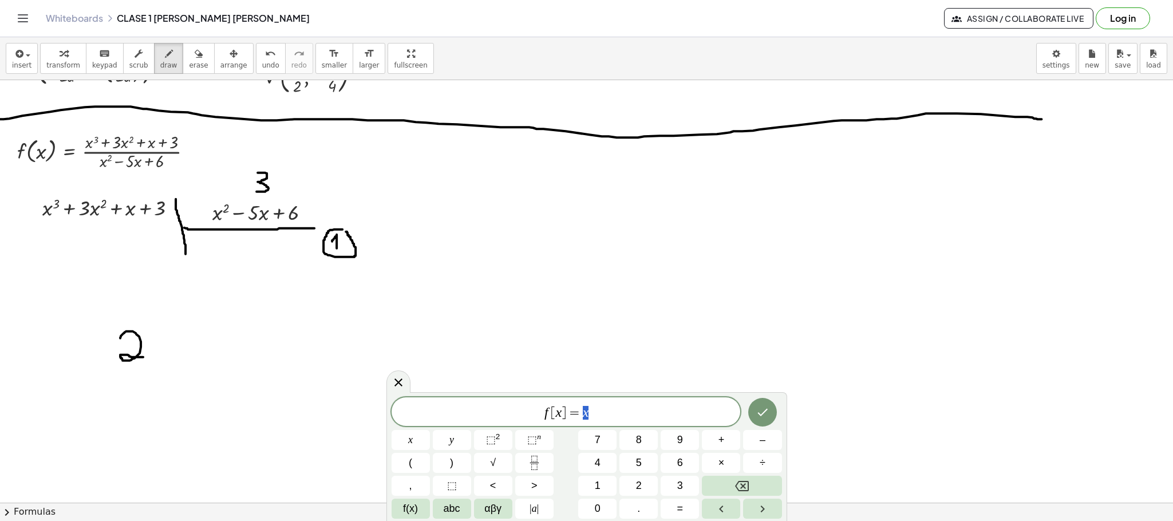
click at [627, 407] on span "f [ x ] = x" at bounding box center [565, 413] width 349 height 16
click at [540, 455] on icon "Fraction" at bounding box center [534, 462] width 14 height 14
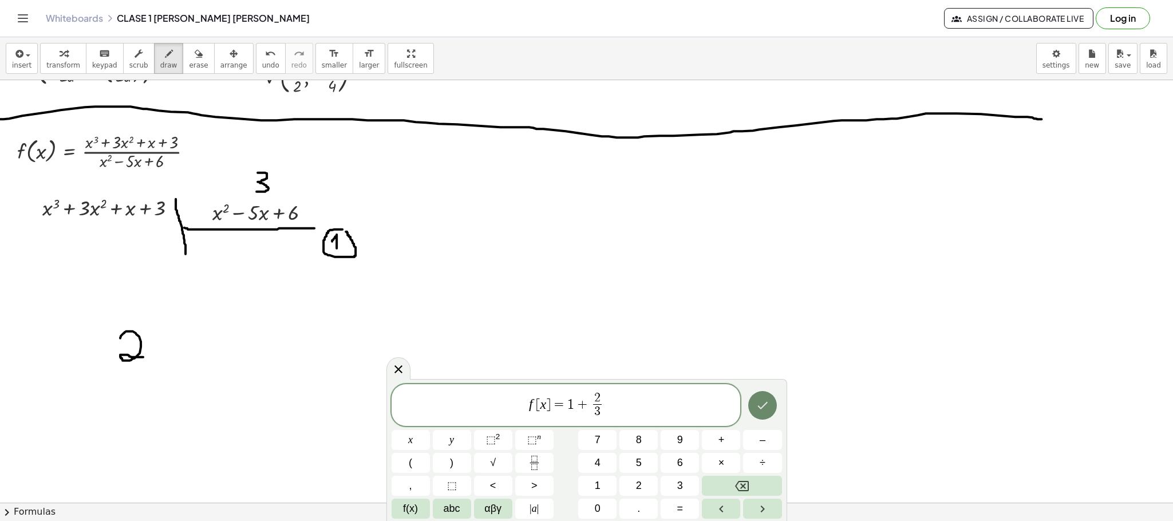
click at [759, 407] on icon "Done" at bounding box center [762, 405] width 14 height 14
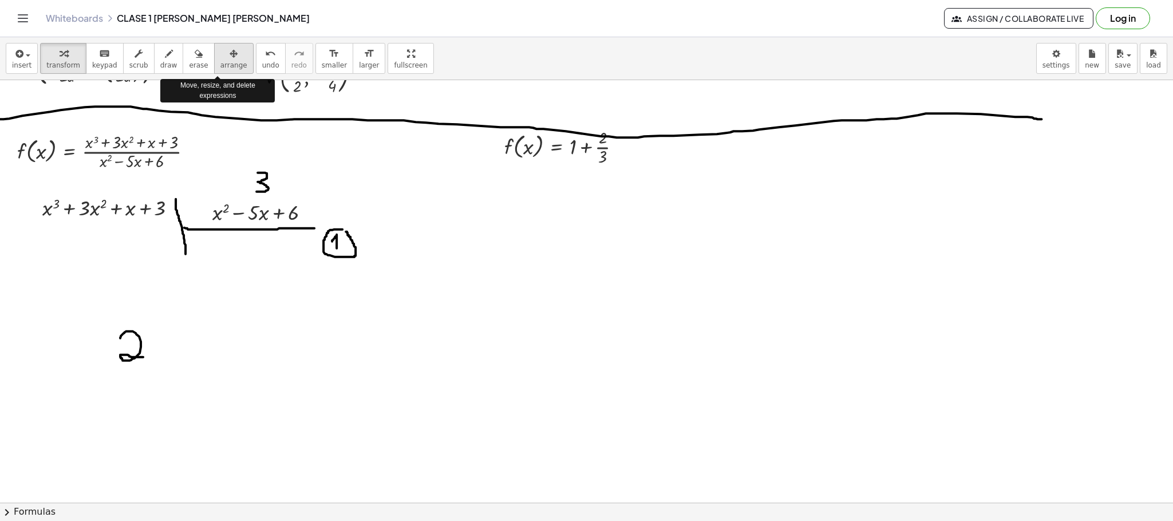
click at [220, 62] on span "arrange" at bounding box center [233, 65] width 27 height 8
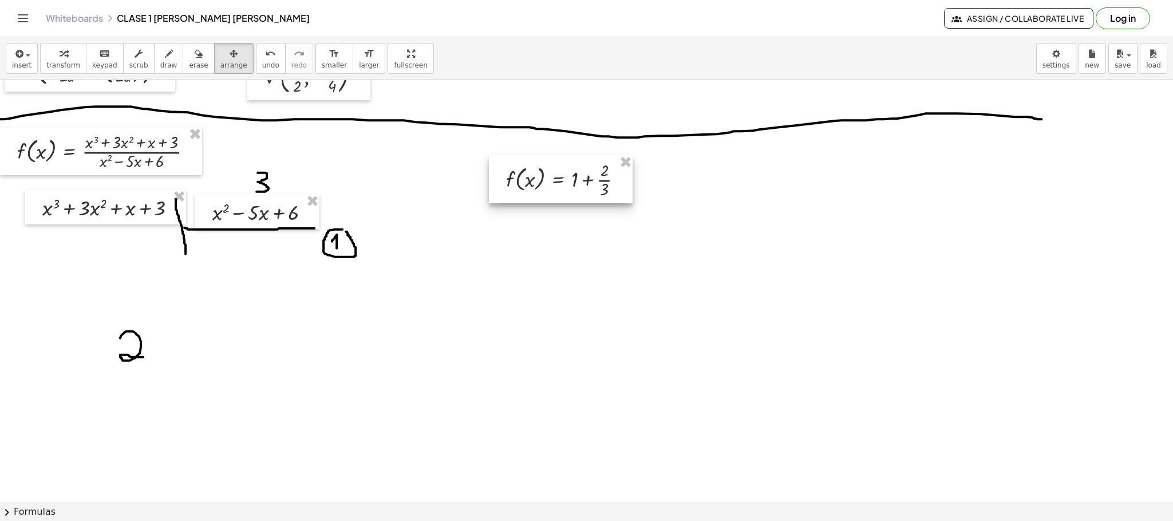
drag, startPoint x: 561, startPoint y: 144, endPoint x: 563, endPoint y: 177, distance: 33.2
click at [563, 177] on div at bounding box center [561, 178] width 144 height 47
click at [26, 53] on div "button" at bounding box center [21, 53] width 19 height 14
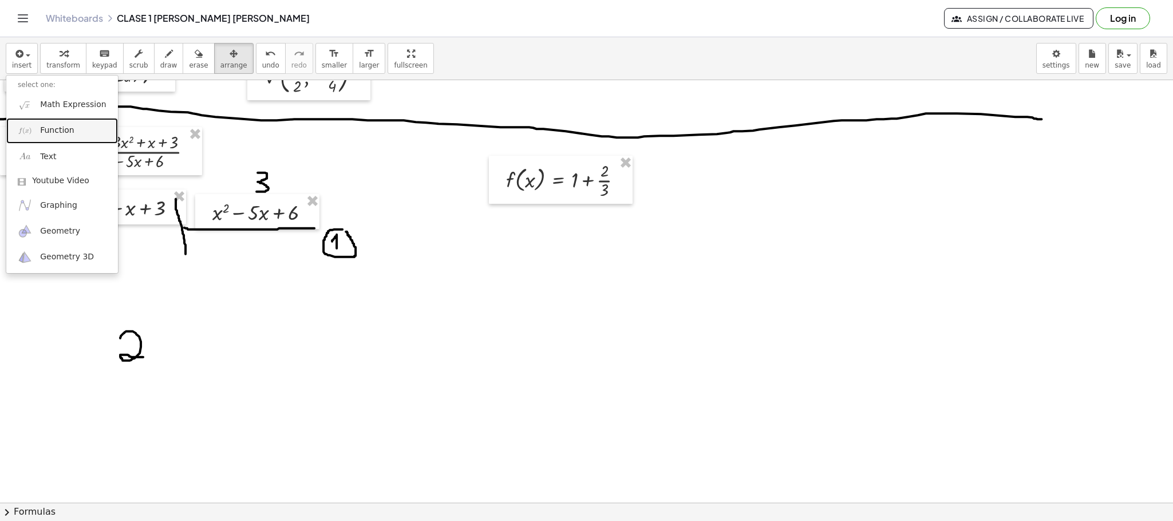
click at [65, 129] on span "Function" at bounding box center [57, 130] width 34 height 11
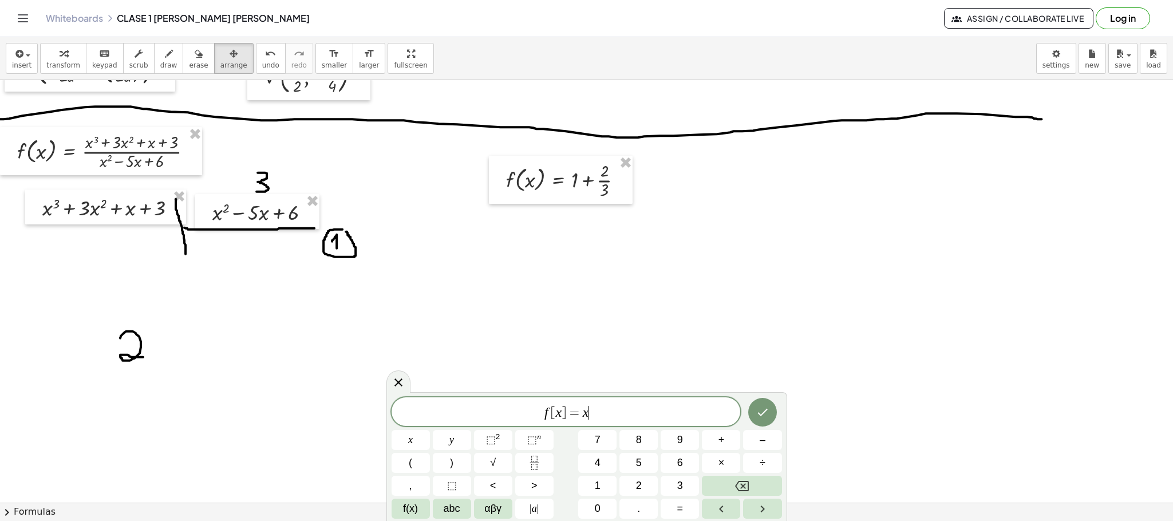
click at [621, 409] on span "f [ x ] = x ​" at bounding box center [565, 413] width 349 height 16
click at [536, 474] on div "f [ x ] = ( x + 8 ) + x y ⬚ 2 ⬚ n 7 8 9 + – ( ) √ 4 5 6 × ÷ , ⬚ < > 1 2 3 f(x) …" at bounding box center [586, 457] width 390 height 124
click at [533, 469] on icon "Fraction" at bounding box center [534, 462] width 14 height 14
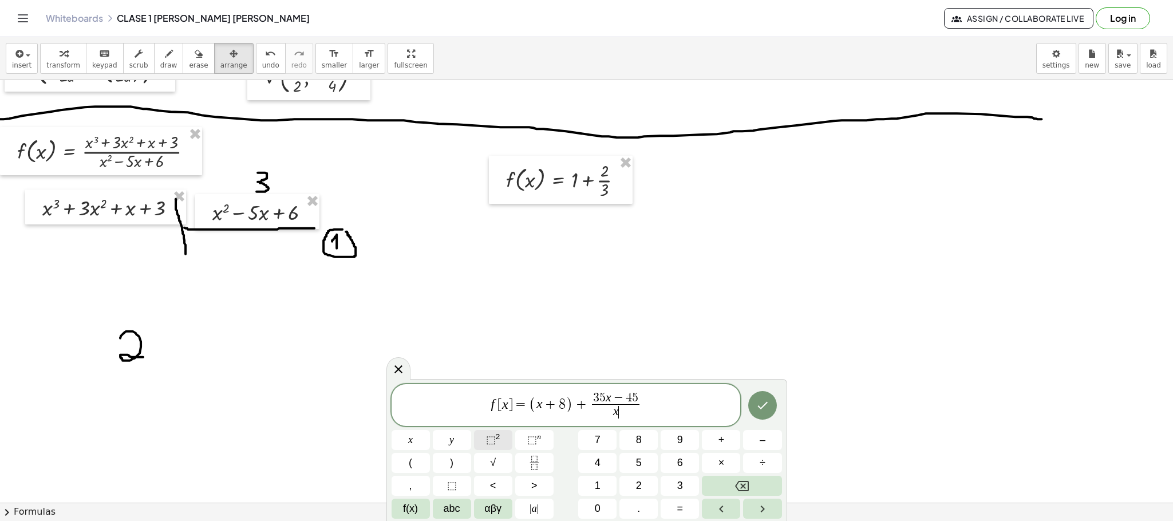
click at [498, 441] on span "⬚ 2" at bounding box center [493, 439] width 14 height 15
click at [767, 400] on icon "Done" at bounding box center [762, 403] width 14 height 14
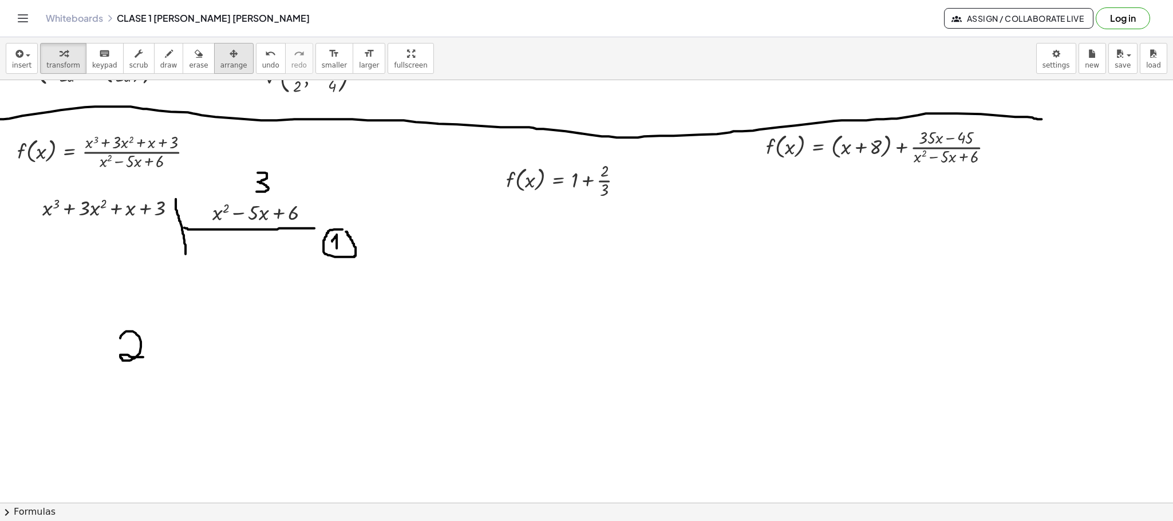
click at [229, 55] on icon "button" at bounding box center [233, 54] width 8 height 14
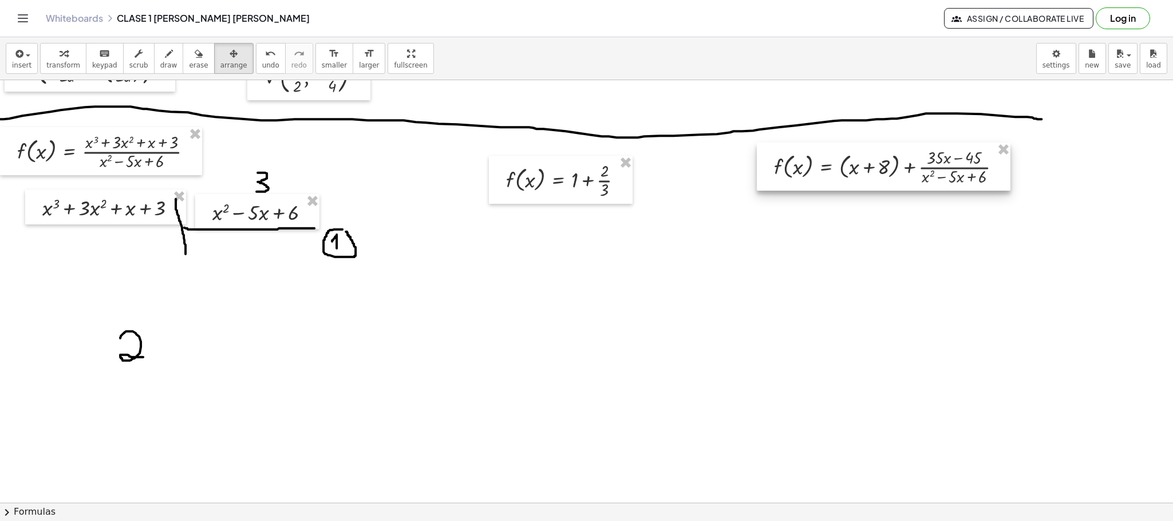
drag, startPoint x: 869, startPoint y: 136, endPoint x: 877, endPoint y: 156, distance: 21.6
click at [877, 156] on div at bounding box center [882, 165] width 253 height 47
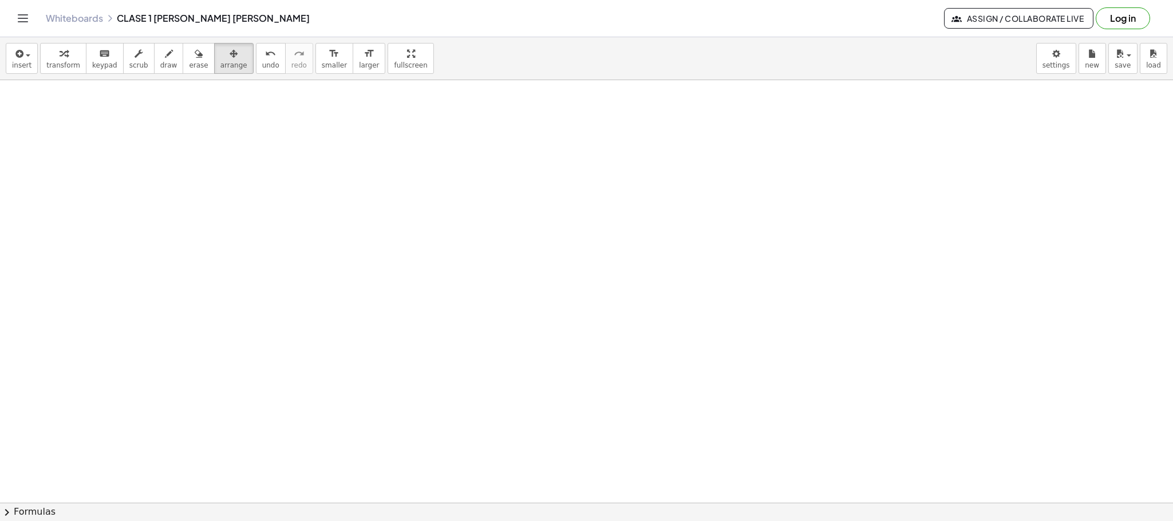
scroll to position [1729, 0]
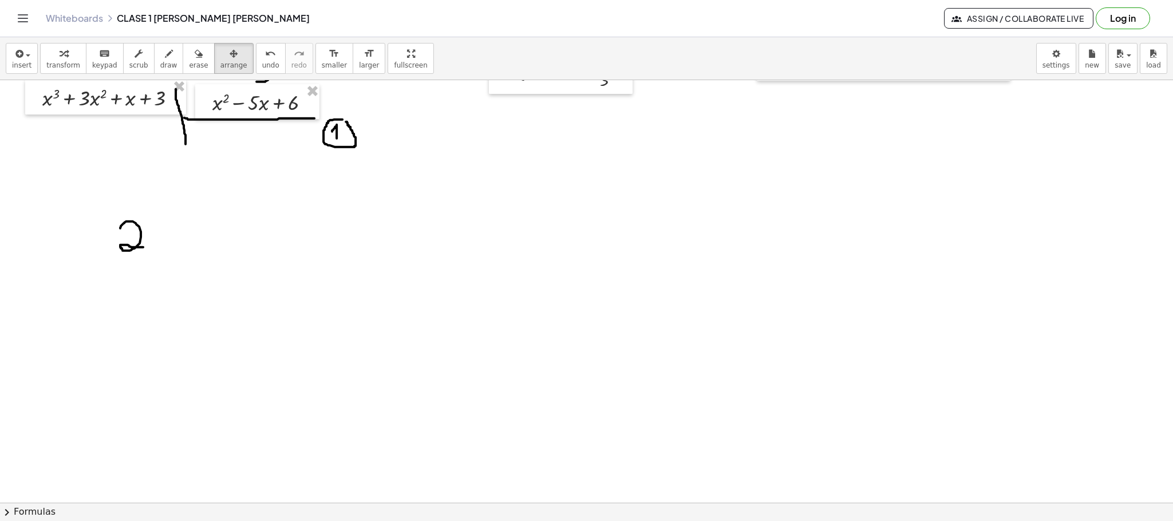
scroll to position [1670, 0]
click at [162, 58] on div "button" at bounding box center [168, 53] width 17 height 14
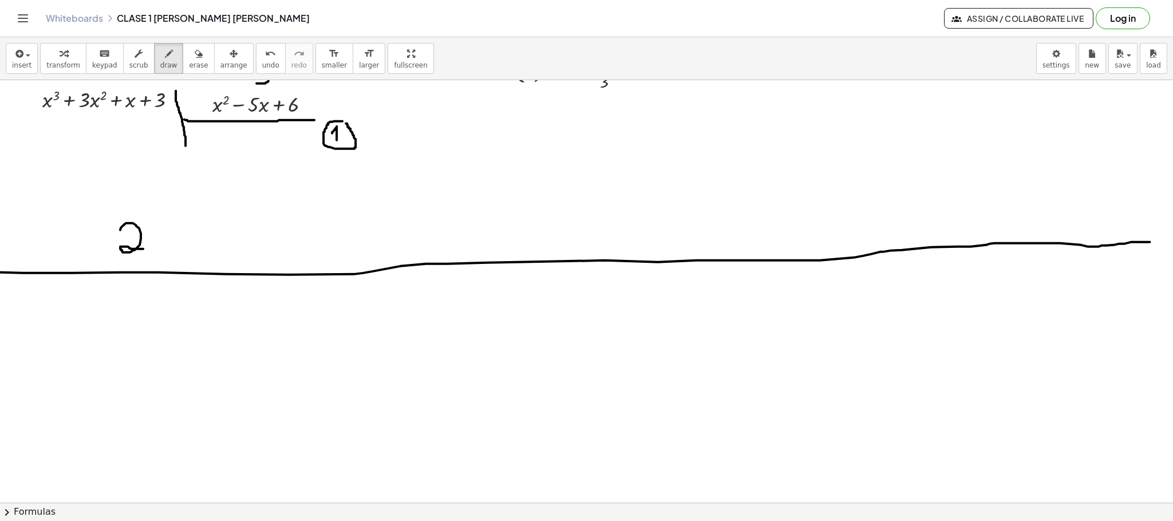
drag, startPoint x: 0, startPoint y: 273, endPoint x: 1152, endPoint y: 243, distance: 1152.9
click at [28, 49] on div "button" at bounding box center [21, 53] width 19 height 14
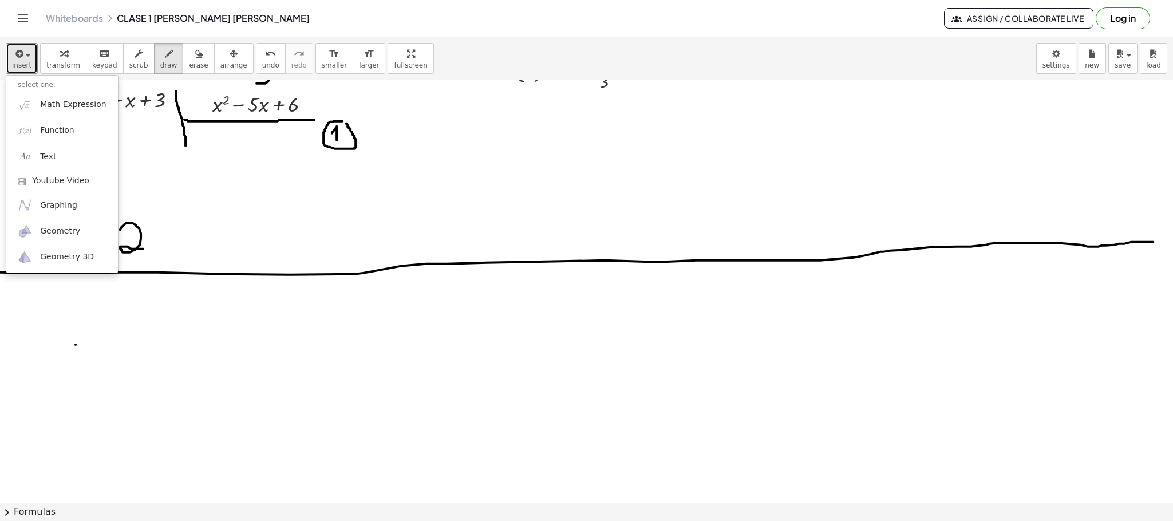
click at [27, 52] on div "button" at bounding box center [21, 53] width 19 height 14
click at [69, 162] on link "Text" at bounding box center [62, 157] width 112 height 26
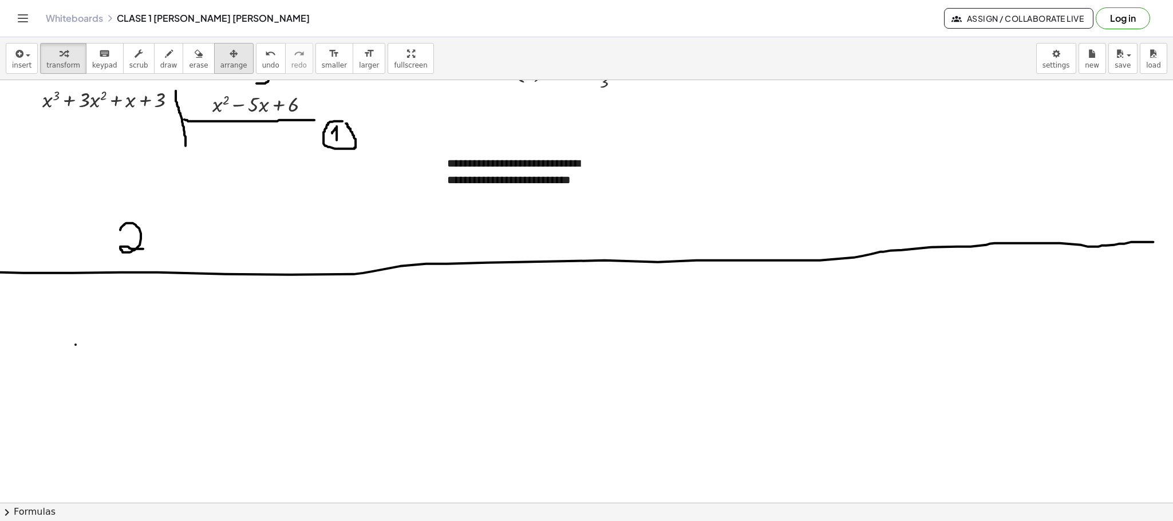
click at [231, 60] on button "arrange" at bounding box center [233, 58] width 39 height 31
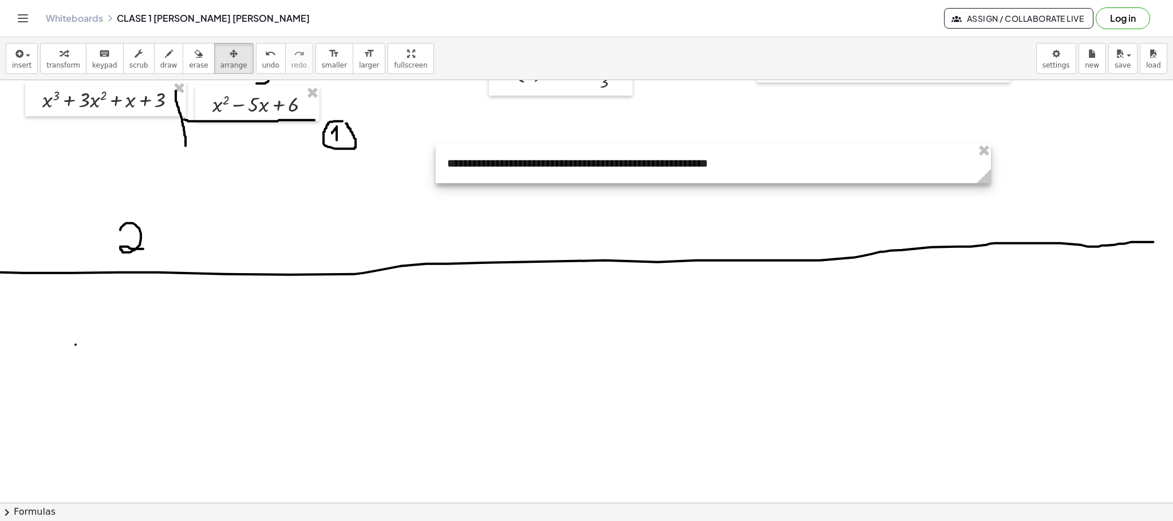
drag, startPoint x: 601, startPoint y: 232, endPoint x: 984, endPoint y: 239, distance: 383.5
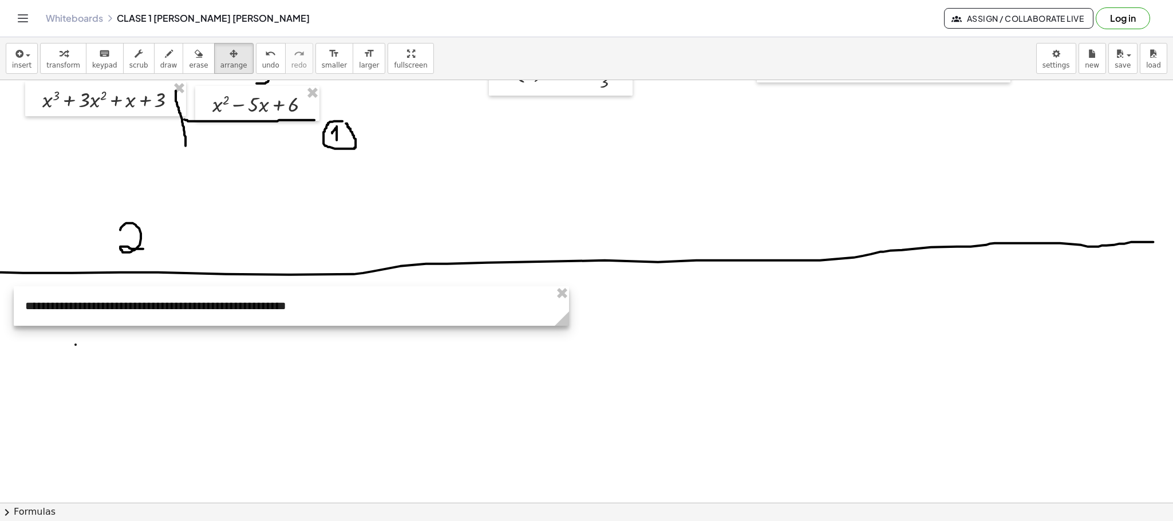
drag, startPoint x: 494, startPoint y: 163, endPoint x: 73, endPoint y: 306, distance: 445.2
click at [73, 306] on div at bounding box center [291, 305] width 555 height 39
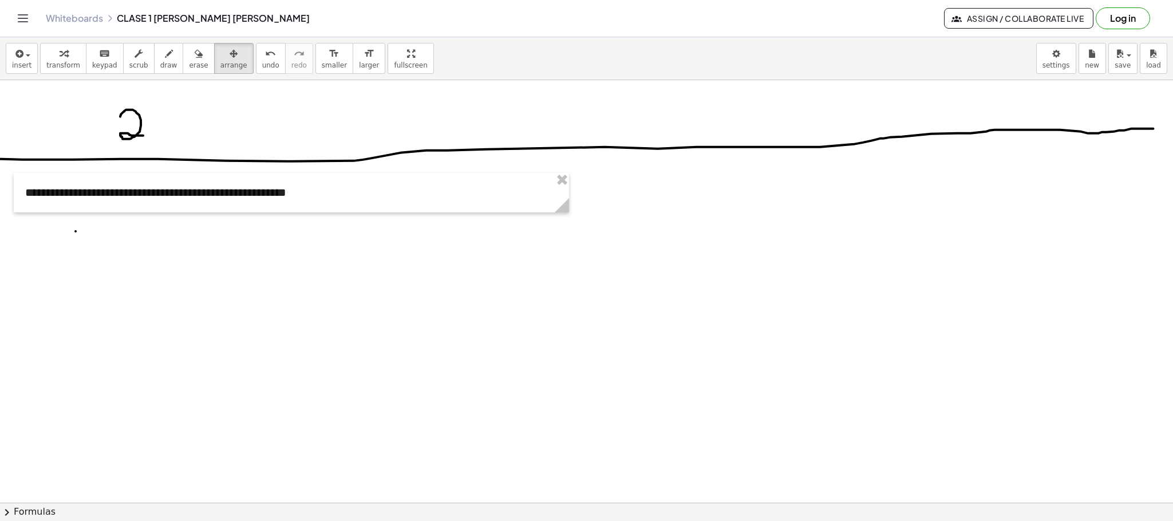
scroll to position [1733, 0]
